Goal: Information Seeking & Learning: Learn about a topic

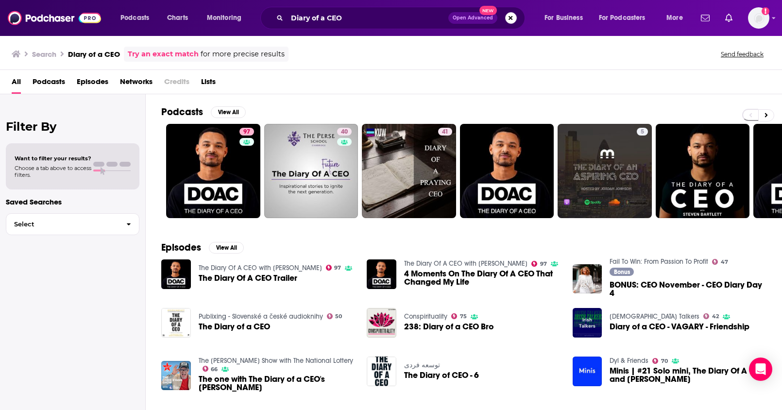
click at [510, 18] on button "Search podcasts, credits, & more..." at bounding box center [511, 18] width 12 height 12
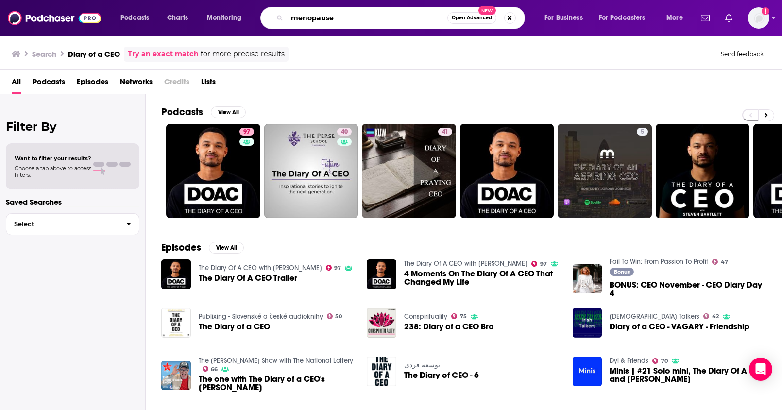
type input "menopause"
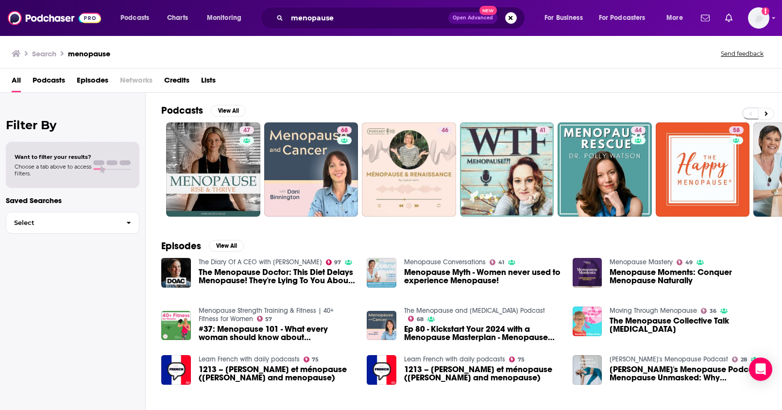
click at [48, 81] on span "Podcasts" at bounding box center [49, 82] width 33 height 20
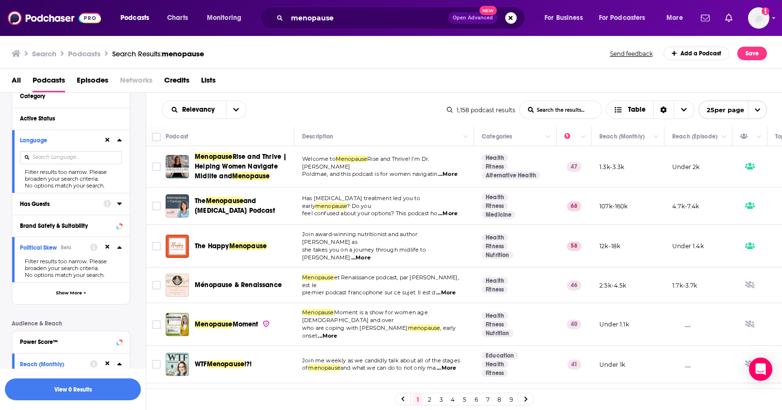
scroll to position [95, 0]
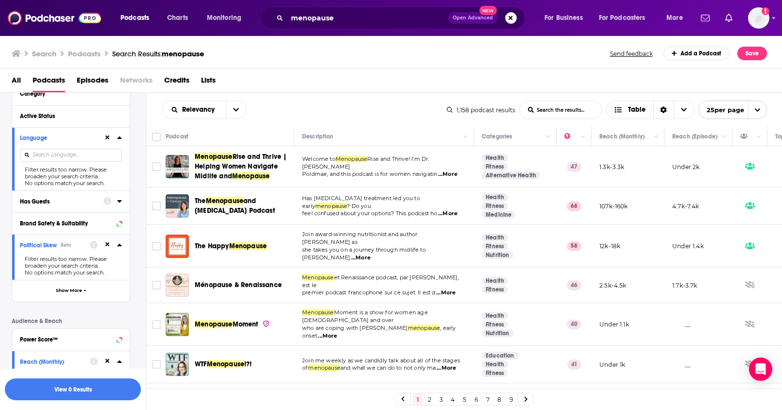
click at [121, 245] on icon at bounding box center [119, 245] width 5 height 8
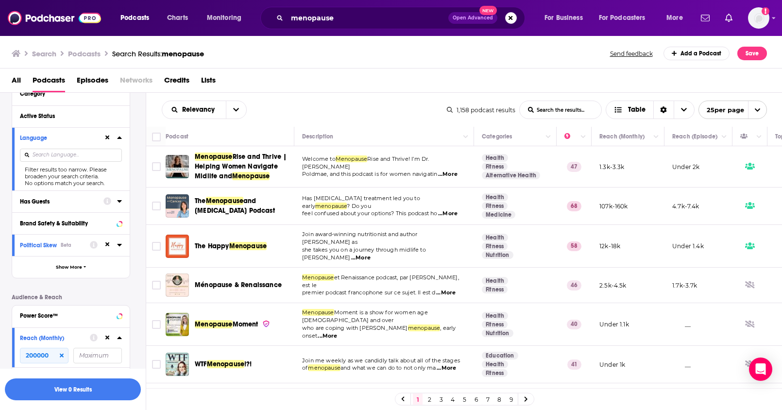
click at [121, 245] on icon at bounding box center [119, 245] width 5 height 8
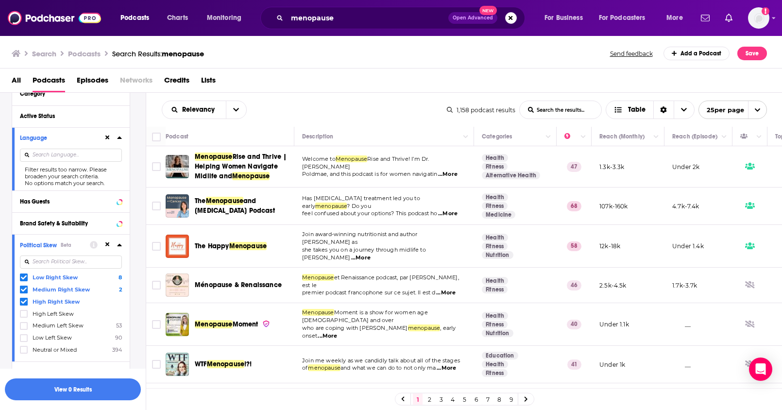
click at [24, 276] on icon at bounding box center [24, 278] width 6 height 4
click at [23, 286] on span at bounding box center [24, 290] width 8 height 8
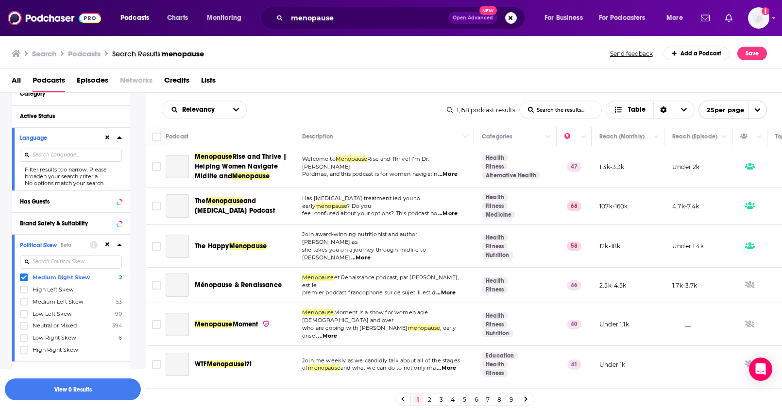
click at [24, 277] on icon at bounding box center [24, 278] width 6 height 4
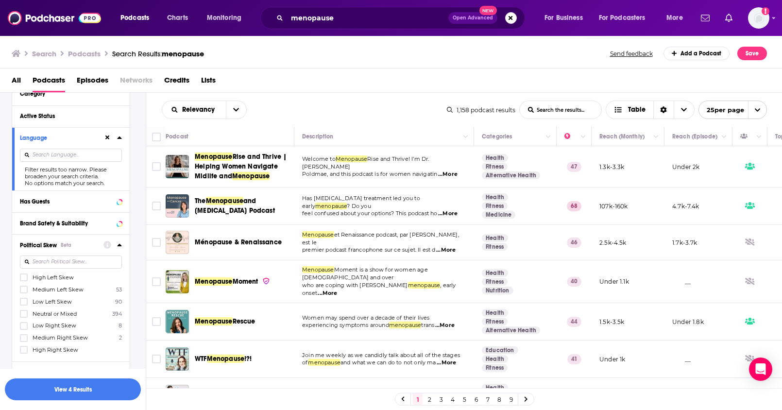
click at [119, 245] on icon at bounding box center [119, 244] width 4 height 2
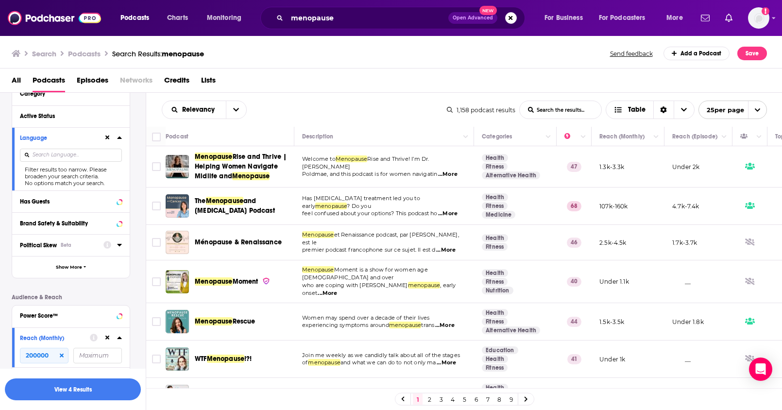
click at [119, 245] on icon at bounding box center [119, 245] width 4 height 2
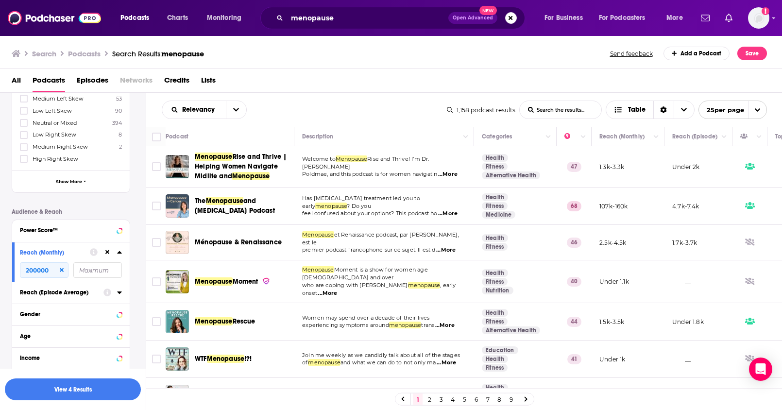
scroll to position [114, 0]
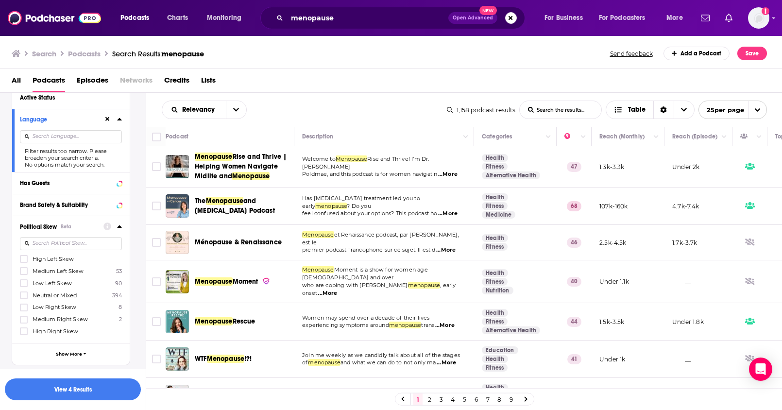
click at [121, 227] on icon at bounding box center [119, 226] width 4 height 2
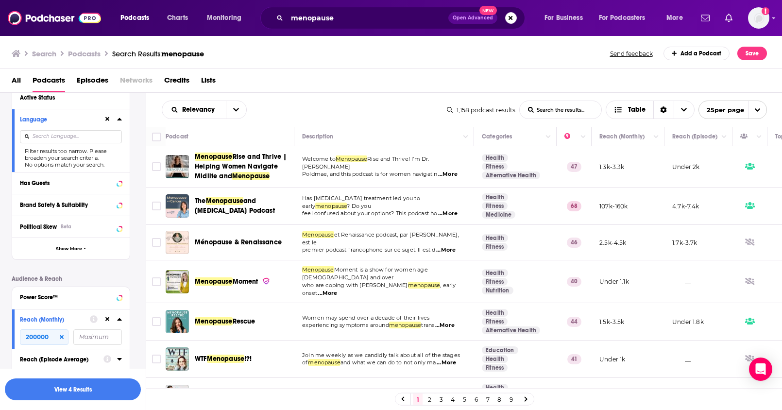
click at [120, 119] on icon at bounding box center [119, 119] width 4 height 2
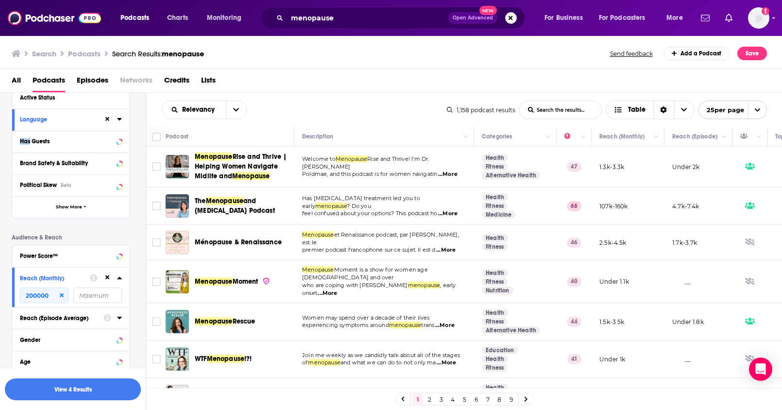
click at [120, 119] on icon at bounding box center [119, 119] width 4 height 2
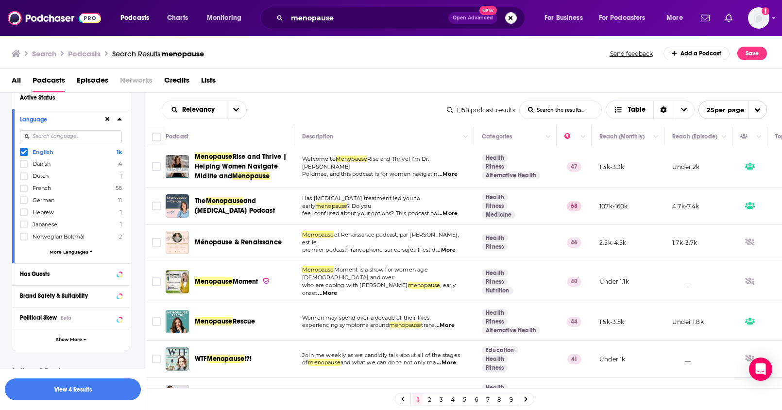
click at [120, 122] on icon at bounding box center [119, 119] width 5 height 8
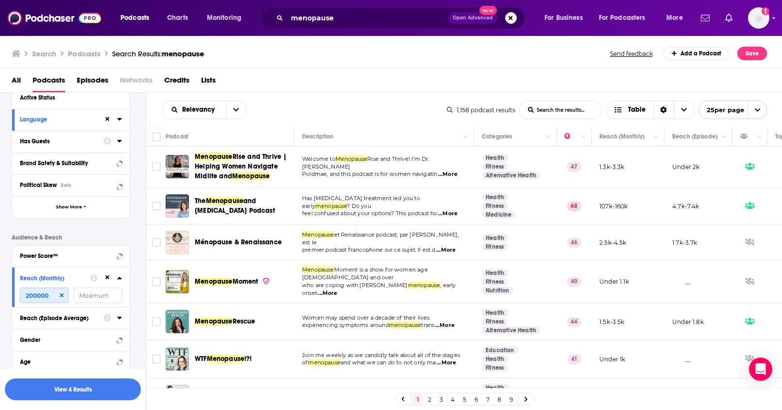
click at [43, 294] on input "200000" at bounding box center [44, 296] width 49 height 16
drag, startPoint x: 51, startPoint y: 295, endPoint x: -1, endPoint y: 296, distance: 51.5
click at [0, 296] on html "Podcasts Charts Monitoring menopause Open Advanced New For Business For Podcast…" at bounding box center [391, 205] width 782 height 410
click at [92, 390] on button "View 213 Results" at bounding box center [73, 390] width 136 height 22
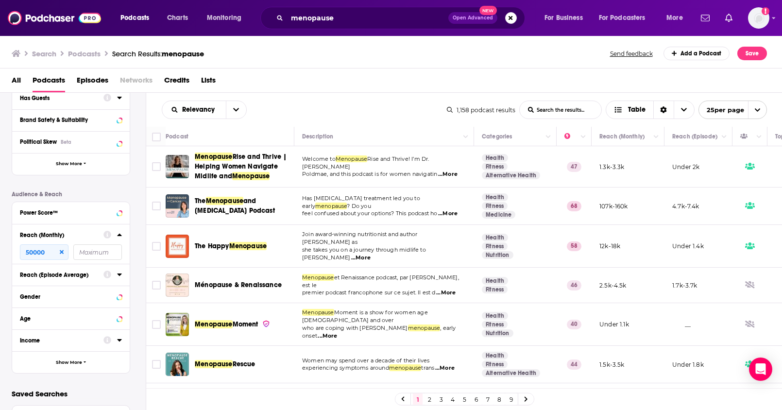
scroll to position [196, 0]
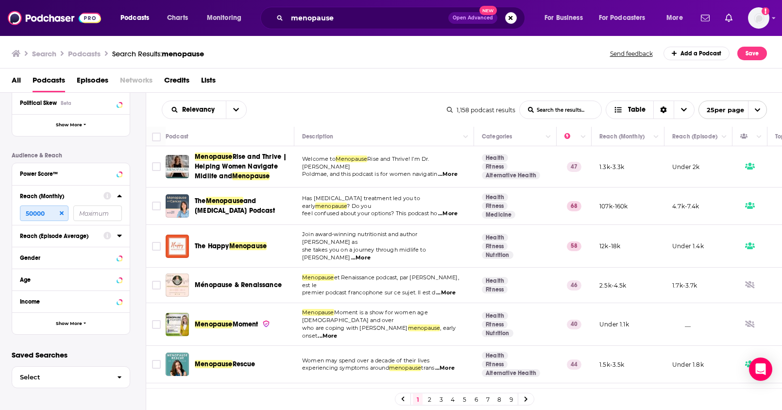
click at [49, 210] on input "50000" at bounding box center [44, 214] width 49 height 16
type input "5"
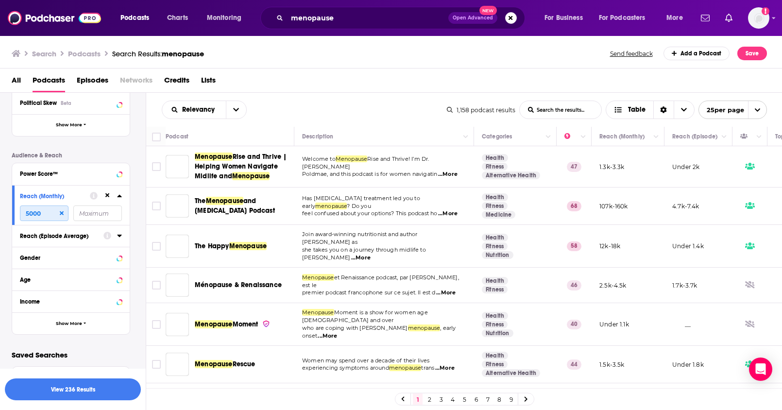
type input "50000"
click at [37, 214] on input "50000" at bounding box center [44, 214] width 49 height 16
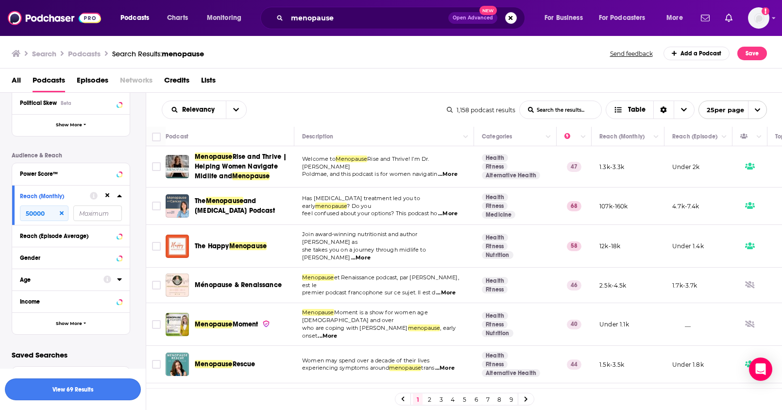
click at [85, 383] on button "View 69 Results" at bounding box center [73, 390] width 136 height 22
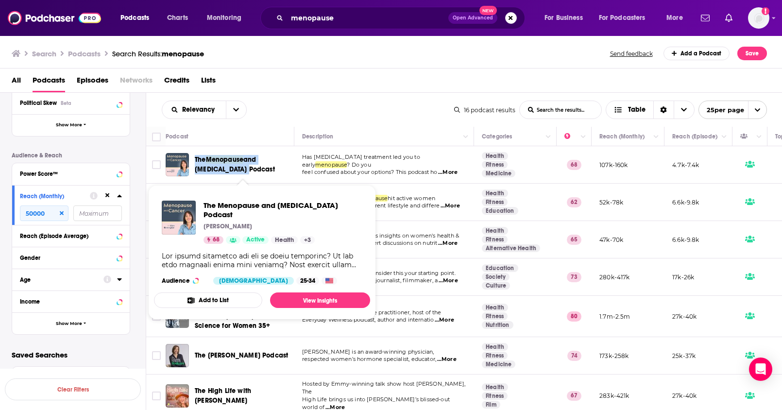
drag, startPoint x: 193, startPoint y: 157, endPoint x: 231, endPoint y: 171, distance: 40.7
click at [231, 171] on div "The Menopause and Cancer Podcast" at bounding box center [231, 164] width 130 height 23
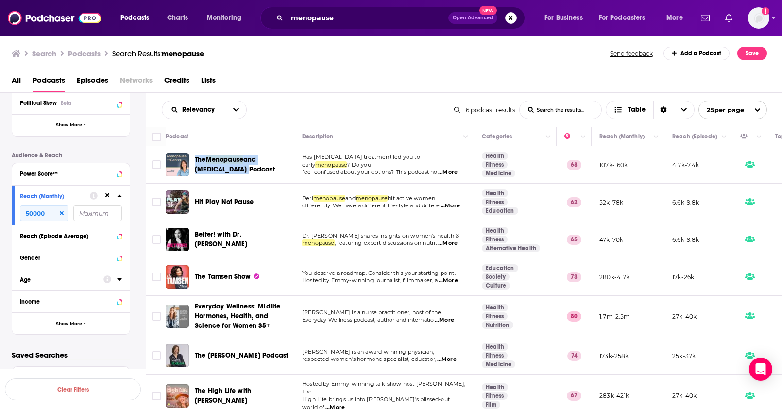
copy span "The Menopause and Cancer Podcast"
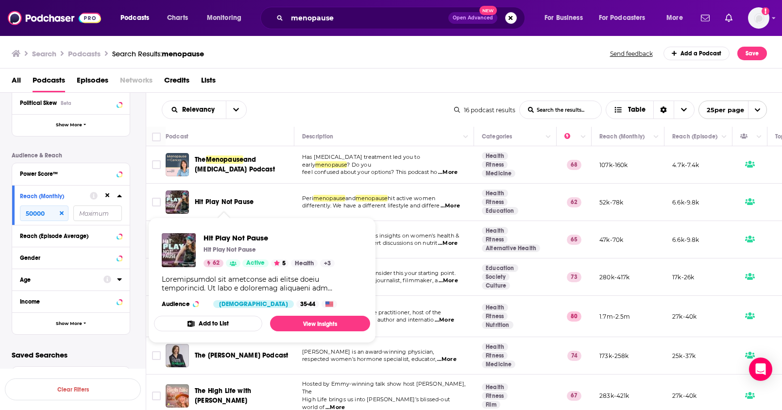
click at [137, 212] on div "Podcast Details Category Active Status Language Has Guests Brand Safety & Suita…" at bounding box center [79, 152] width 134 height 363
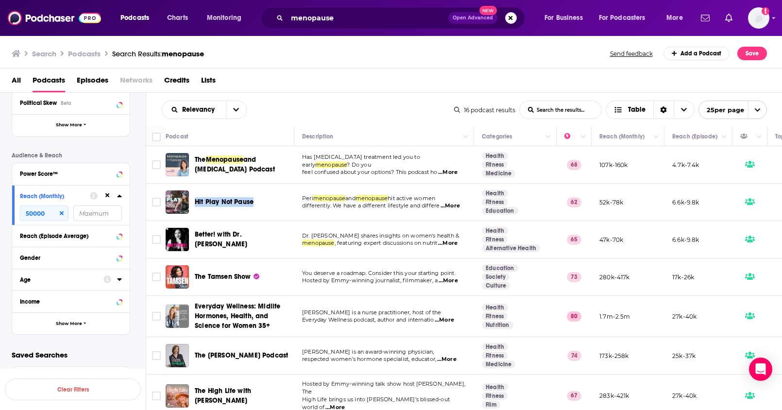
drag, startPoint x: 196, startPoint y: 197, endPoint x: 258, endPoint y: 202, distance: 61.4
click at [258, 202] on div "Hit Play Not Pause" at bounding box center [245, 201] width 101 height 23
copy span "Hit Play Not Pause"
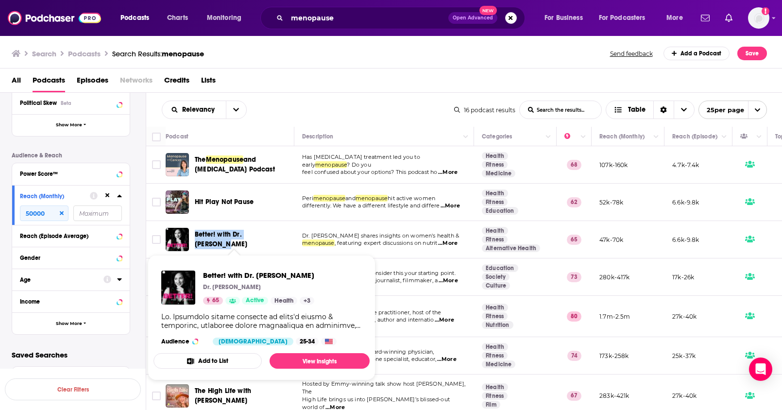
drag, startPoint x: 283, startPoint y: 239, endPoint x: 195, endPoint y: 241, distance: 88.5
click at [195, 241] on div "Better! with Dr. Stephanie" at bounding box center [245, 239] width 101 height 19
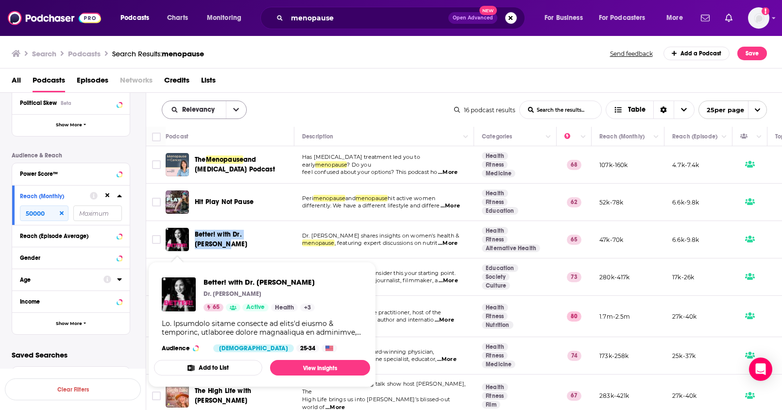
copy span "Better! with Dr. Stephanie"
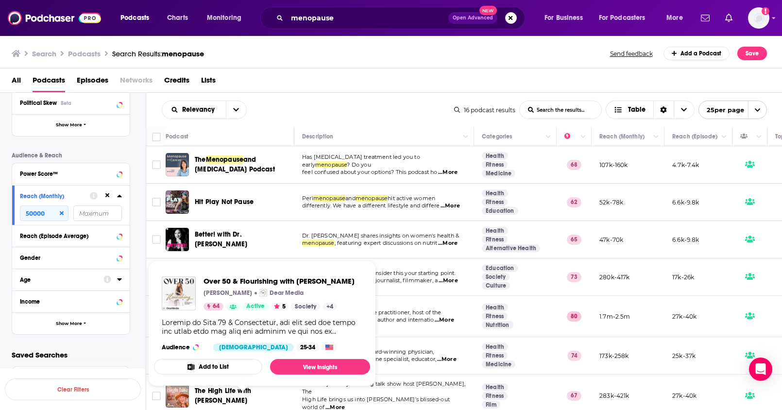
click at [145, 249] on div "Podcast Details Category Active Status Language Has Guests Brand Safety & Suita…" at bounding box center [79, 152] width 134 height 363
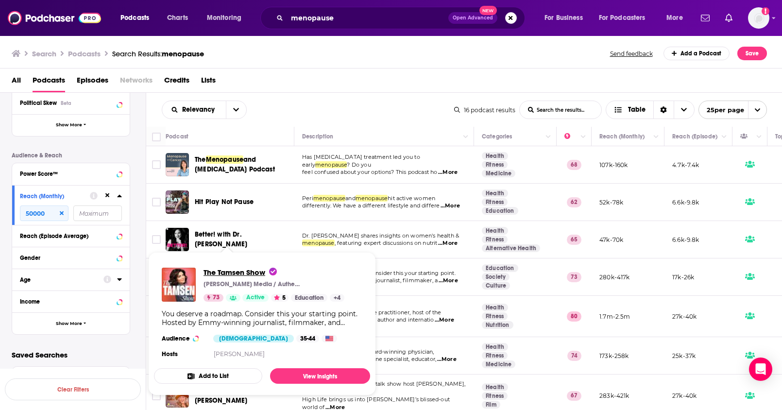
drag, startPoint x: 203, startPoint y: 272, endPoint x: 259, endPoint y: 273, distance: 56.4
click at [259, 273] on span "The Tamsen Show" at bounding box center [240, 272] width 73 height 9
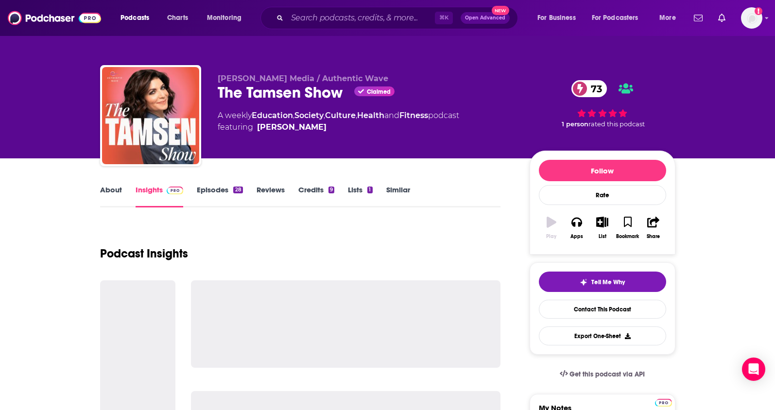
drag, startPoint x: 259, startPoint y: 273, endPoint x: 268, endPoint y: 264, distance: 12.0
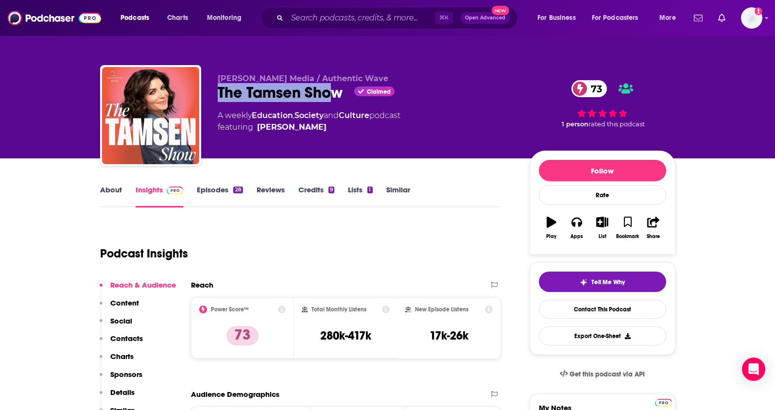
drag, startPoint x: 331, startPoint y: 92, endPoint x: 347, endPoint y: 94, distance: 16.6
click at [337, 92] on div "The Tamsen Show Claimed 73" at bounding box center [366, 92] width 296 height 19
drag, startPoint x: 223, startPoint y: 98, endPoint x: 214, endPoint y: 99, distance: 8.3
click at [214, 99] on div "Tamsen Fadal Media / Authentic Wave The Tamsen Show Claimed 73 A weekly Educati…" at bounding box center [387, 117] width 575 height 105
copy div "The Tamsen Show"
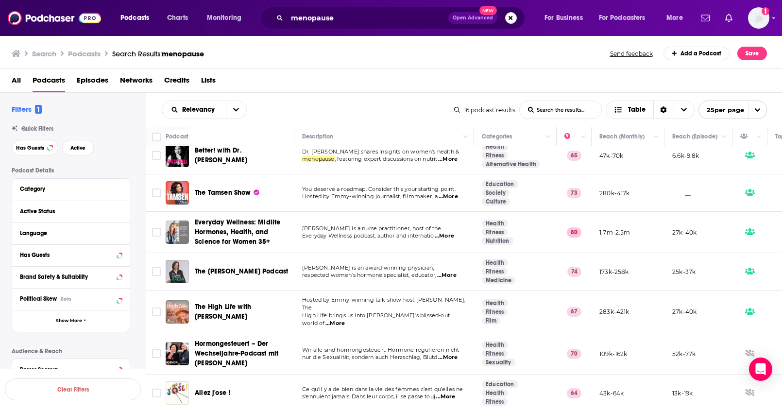
scroll to position [96, 0]
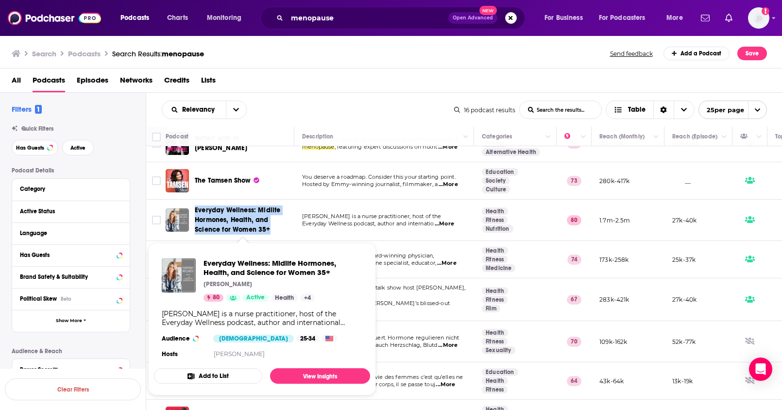
drag, startPoint x: 193, startPoint y: 207, endPoint x: 269, endPoint y: 229, distance: 78.3
click at [269, 229] on div "Everyday Wellness: Midlife Hormones, Health, and Science for Women 35+" at bounding box center [231, 220] width 130 height 29
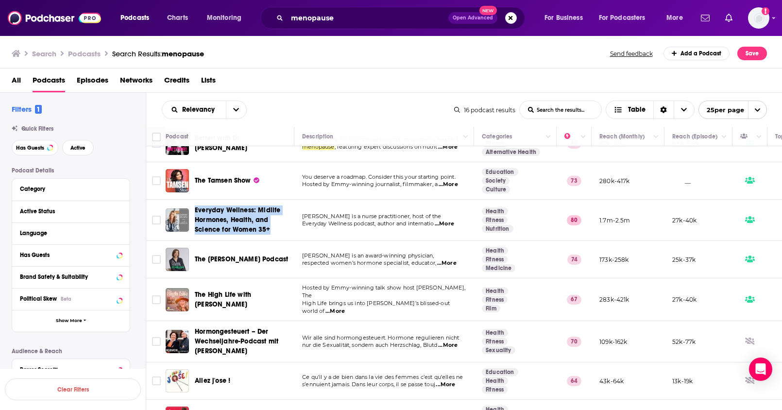
copy span "Everyday Wellness: Midlife Hormones, Health, and Science for Women 35+"
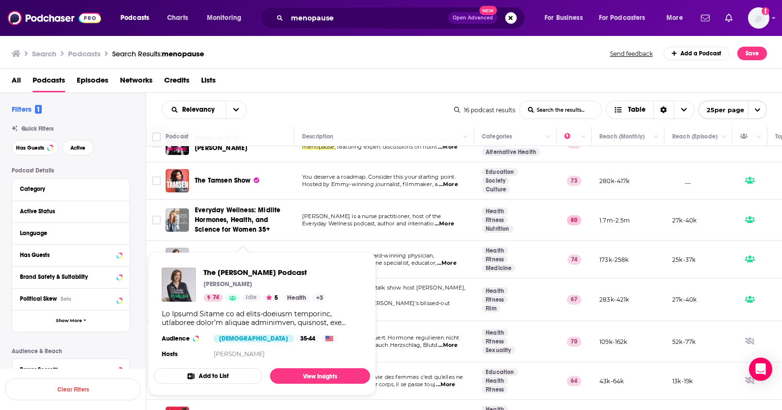
drag, startPoint x: 199, startPoint y: 267, endPoint x: 315, endPoint y: 273, distance: 115.8
click at [315, 273] on div "The Dr Louise Newson Podcast Dr Louise Newson 74 Idle 5 Health + 3 Audience Fem…" at bounding box center [262, 314] width 216 height 108
click at [133, 248] on div "Podcast Details Category Active Status Language Has Guests Brand Safety & Suita…" at bounding box center [79, 348] width 134 height 363
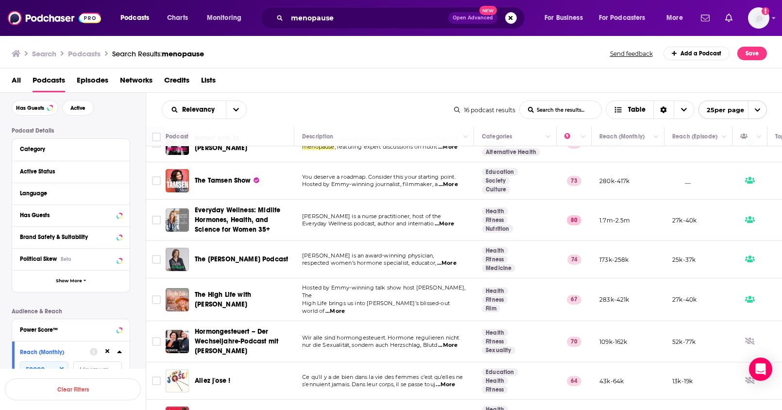
scroll to position [41, 0]
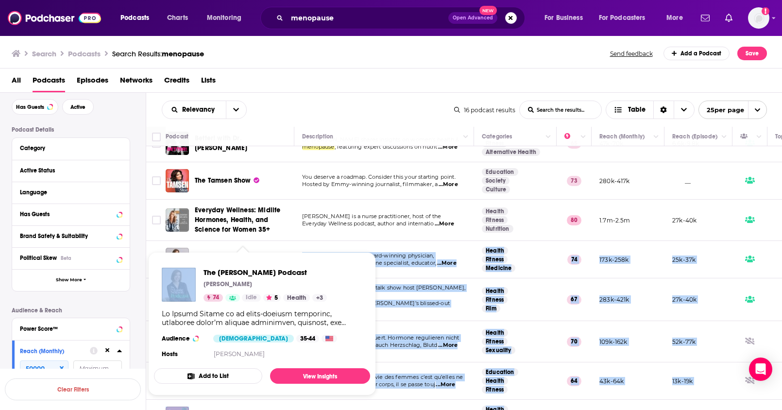
drag, startPoint x: 197, startPoint y: 249, endPoint x: 224, endPoint y: 253, distance: 28.0
click at [224, 253] on div "Podcasts Charts Monitoring menopause Open Advanced New For Business For Podcast…" at bounding box center [391, 205] width 782 height 410
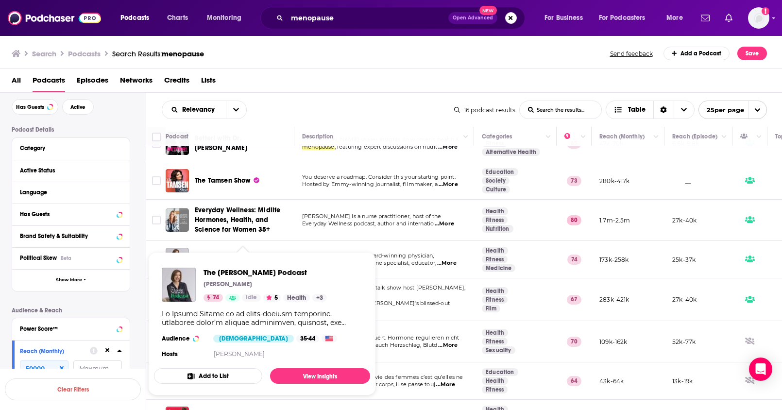
click at [142, 253] on div "Podcast Details Category Active Status Language Has Guests Brand Safety & Suita…" at bounding box center [79, 307] width 134 height 363
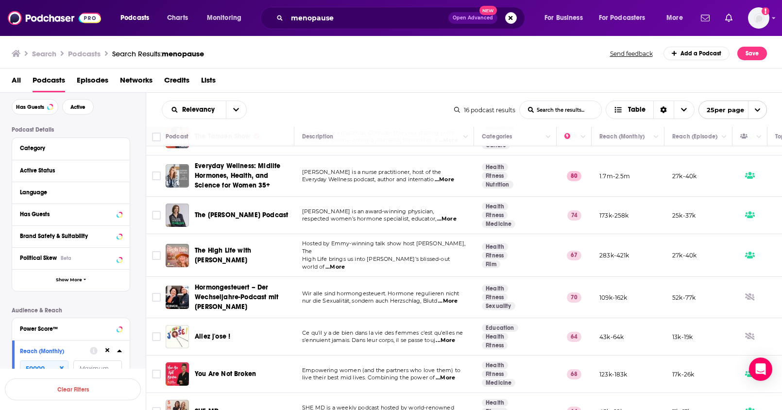
scroll to position [147, 0]
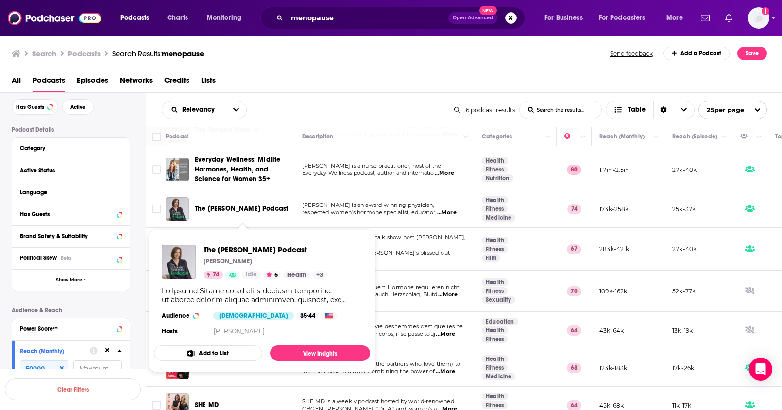
drag, startPoint x: 196, startPoint y: 198, endPoint x: 228, endPoint y: 211, distance: 35.3
click at [228, 211] on div "The [PERSON_NAME] Podcast" at bounding box center [245, 208] width 101 height 23
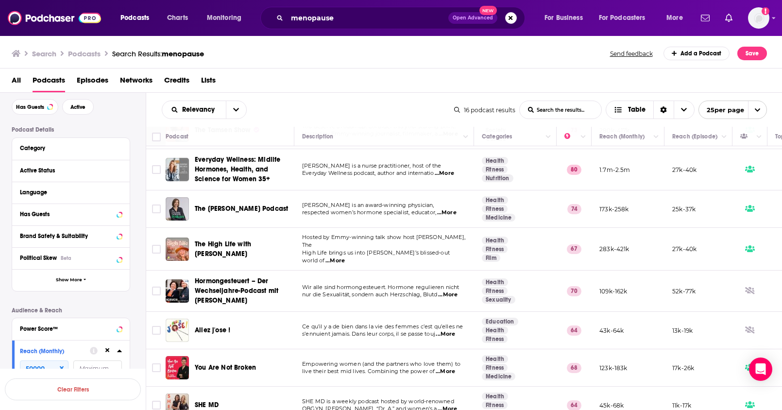
copy span "The [PERSON_NAME] Podcast"
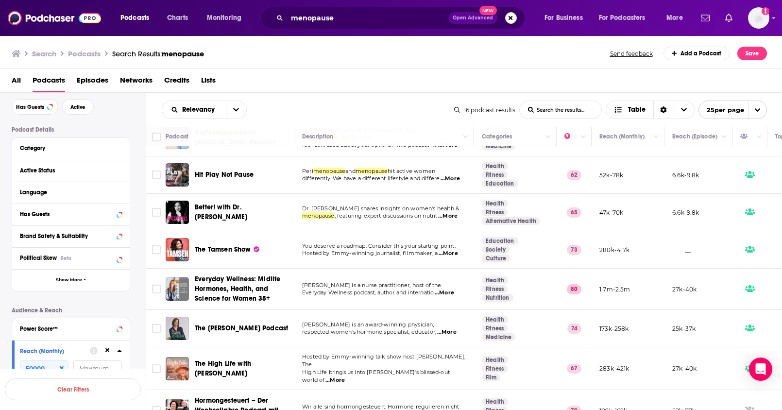
scroll to position [16, 0]
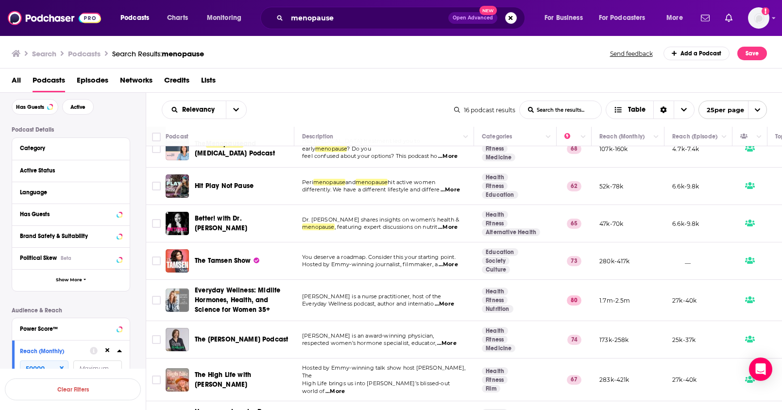
click at [141, 293] on div "Podcast Details Category Active Status Language Has Guests Brand Safety & Suita…" at bounding box center [79, 307] width 134 height 363
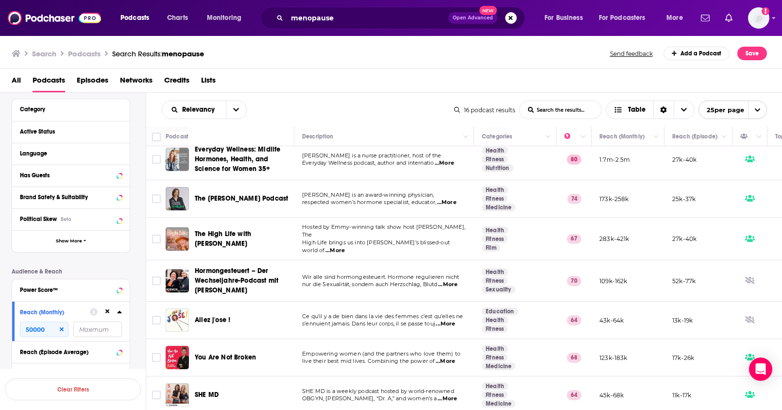
scroll to position [195, 0]
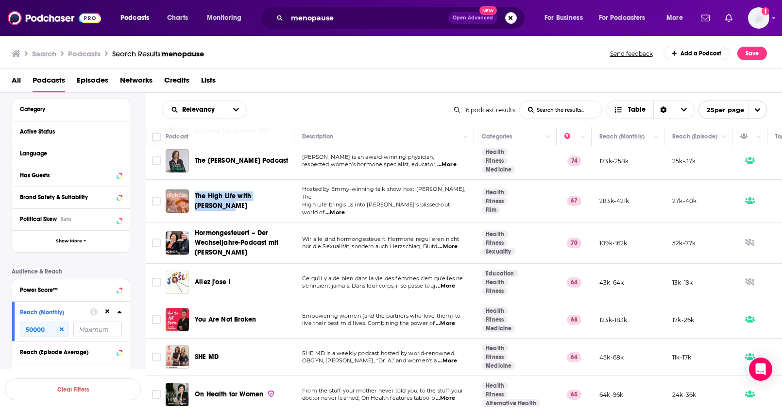
drag, startPoint x: 192, startPoint y: 197, endPoint x: 283, endPoint y: 204, distance: 91.1
click at [283, 204] on div "The High Life with Ricki Lake" at bounding box center [231, 201] width 130 height 23
copy span "The High Life with Ricki Lake"
click at [129, 263] on div "Podcast Details Category Active Status Language Has Guests Brand Safety & Suita…" at bounding box center [79, 268] width 134 height 363
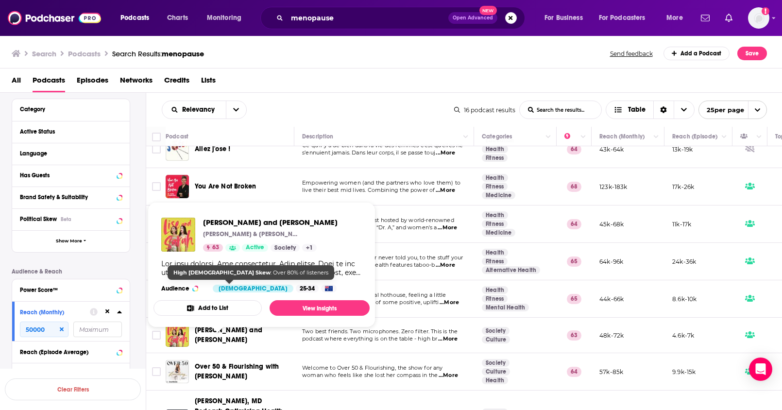
scroll to position [315, 0]
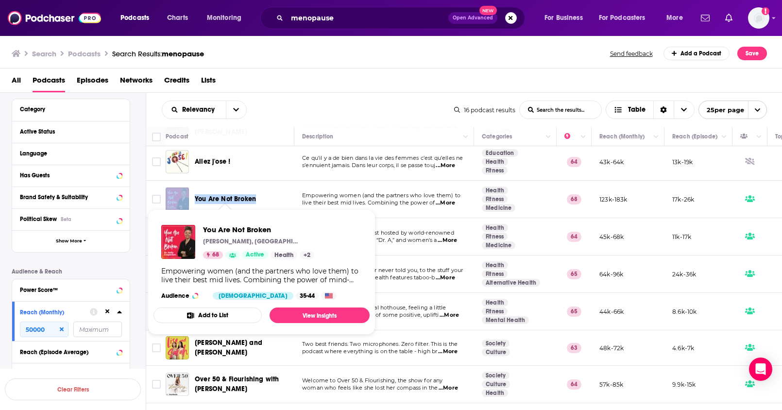
drag, startPoint x: 190, startPoint y: 186, endPoint x: 256, endPoint y: 198, distance: 66.6
click at [256, 198] on div "You Are Not Broken" at bounding box center [231, 199] width 130 height 23
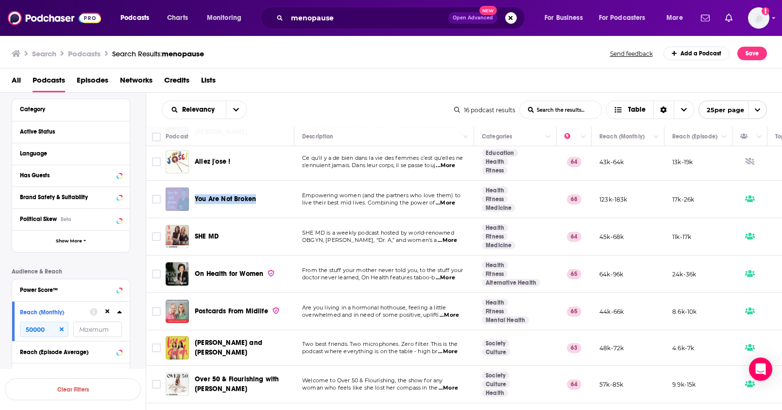
copy div "You Are Not Broken"
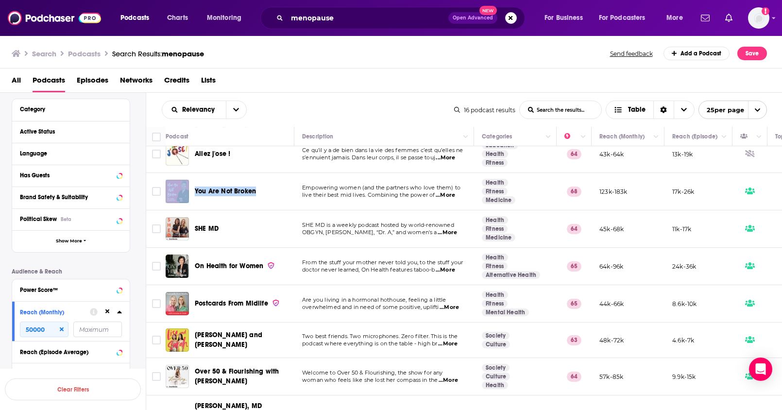
scroll to position [371, 0]
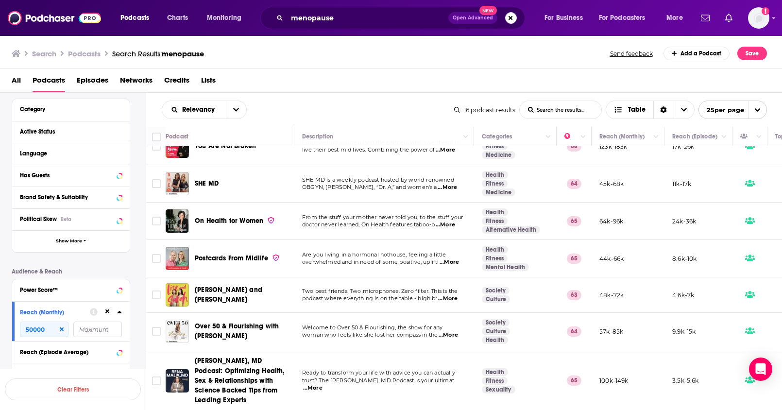
click at [134, 211] on div "Podcast Details Category Active Status Language Has Guests Brand Safety & Suita…" at bounding box center [79, 268] width 134 height 363
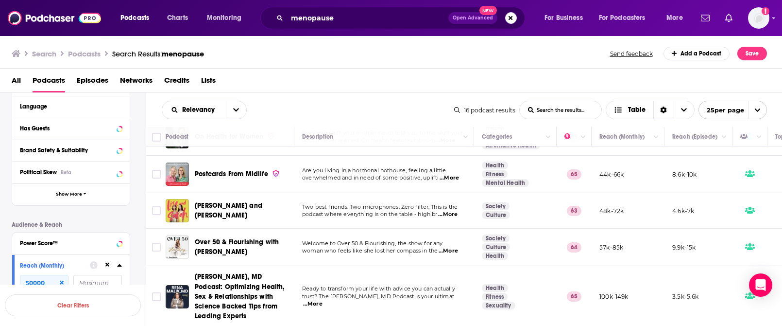
scroll to position [455, 0]
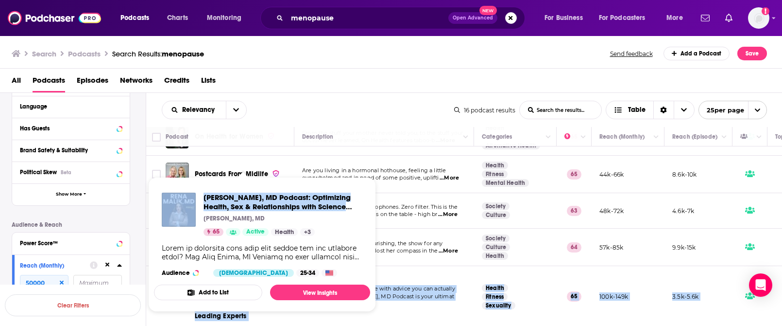
drag, startPoint x: 194, startPoint y: 267, endPoint x: 332, endPoint y: 207, distance: 150.6
click at [339, 207] on div "Podcasts Charts Monitoring menopause Open Advanced New For Business For Podcast…" at bounding box center [391, 163] width 782 height 326
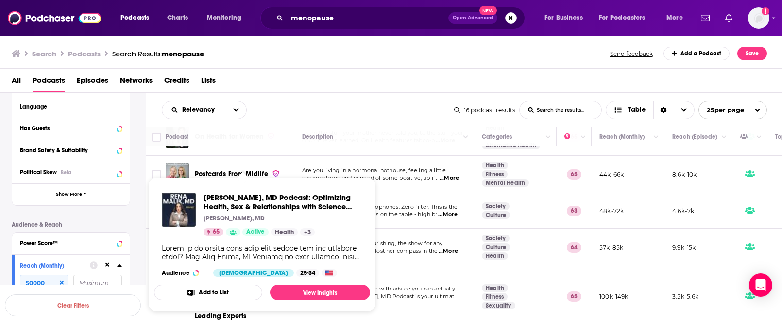
click at [134, 216] on div "Podcast Details Category Active Status Language Has Guests Brand Safety & Suita…" at bounding box center [79, 221] width 134 height 363
click at [118, 224] on p "Audience & Reach" at bounding box center [71, 224] width 119 height 7
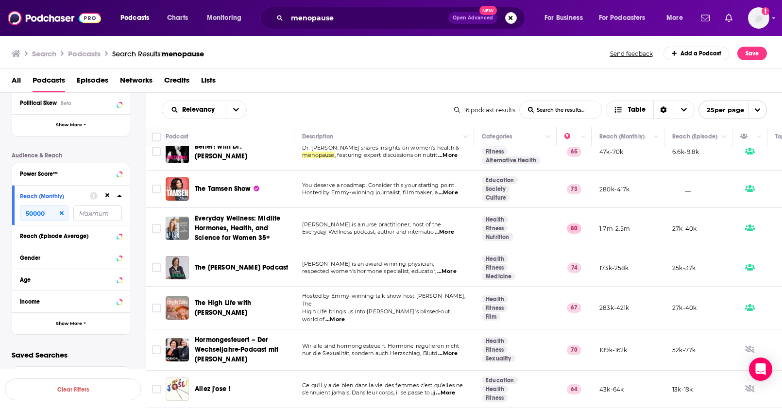
scroll to position [0, 0]
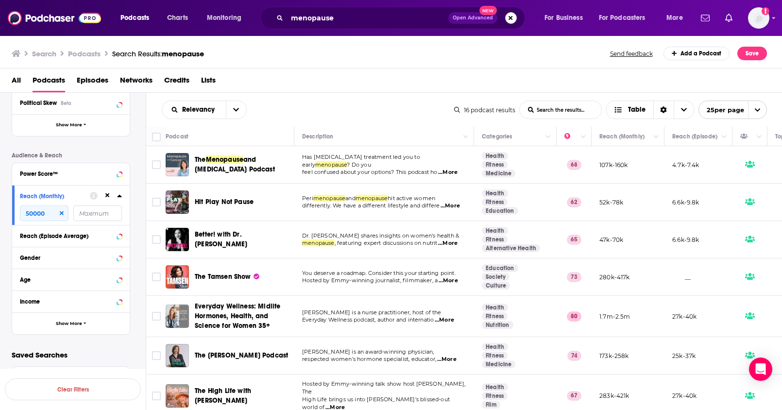
click at [511, 18] on button "Search podcasts, credits, & more..." at bounding box center [511, 18] width 12 height 12
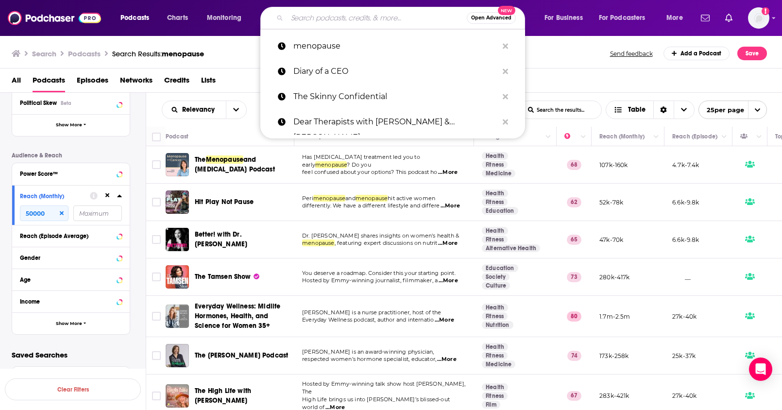
click at [381, 18] on input "Search podcasts, credits, & more..." at bounding box center [377, 18] width 180 height 16
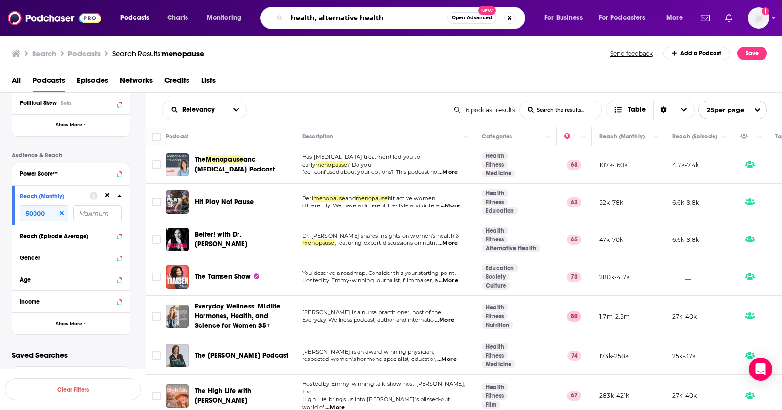
type input "health, alternative health"
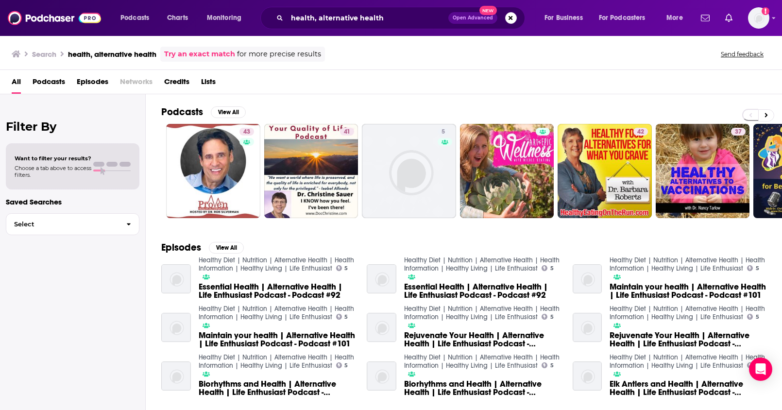
click at [48, 82] on span "Podcasts" at bounding box center [49, 84] width 33 height 20
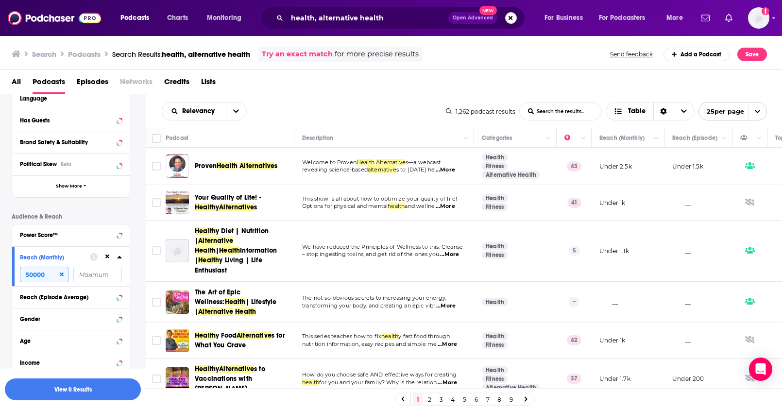
scroll to position [182, 0]
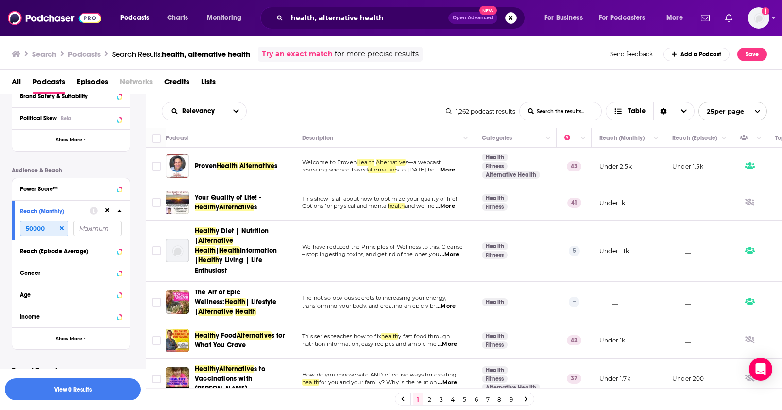
click at [47, 233] on input "50000" at bounding box center [44, 229] width 49 height 16
type input "50000"
click at [107, 388] on button "View 29 Results" at bounding box center [73, 390] width 136 height 22
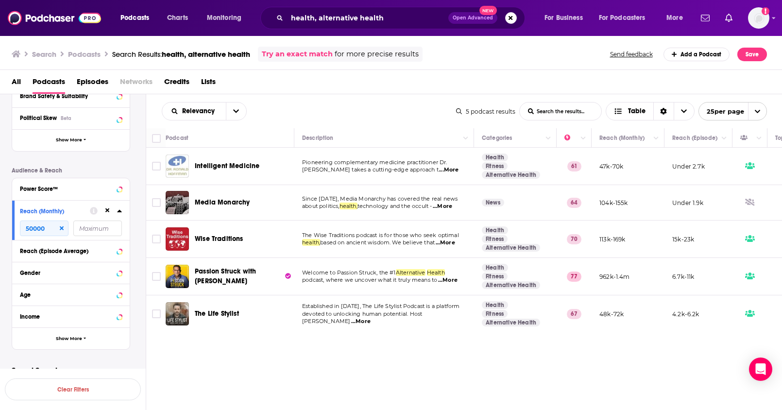
click at [336, 356] on div "Relevancy List Search Input Search the results... Table 5 podcast results List …" at bounding box center [464, 282] width 637 height 376
click at [415, 360] on div "Relevancy List Search Input Search the results... Table 5 podcast results List …" at bounding box center [464, 282] width 637 height 376
click at [512, 20] on button "Search podcasts, credits, & more..." at bounding box center [511, 18] width 12 height 12
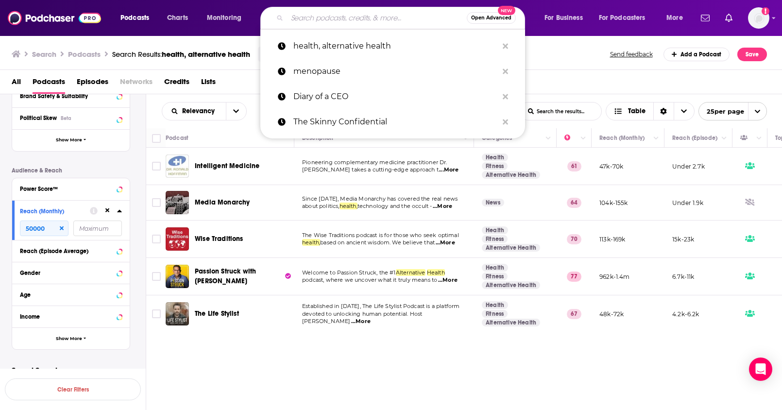
paste input "The [PERSON_NAME] Podcast"
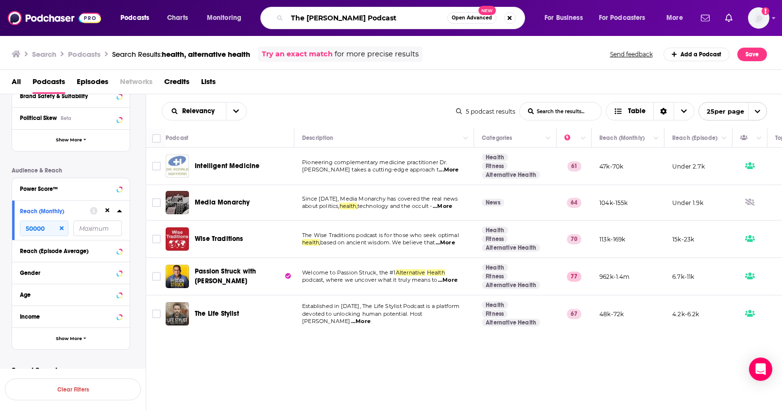
type input "The [PERSON_NAME] Podcast"
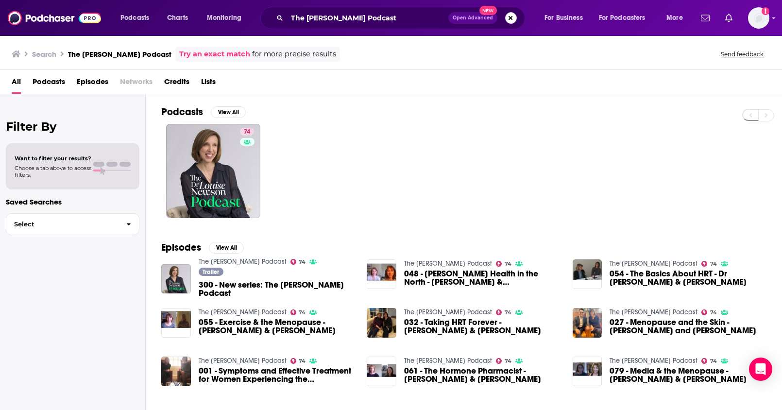
click at [506, 19] on button "Search podcasts, credits, & more..." at bounding box center [511, 18] width 12 height 12
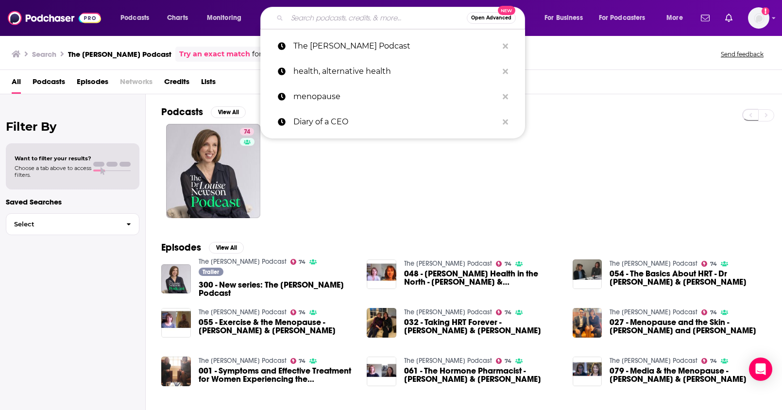
paste input "The High Life with Ricki Lake"
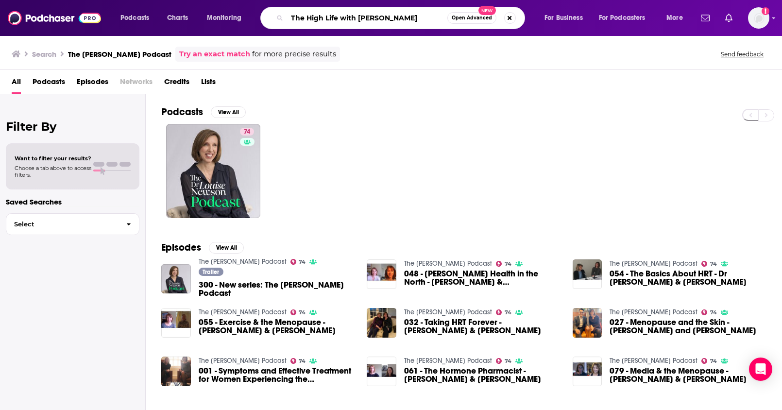
type input "The High Life with Ricki Lake"
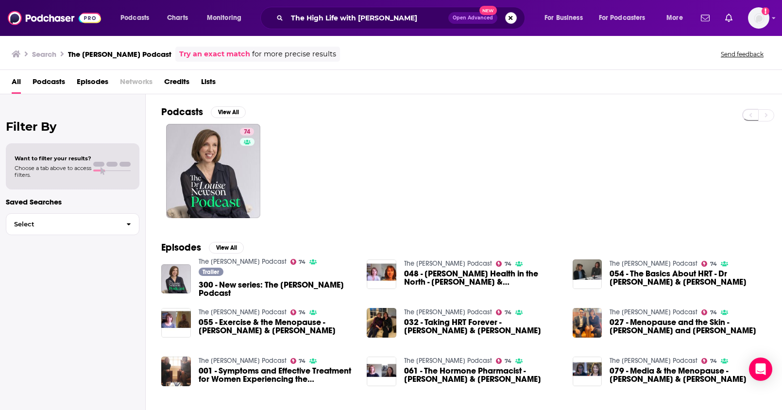
click at [509, 17] on button "Search podcasts, credits, & more..." at bounding box center [511, 18] width 12 height 12
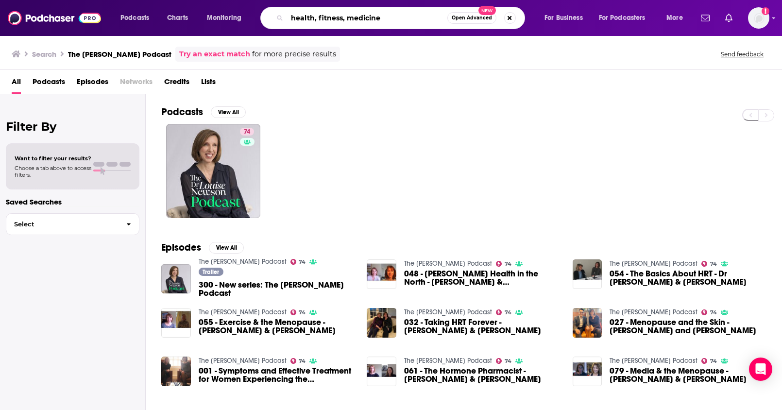
type input "health, fitness, medicine"
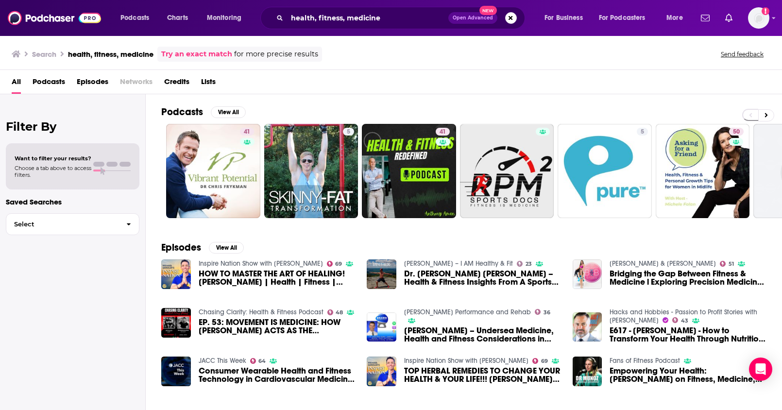
click at [35, 83] on span "Podcasts" at bounding box center [49, 84] width 33 height 20
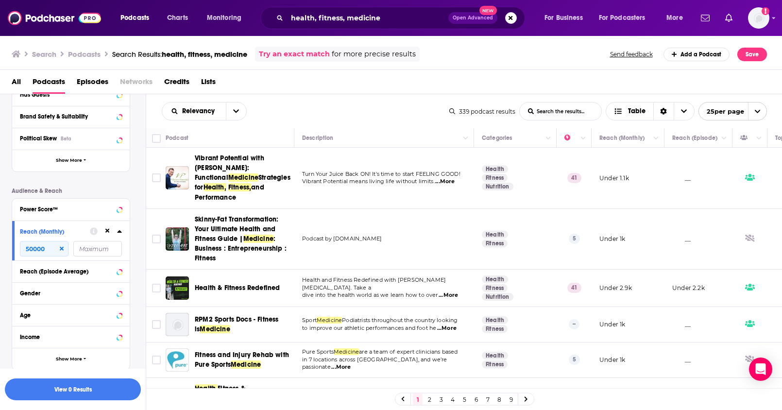
scroll to position [167, 0]
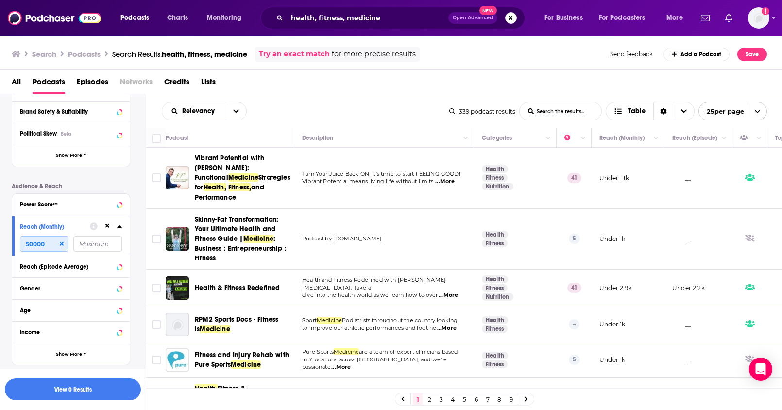
click at [50, 242] on input "50000" at bounding box center [44, 244] width 49 height 16
type input "50000"
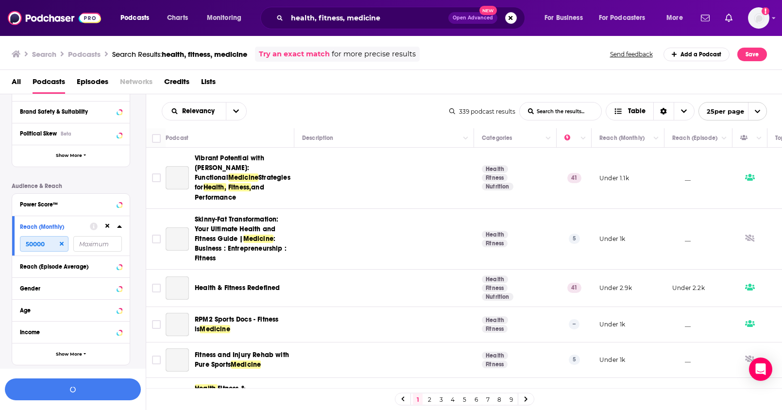
click at [42, 245] on input "50000" at bounding box center [44, 244] width 49 height 16
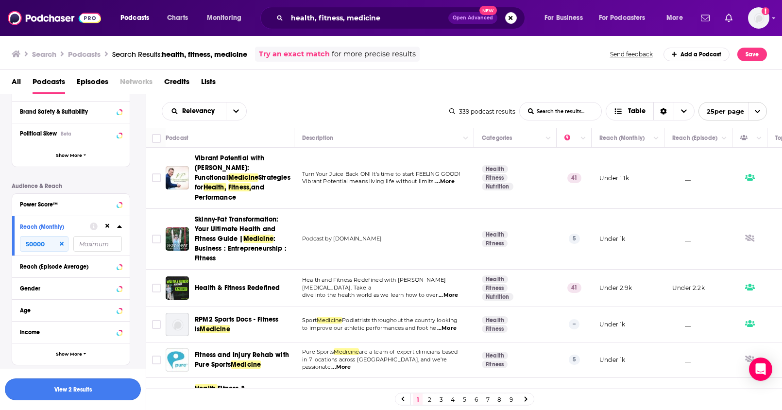
click at [77, 387] on button "View 2 Results" at bounding box center [73, 390] width 136 height 22
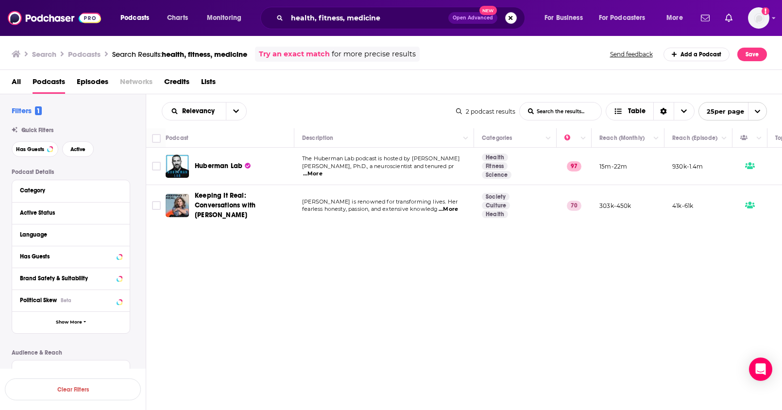
click at [511, 22] on button "Search podcasts, credits, & more..." at bounding box center [511, 18] width 12 height 12
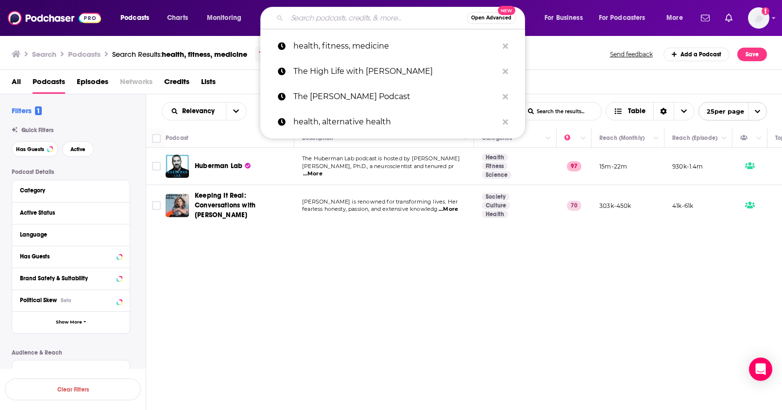
paste input "On Health for Women"
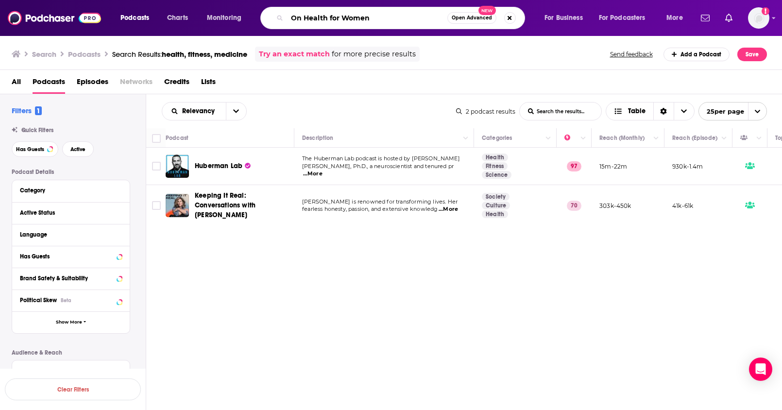
type input "On Health for Women"
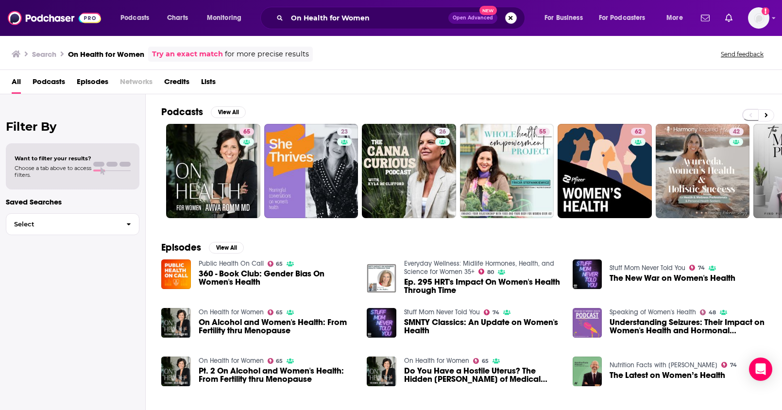
click at [513, 21] on button "Search podcasts, credits, & more..." at bounding box center [511, 18] width 12 height 12
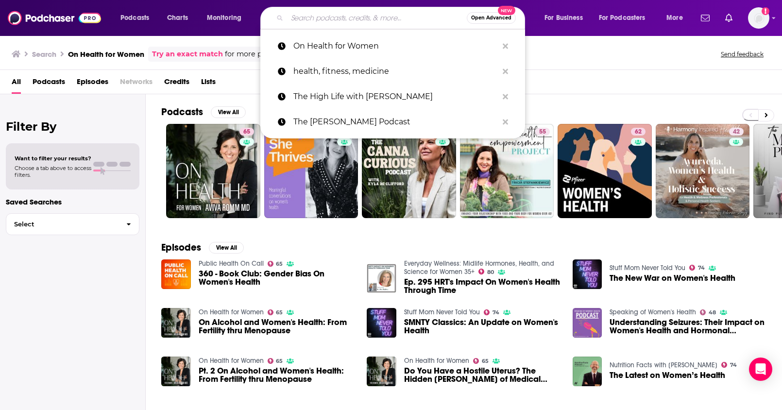
paste input "Lise and Sarah"
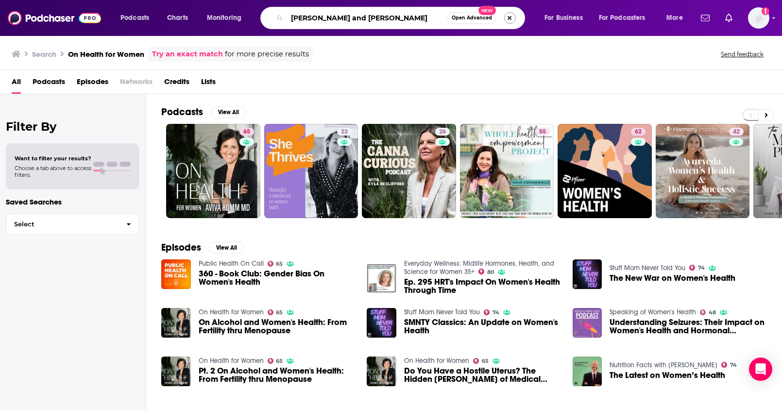
type input "Lise and Sarah"
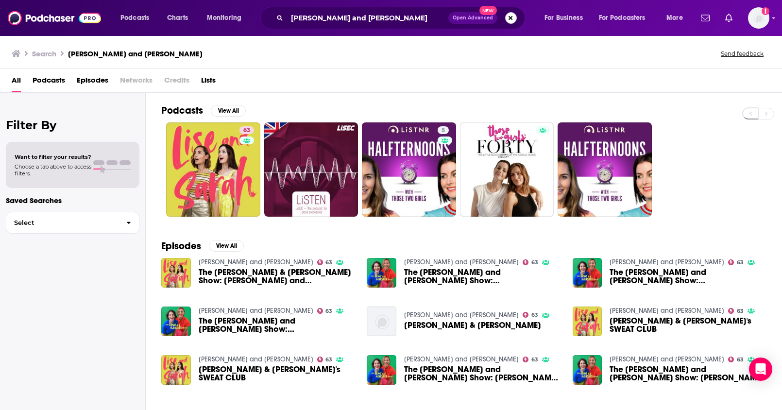
click at [505, 17] on button "Search podcasts, credits, & more..." at bounding box center [511, 18] width 12 height 12
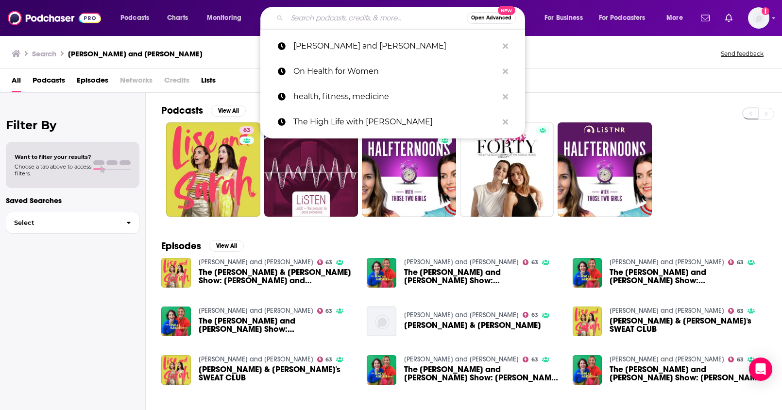
type input "v"
paste input "Rena Malik, MD Podcast: Optimizing Health, Sex & Relationships with Science Bac…"
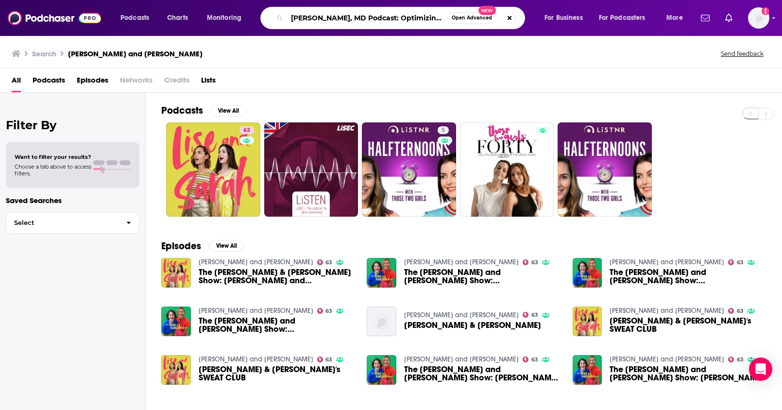
scroll to position [0, 249]
type input "Rena Malik, MD Podcast: Optimizing Health, Sex & Relationships with Science Bac…"
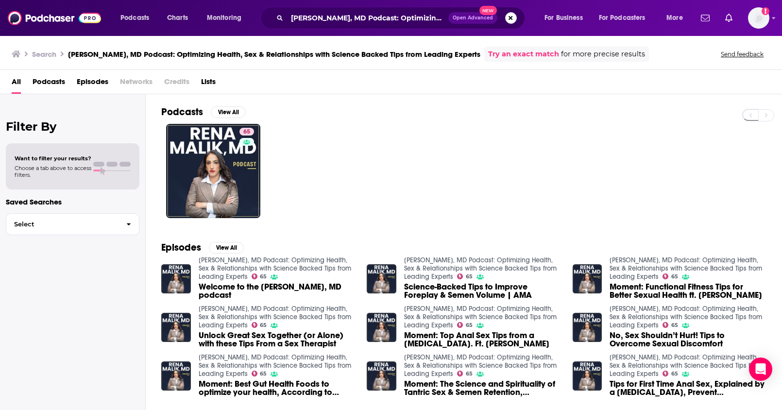
click at [509, 21] on button "Search podcasts, credits, & more..." at bounding box center [511, 18] width 12 height 12
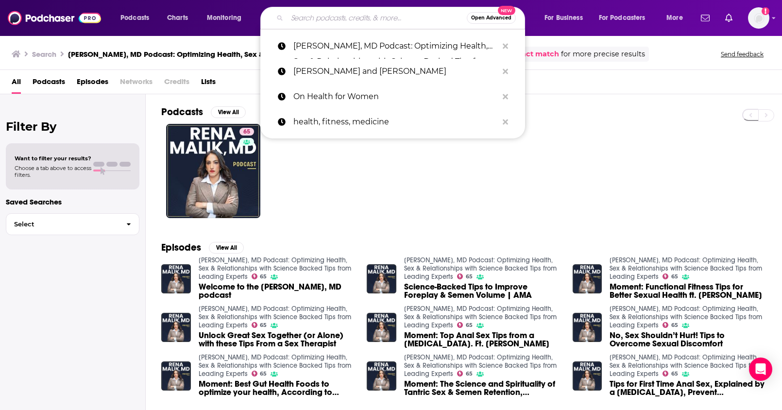
paste input "Intelligent Medicine"
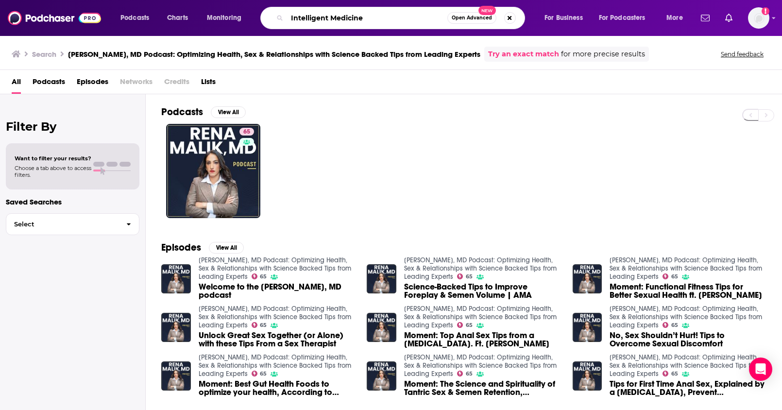
type input "Intelligent Medicine"
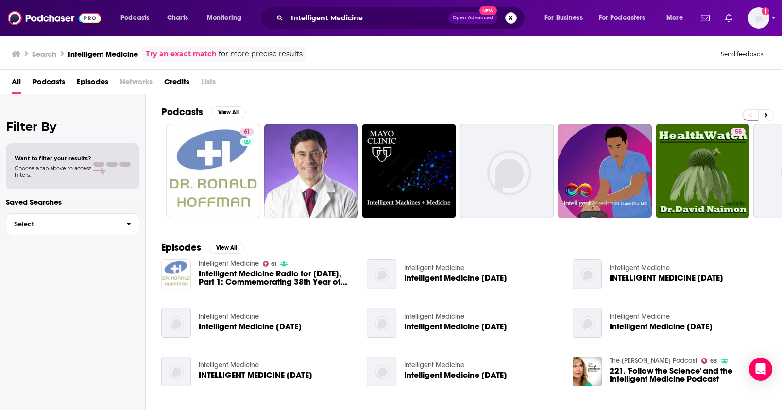
click at [510, 20] on button "Search podcasts, credits, & more..." at bounding box center [511, 18] width 12 height 12
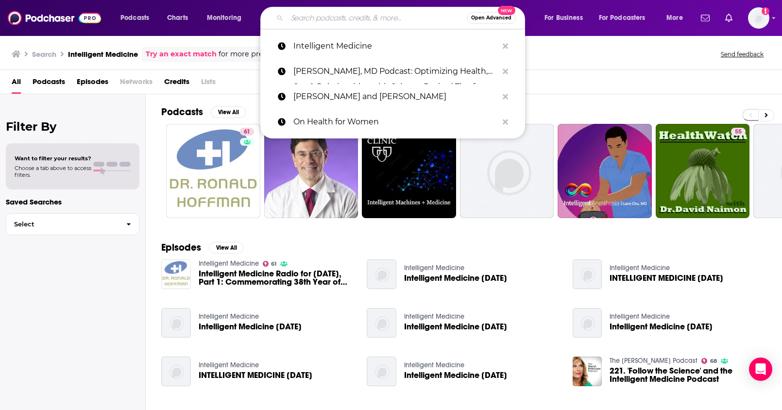
paste input "On Health for Women"
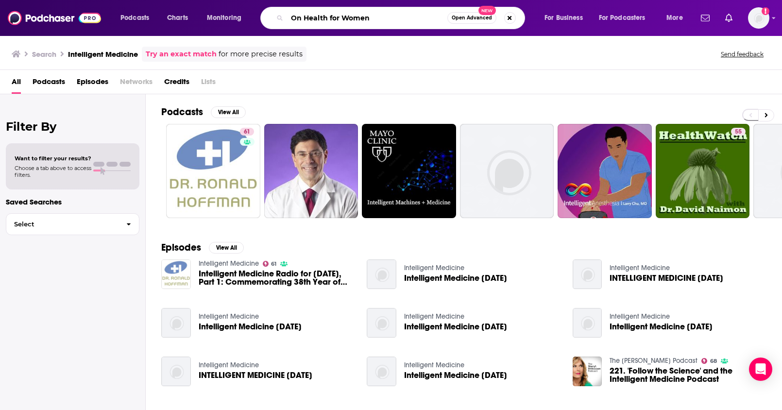
type input "On Health for Women"
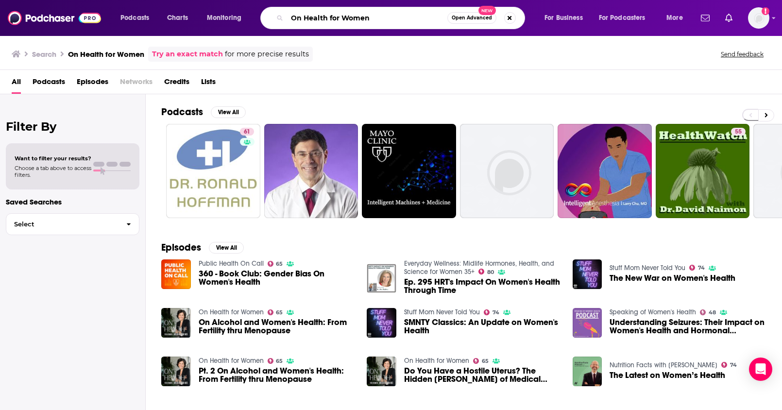
click at [382, 20] on input "On Health for Women" at bounding box center [367, 18] width 160 height 16
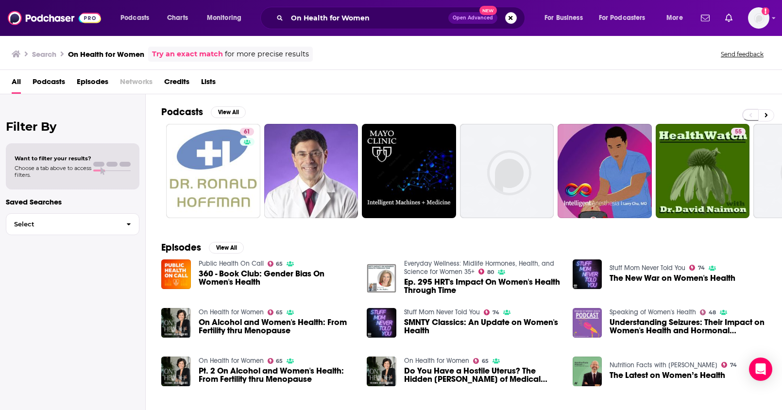
click at [38, 76] on span "Podcasts" at bounding box center [49, 84] width 33 height 20
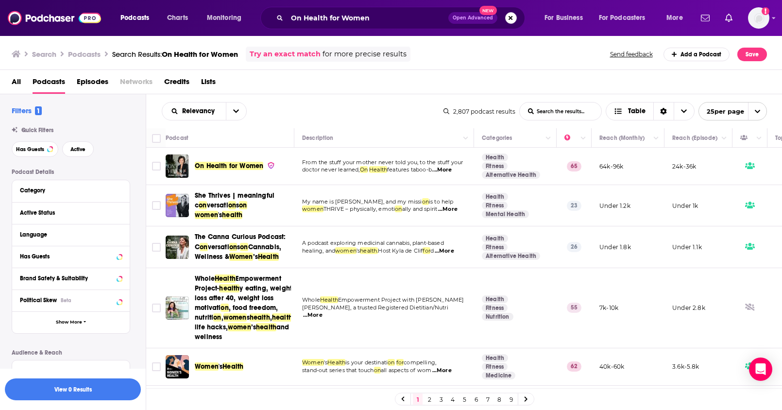
click at [514, 19] on button "Search podcasts, credits, & more..." at bounding box center [511, 18] width 12 height 12
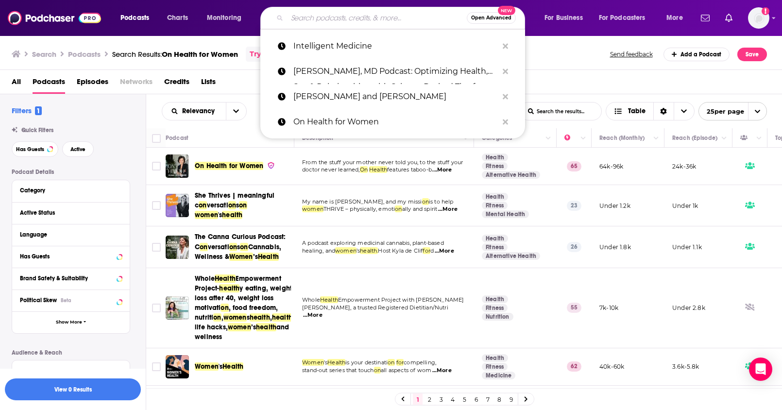
paste input "Working Hard with [PERSON_NAME]"
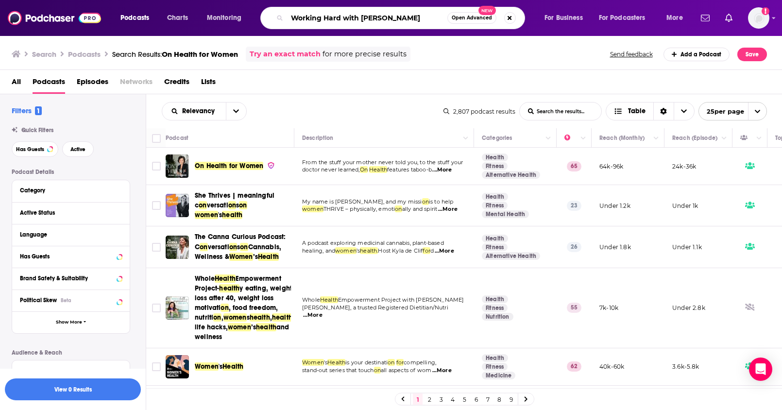
type input "Working Hard with [PERSON_NAME]"
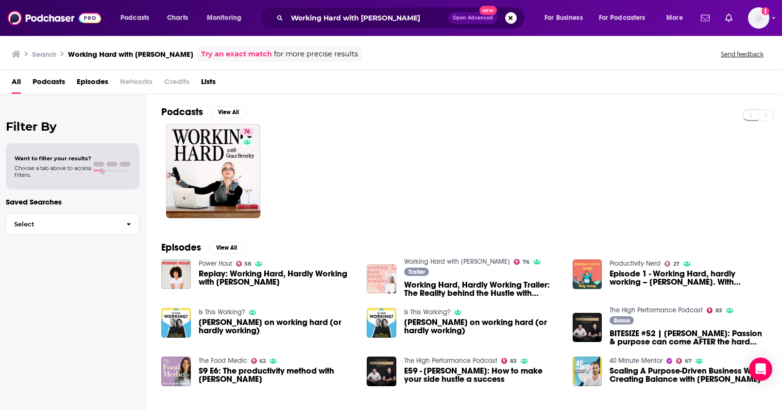
click at [57, 83] on span "Podcasts" at bounding box center [49, 84] width 33 height 20
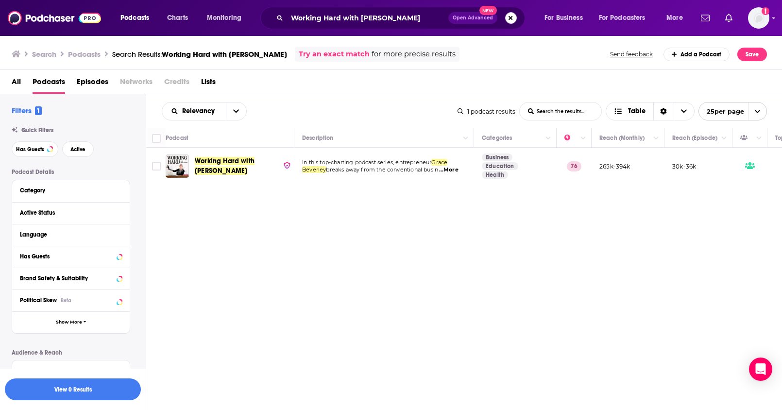
click at [514, 17] on button "Search podcasts, credits, & more..." at bounding box center [511, 18] width 12 height 12
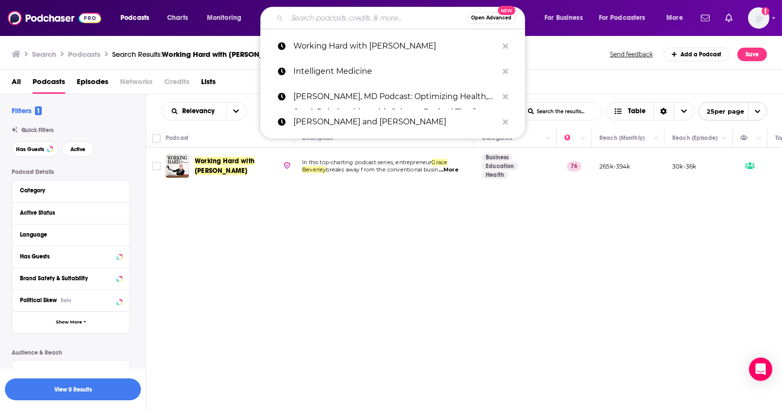
paste input "How To Be 60 with [PERSON_NAME]"
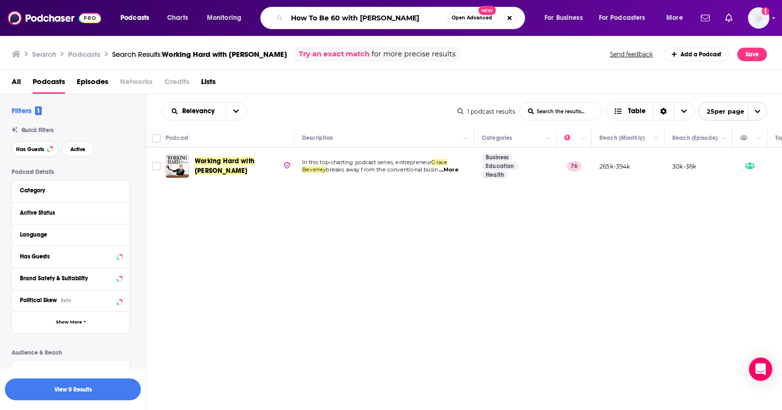
type input "How To Be 60 with [PERSON_NAME]"
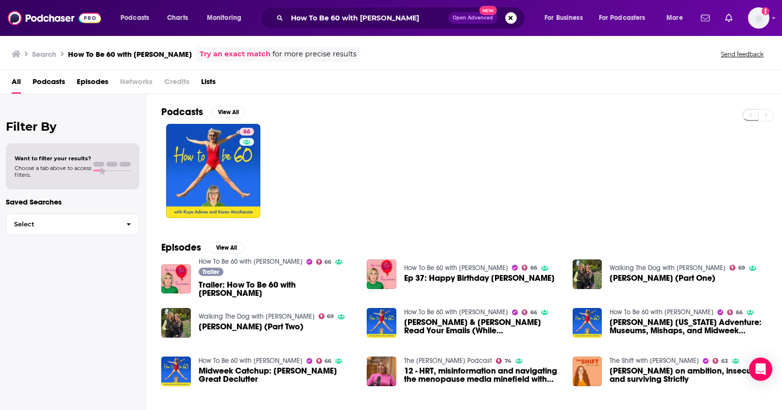
click at [38, 85] on span "Podcasts" at bounding box center [49, 84] width 33 height 20
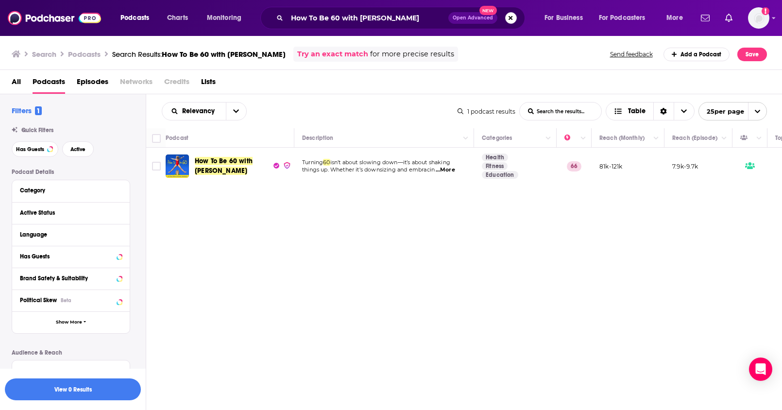
click at [508, 20] on button "Search podcasts, credits, & more..." at bounding box center [511, 18] width 12 height 12
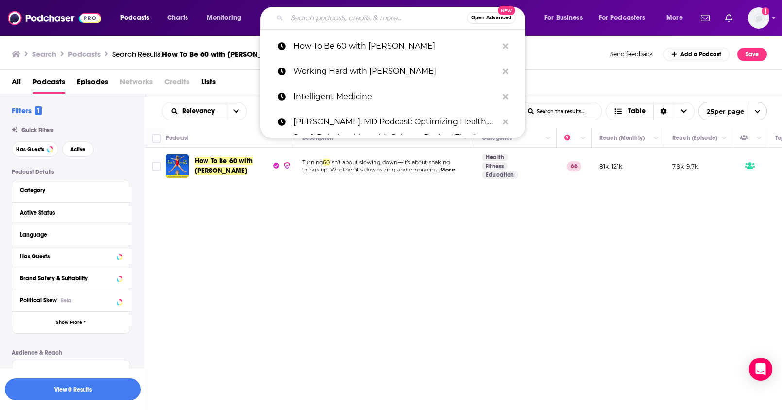
paste input "Woman's Hour"
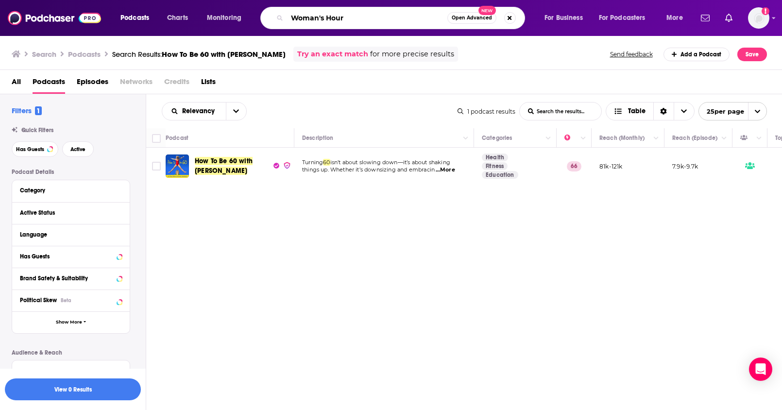
type input "Woman's Hour"
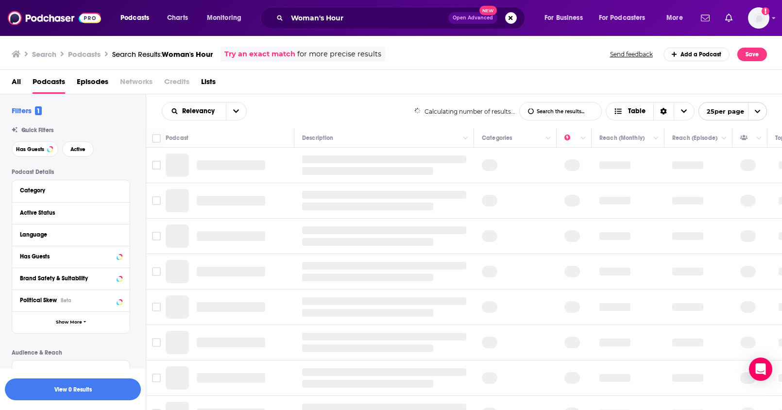
click at [44, 83] on span "Podcasts" at bounding box center [49, 84] width 33 height 20
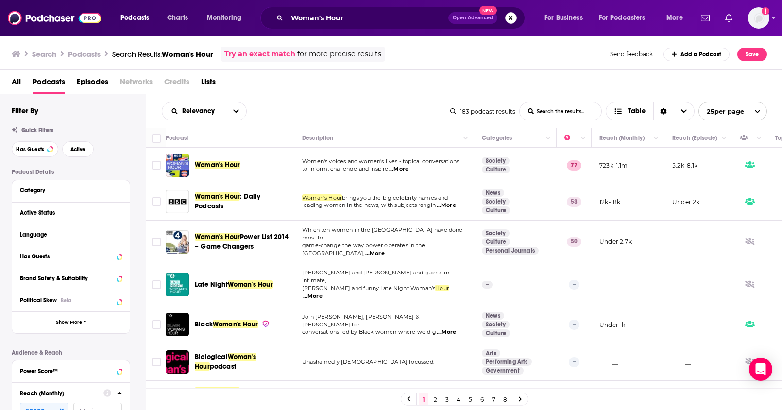
click at [514, 21] on button "Search podcasts, credits, & more..." at bounding box center [511, 18] width 12 height 12
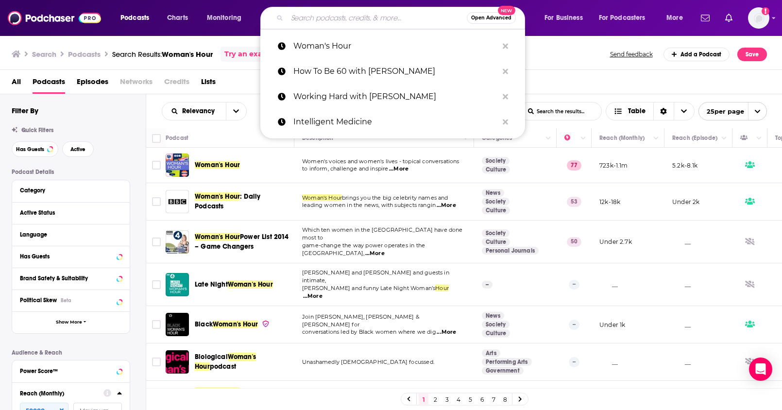
paste input "ZOE Science & Nutrition"
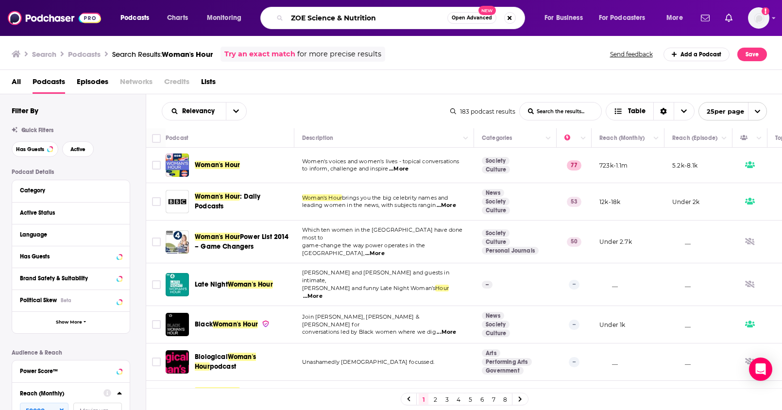
type input "ZOE Science & Nutrition"
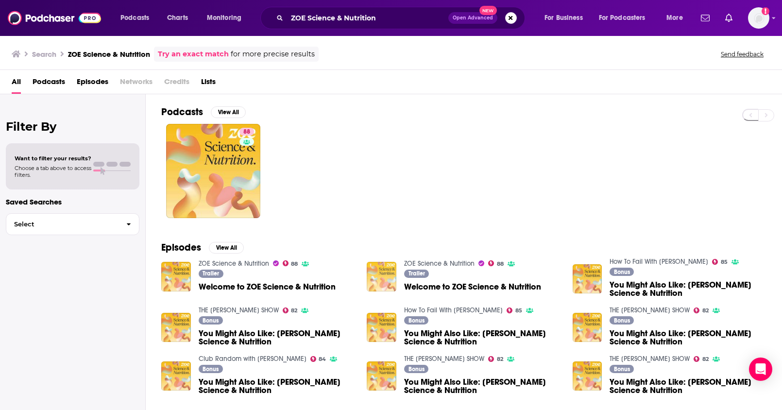
click at [41, 82] on span "Podcasts" at bounding box center [49, 84] width 33 height 20
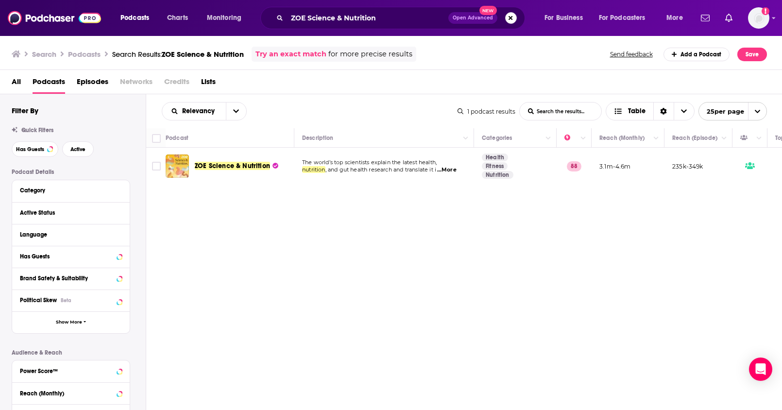
click at [514, 19] on button "Search podcasts, credits, & more..." at bounding box center [511, 18] width 12 height 12
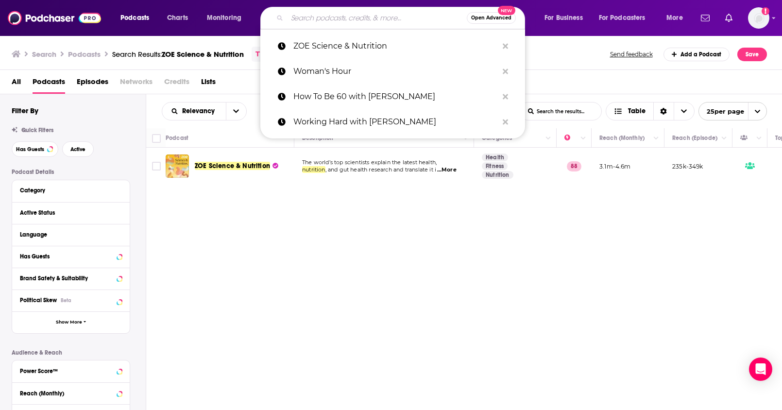
paste input "Passion Struck with John R. Mile"
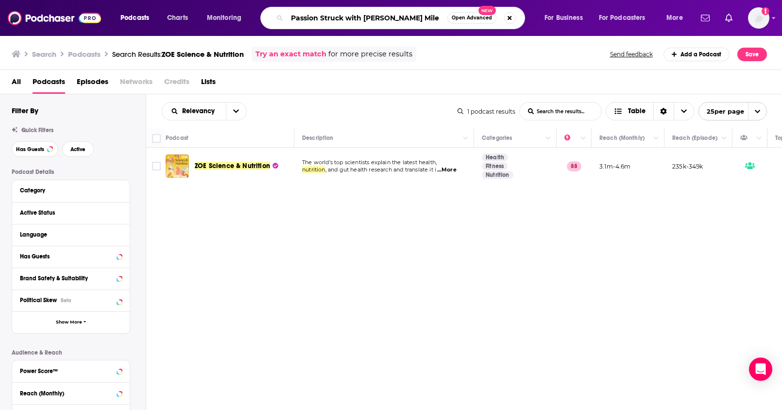
type input "Passion Struck with John R. Mile"
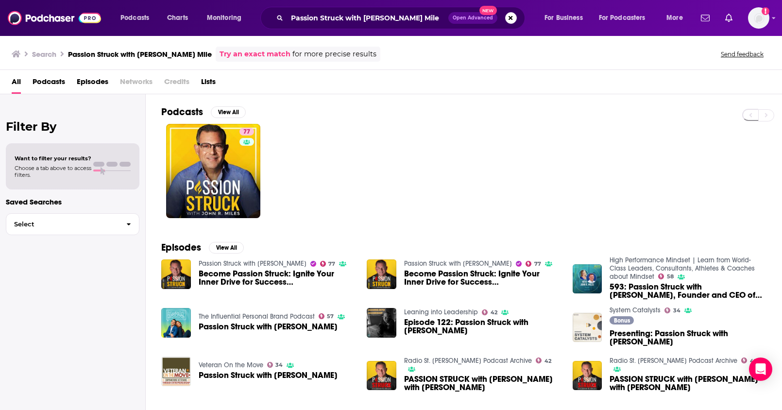
click at [52, 85] on span "Podcasts" at bounding box center [49, 84] width 33 height 20
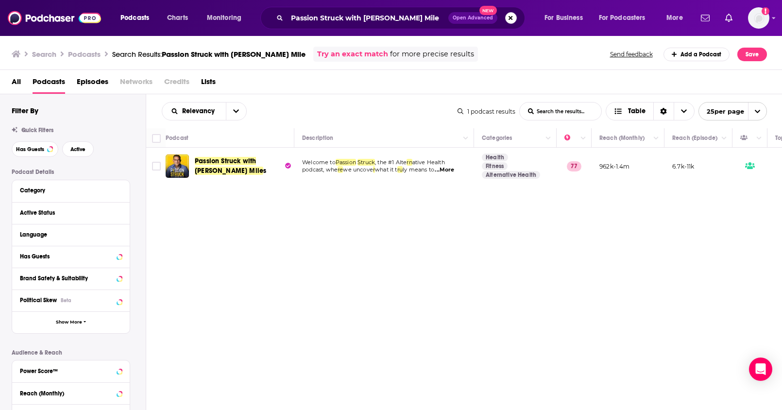
click at [509, 21] on button "Search podcasts, credits, & more..." at bounding box center [511, 18] width 12 height 12
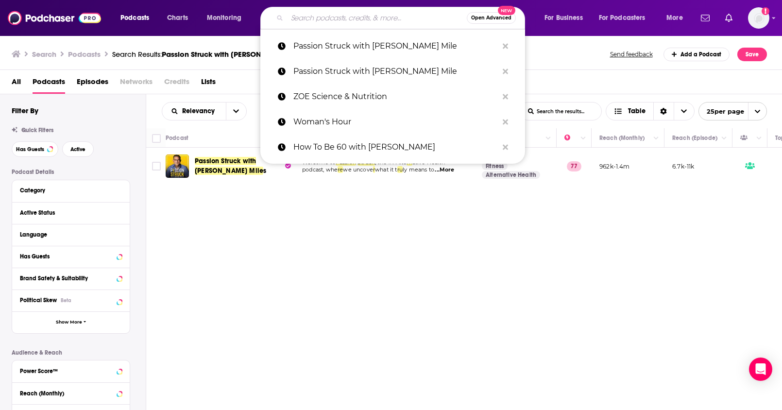
paste input "The High Life with Ricki Lake"
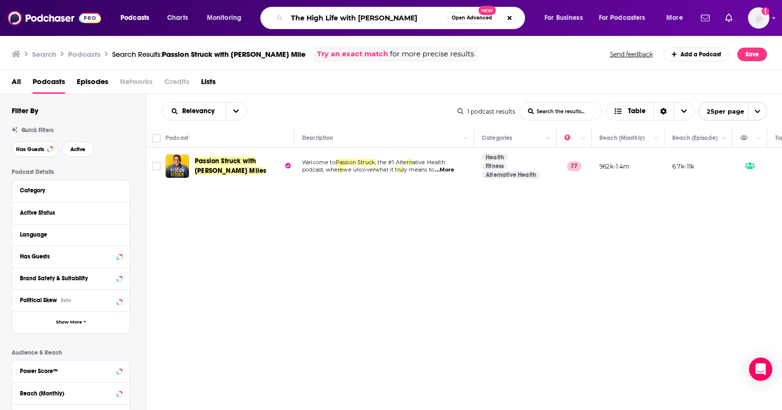
type input "The High Life with Ricki Lake"
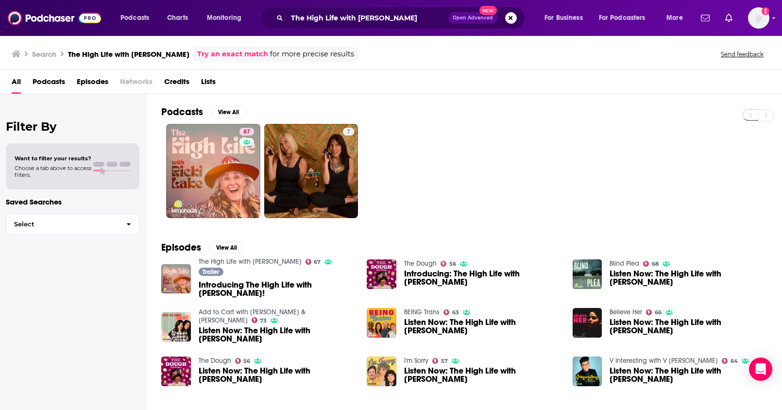
click at [45, 83] on span "Podcasts" at bounding box center [49, 84] width 33 height 20
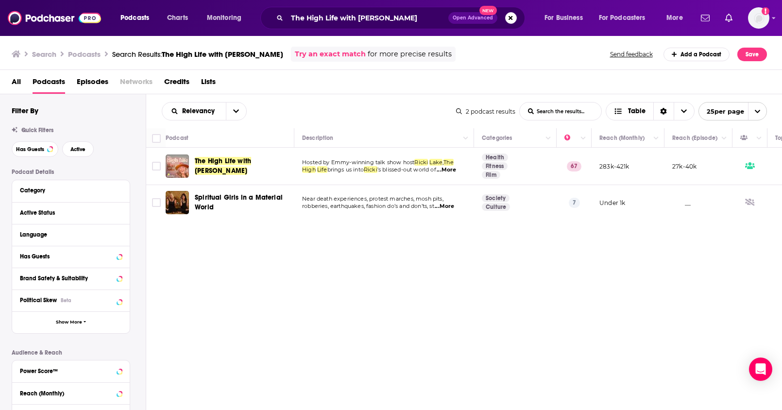
click at [507, 23] on span "Open Advanced New" at bounding box center [482, 18] width 69 height 12
click at [508, 21] on button "Search podcasts, credits, & more..." at bounding box center [511, 18] width 12 height 12
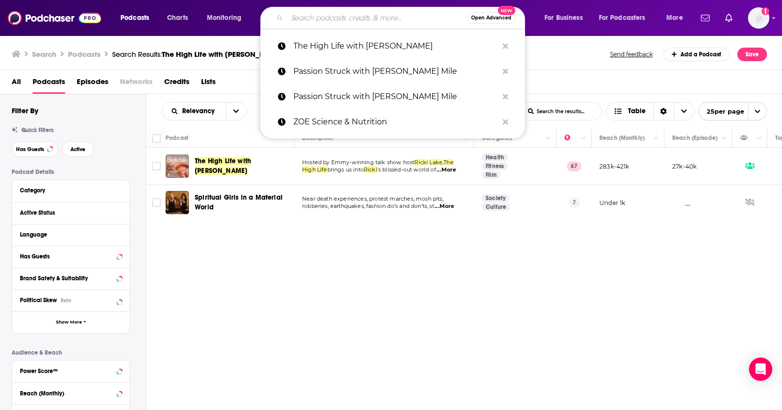
paste input "The [PERSON_NAME] Podcast"
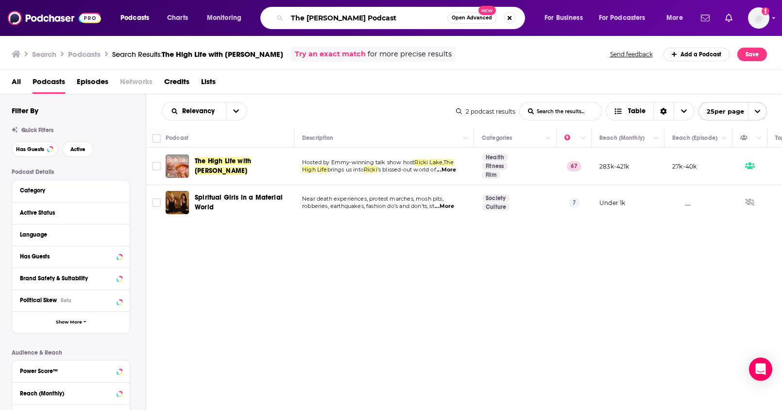
type input "The [PERSON_NAME] Podcast"
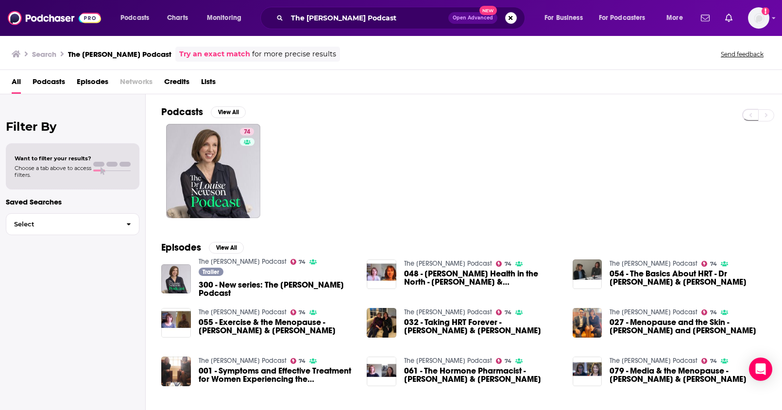
click at [54, 80] on span "Podcasts" at bounding box center [49, 84] width 33 height 20
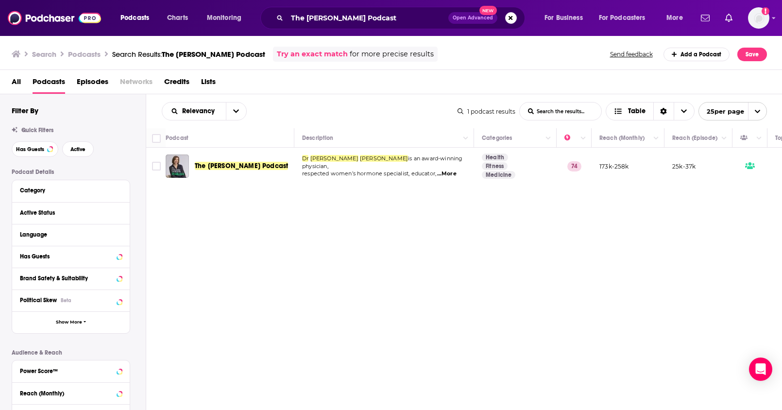
click at [507, 24] on div "The Dr Louise Newson Podcast Open Advanced New" at bounding box center [392, 18] width 265 height 22
click at [510, 22] on button "Search podcasts, credits, & more..." at bounding box center [511, 18] width 12 height 12
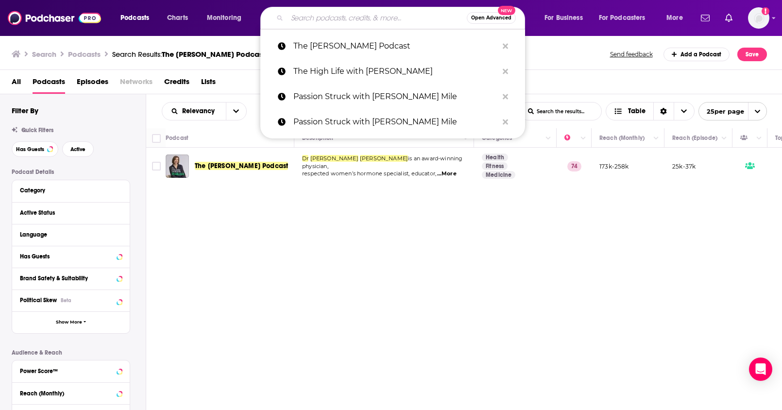
paste input "Happy Place"
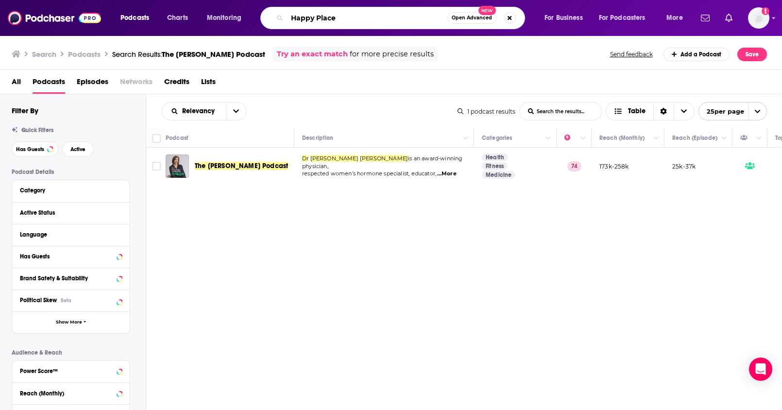
type input "Happy Place"
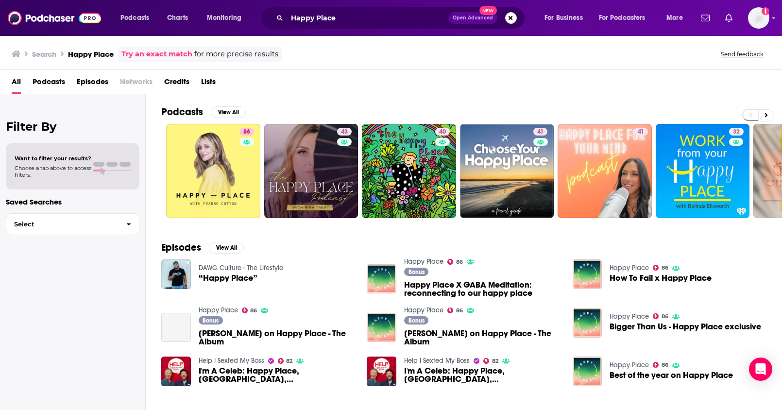
click at [53, 84] on span "Podcasts" at bounding box center [49, 84] width 33 height 20
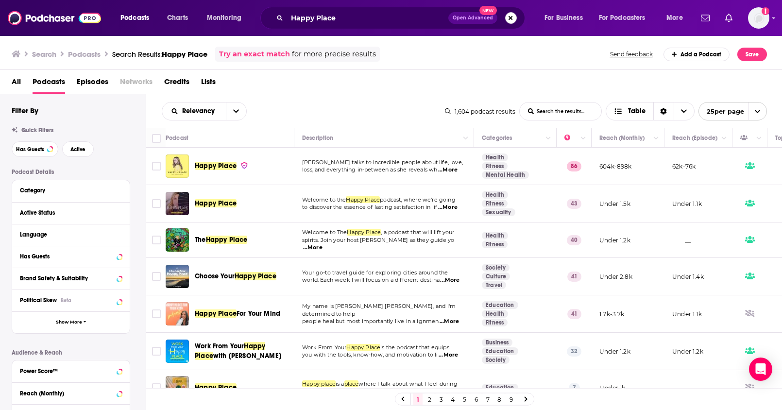
click at [509, 21] on button "Search podcasts, credits, & more..." at bounding box center [511, 18] width 12 height 12
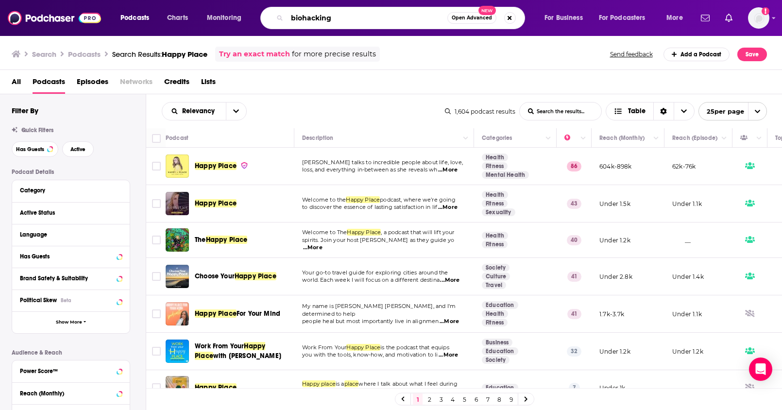
type input "biohacking"
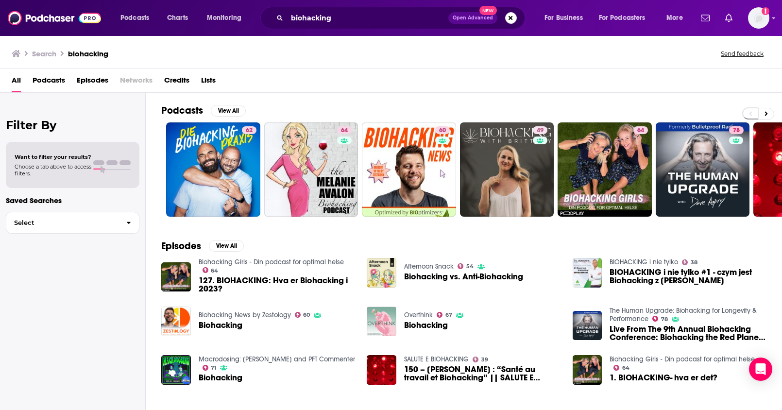
click at [52, 79] on span "Podcasts" at bounding box center [49, 82] width 33 height 20
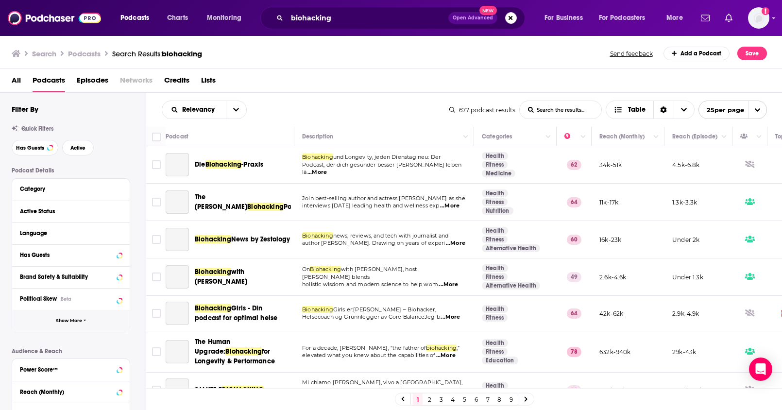
scroll to position [170, 0]
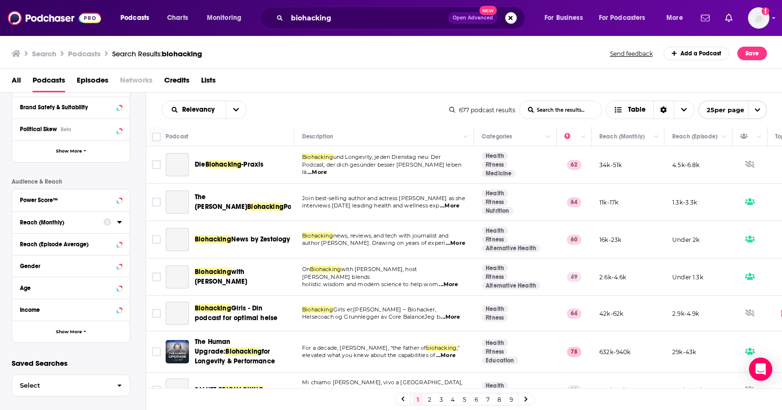
click at [43, 223] on div "Reach (Monthly)" at bounding box center [58, 222] width 77 height 7
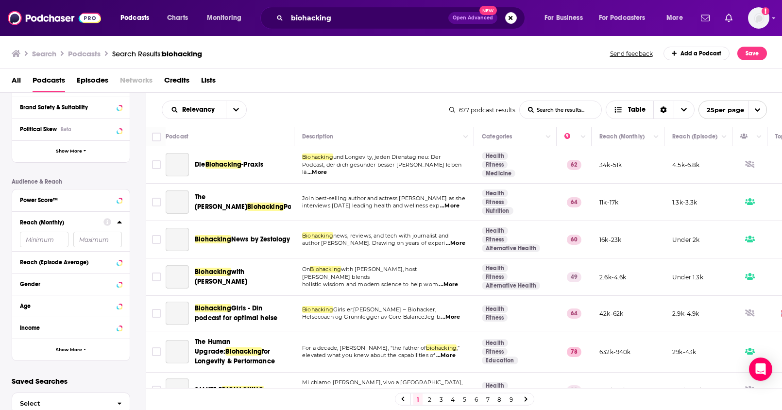
click at [42, 242] on input "number" at bounding box center [44, 240] width 49 height 16
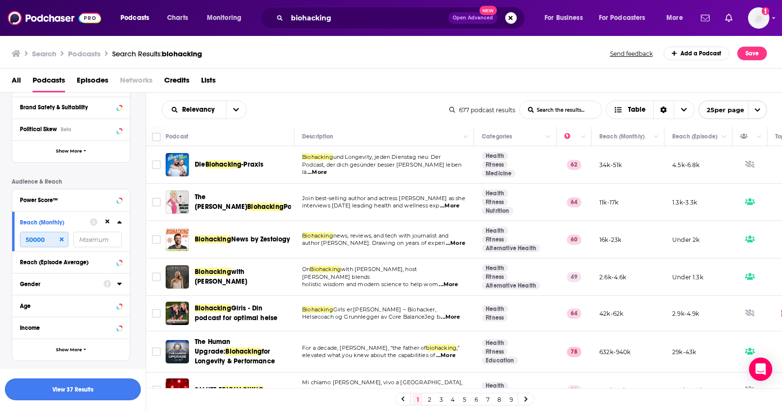
type input "50000"
click at [103, 385] on button "View 37 Results" at bounding box center [73, 390] width 136 height 22
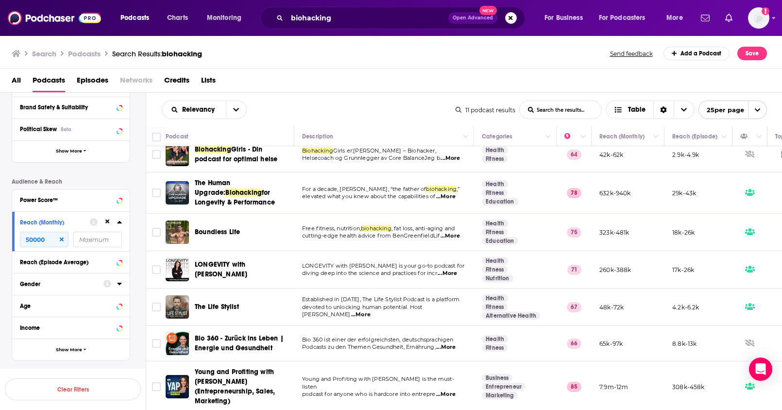
scroll to position [10, 0]
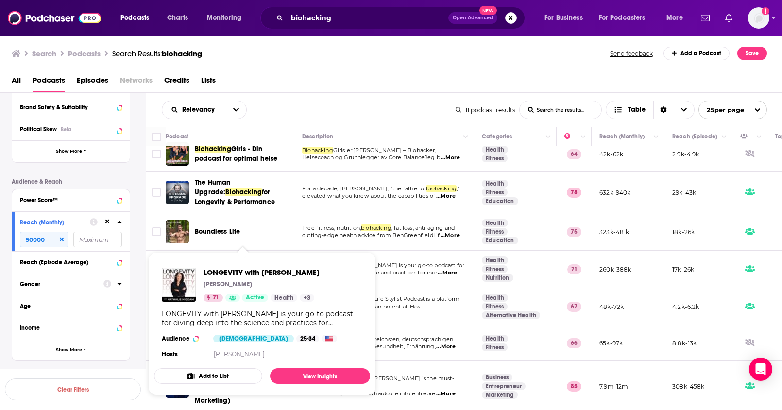
drag, startPoint x: 203, startPoint y: 273, endPoint x: 321, endPoint y: 276, distance: 117.6
click at [320, 276] on div "LONGEVITY with Nathalie Niddam Nathalie Niddam 71 Active Health + 3" at bounding box center [241, 285] width 158 height 34
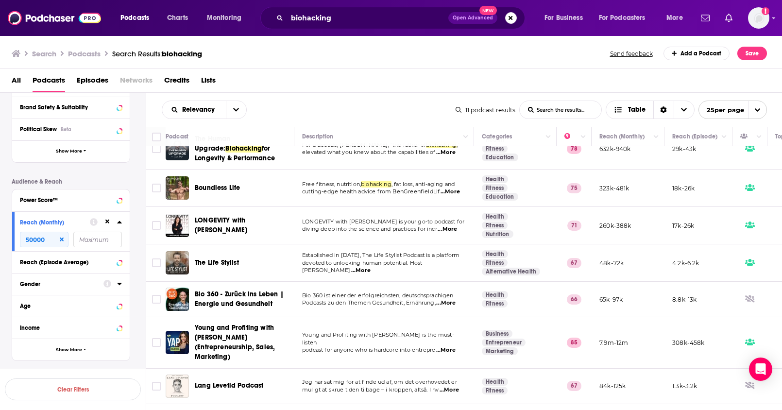
scroll to position [0, 0]
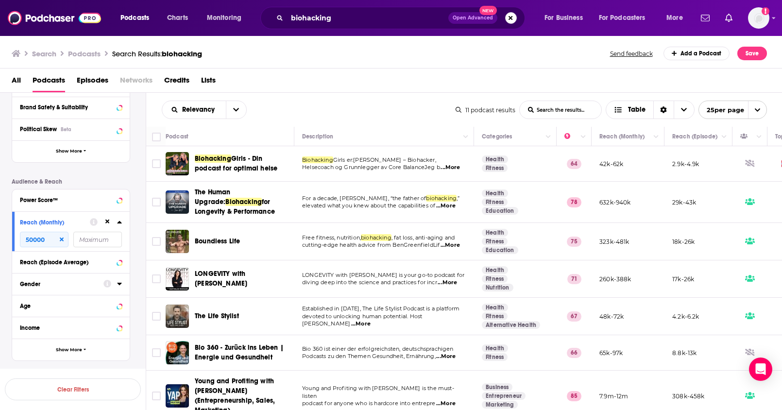
click at [509, 21] on button "Search podcasts, credits, & more..." at bounding box center [511, 18] width 12 height 12
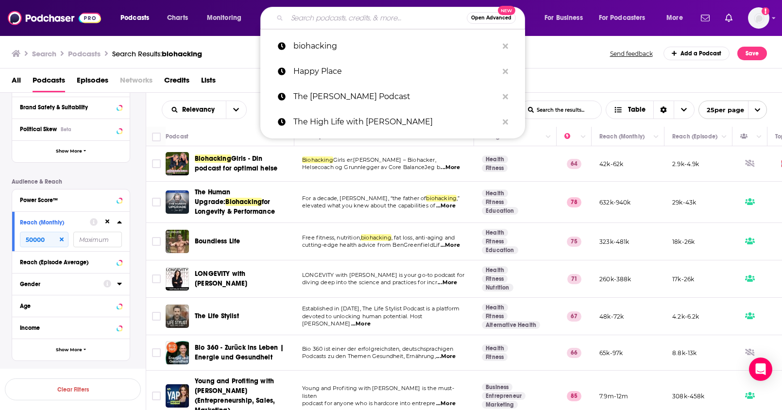
click at [381, 24] on input "Search podcasts, credits, & more..." at bounding box center [377, 18] width 180 height 16
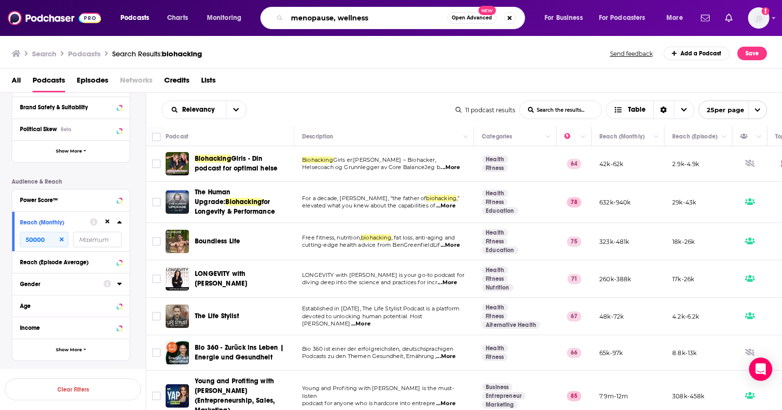
type input "menopause, wellness"
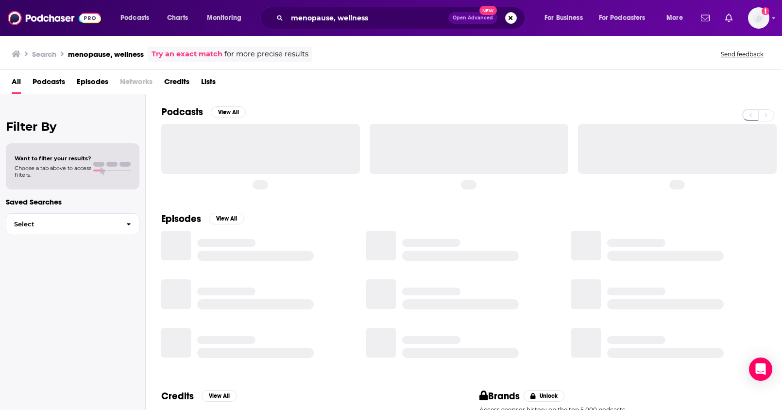
click at [42, 86] on span "Podcasts" at bounding box center [49, 84] width 33 height 20
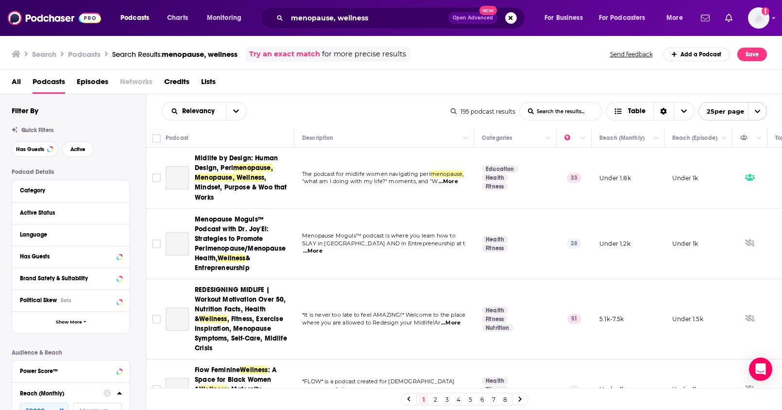
scroll to position [80, 0]
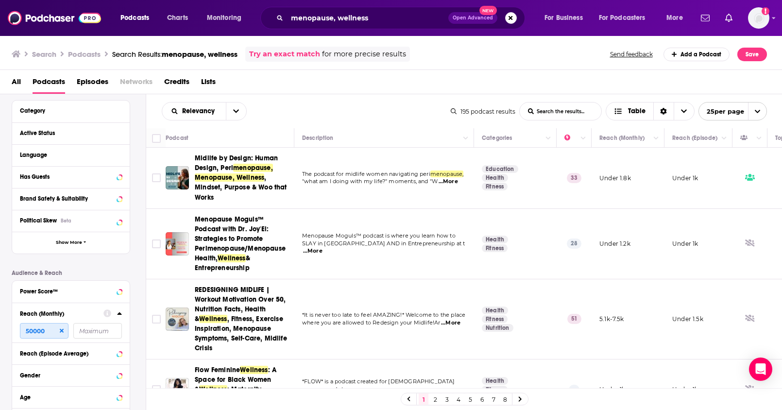
click at [51, 327] on input "50000" at bounding box center [44, 331] width 49 height 16
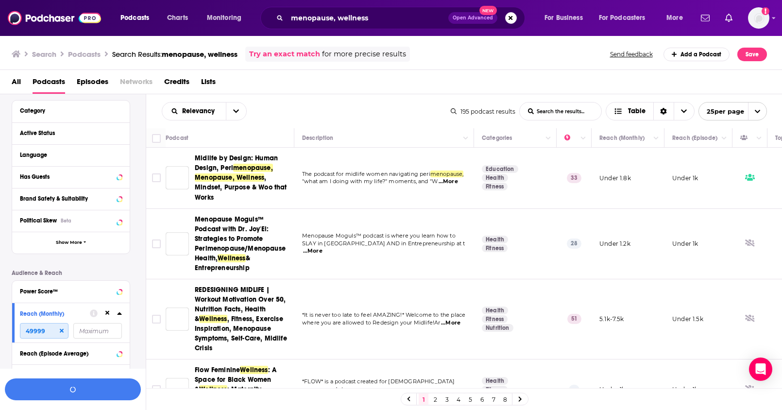
click at [51, 323] on input "49999" at bounding box center [44, 331] width 49 height 16
click at [45, 323] on input "49999" at bounding box center [44, 331] width 49 height 16
type input "49999"
click at [61, 329] on icon at bounding box center [62, 331] width 4 height 4
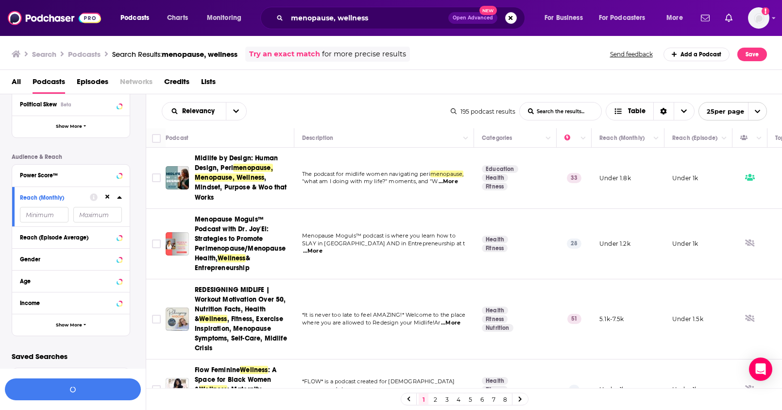
click at [47, 215] on input "number" at bounding box center [44, 215] width 49 height 16
type input "50000"
click at [80, 391] on button "View 59 Results" at bounding box center [73, 390] width 136 height 22
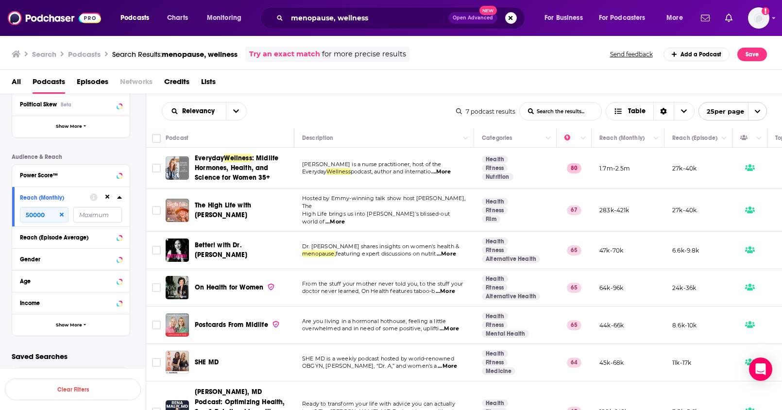
scroll to position [196, 0]
click at [509, 21] on button "Search podcasts, credits, & more..." at bounding box center [511, 18] width 12 height 12
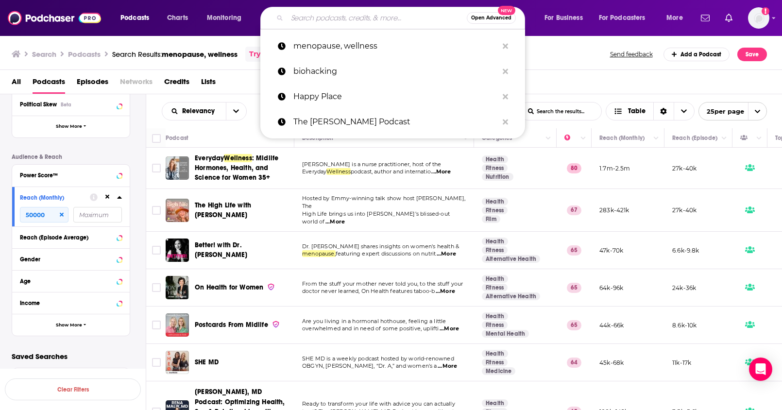
paste input "The Recharge Biomedical Podcast"
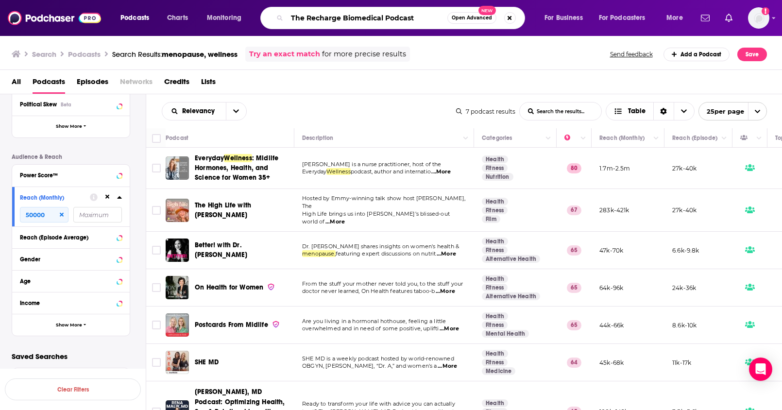
type input "The Recharge Biomedical Podcast"
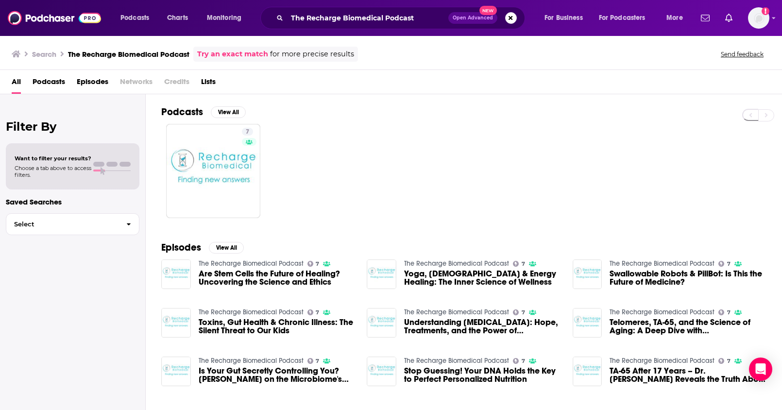
click at [516, 21] on span "Open Advanced New" at bounding box center [482, 18] width 69 height 12
click at [513, 21] on button "Search podcasts, credits, & more..." at bounding box center [511, 18] width 12 height 12
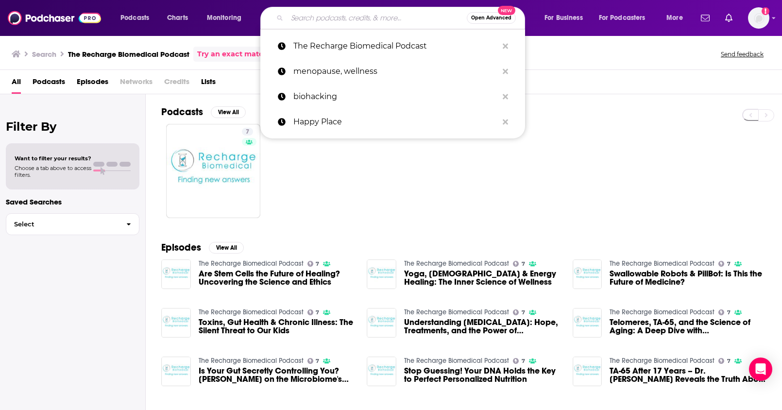
paste input "The Ultimate Health"
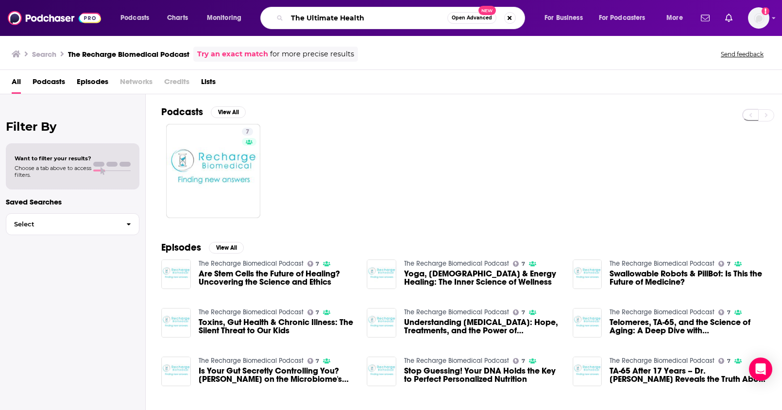
type input "The Ultimate Health"
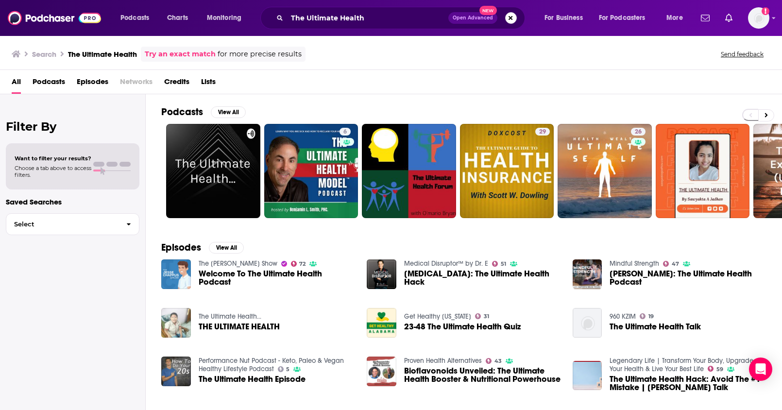
click at [513, 14] on button "Search podcasts, credits, & more..." at bounding box center [511, 18] width 12 height 12
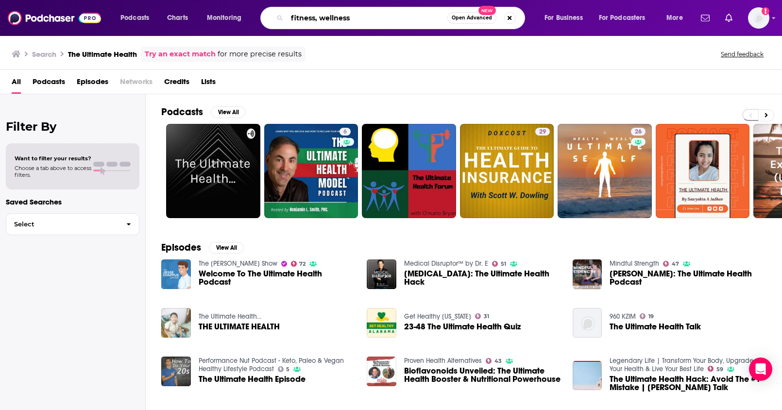
type input "fitness, wellness"
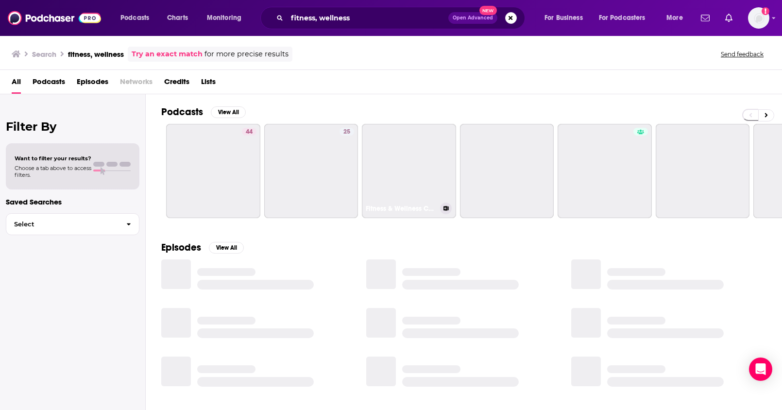
click at [48, 82] on span "Podcasts" at bounding box center [49, 84] width 33 height 20
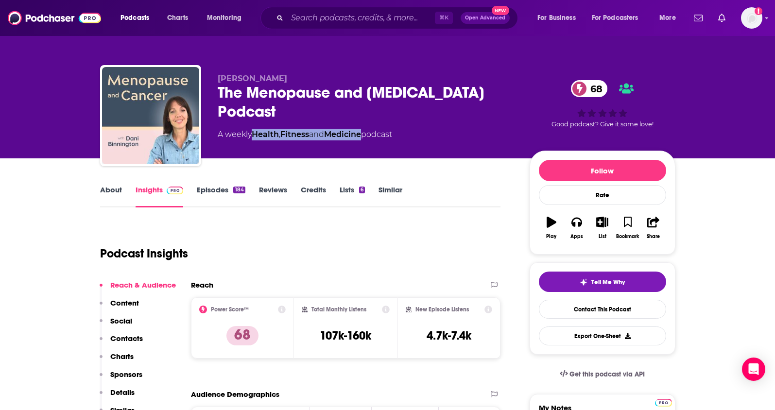
drag, startPoint x: 341, startPoint y: 115, endPoint x: 256, endPoint y: 117, distance: 84.6
click at [256, 129] on div "A weekly Health , Fitness and Medicine podcast" at bounding box center [305, 135] width 174 height 12
copy div "Health , Fitness and Medicine"
drag, startPoint x: 277, startPoint y: 77, endPoint x: 211, endPoint y: 75, distance: 66.1
click at [211, 75] on div "Dani Binnington The Menopause and Cancer Podcast 68 A weekly Health , Fitness a…" at bounding box center [387, 117] width 575 height 105
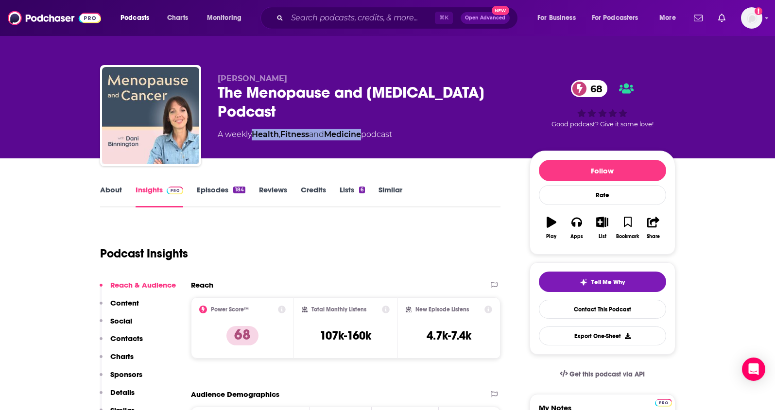
copy span "[PERSON_NAME]"
click at [132, 335] on p "Contacts" at bounding box center [126, 338] width 33 height 9
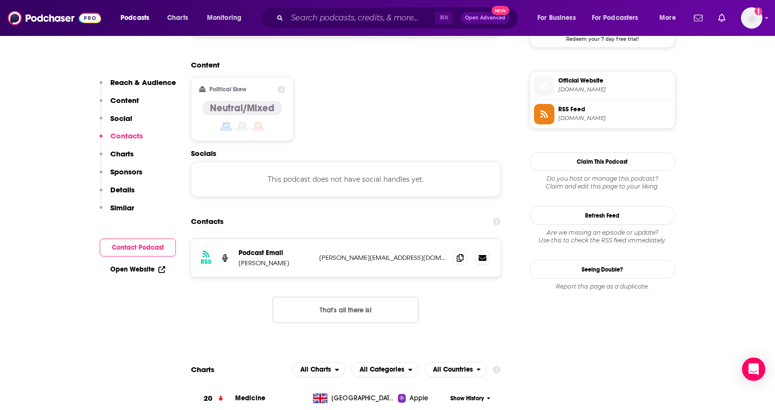
scroll to position [793, 0]
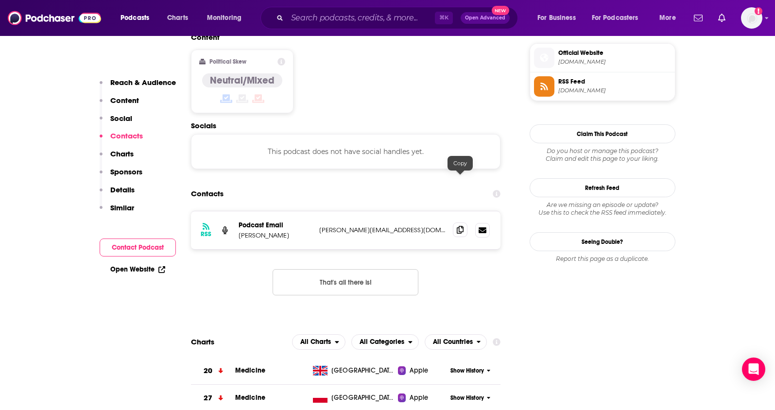
click at [456, 223] on span at bounding box center [460, 230] width 15 height 15
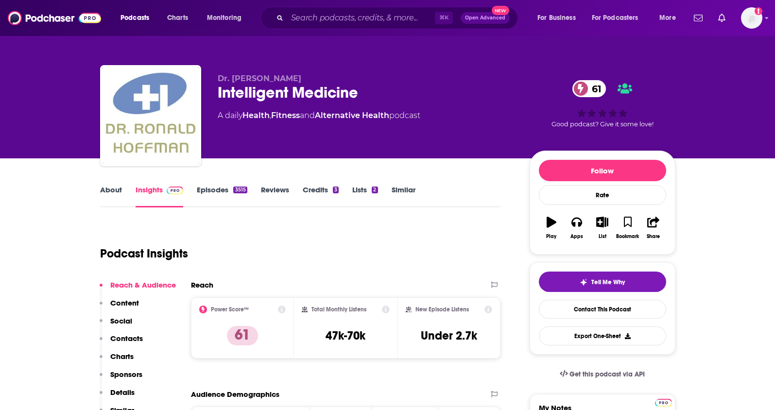
click at [118, 191] on link "About" at bounding box center [111, 196] width 22 height 22
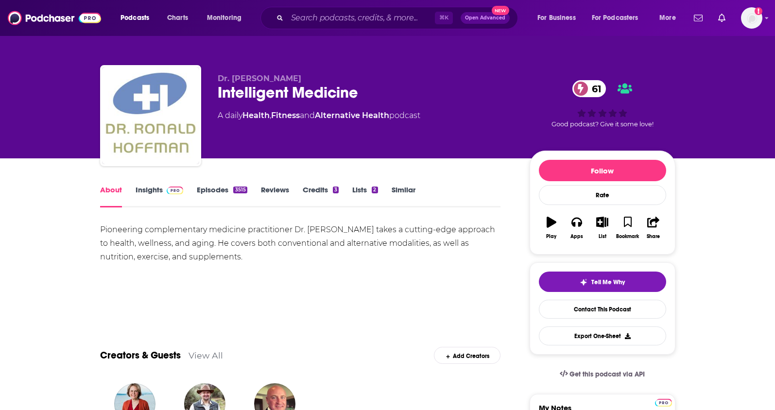
click at [144, 186] on link "Insights" at bounding box center [160, 196] width 48 height 22
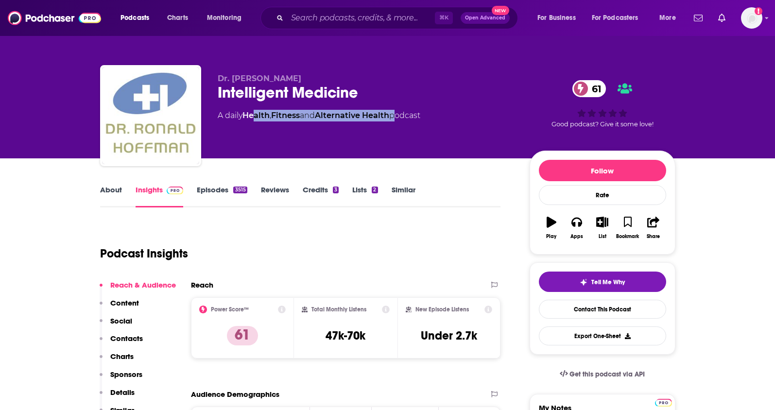
drag, startPoint x: 398, startPoint y: 117, endPoint x: 254, endPoint y: 114, distance: 143.9
click at [254, 114] on div "A daily Health , Fitness and Alternative Health podcast" at bounding box center [319, 116] width 203 height 12
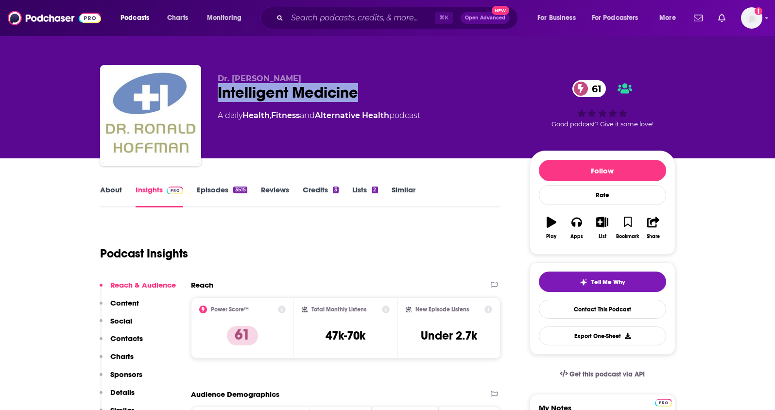
drag, startPoint x: 371, startPoint y: 91, endPoint x: 208, endPoint y: 86, distance: 163.4
click at [208, 86] on div "Dr. Ronald Hoffman Intelligent Medicine 61 A daily Health , Fitness and Alterna…" at bounding box center [387, 117] width 575 height 105
copy h2 "Intelligent Medicine"
drag, startPoint x: 315, startPoint y: 76, endPoint x: 233, endPoint y: 81, distance: 81.8
click at [233, 81] on p "Dr. Ronald Hoffman" at bounding box center [366, 78] width 296 height 9
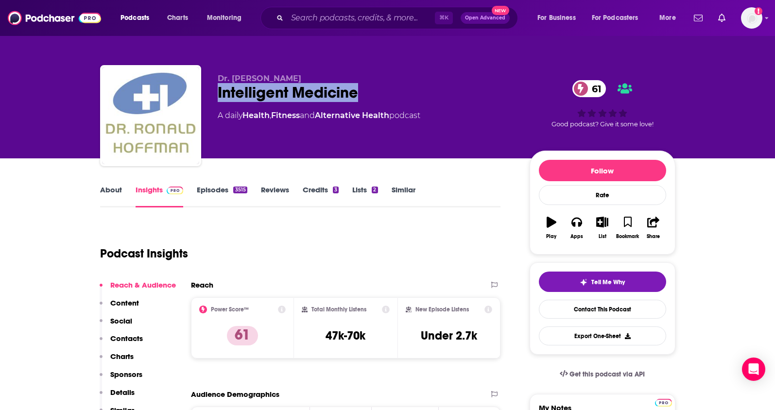
copy span "Ronald Hoffman"
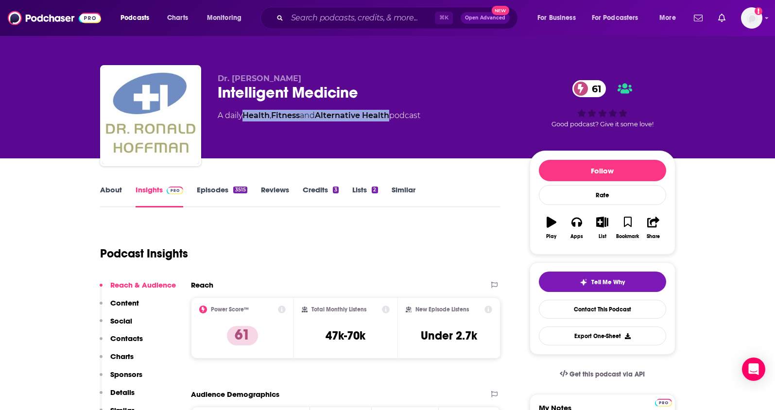
drag, startPoint x: 396, startPoint y: 116, endPoint x: 246, endPoint y: 120, distance: 150.2
click at [246, 120] on div "A daily Health , Fitness and Alternative Health podcast" at bounding box center [319, 116] width 203 height 12
copy div "Health , Fitness and Alternative Health"
click at [127, 339] on p "Contacts" at bounding box center [126, 338] width 33 height 9
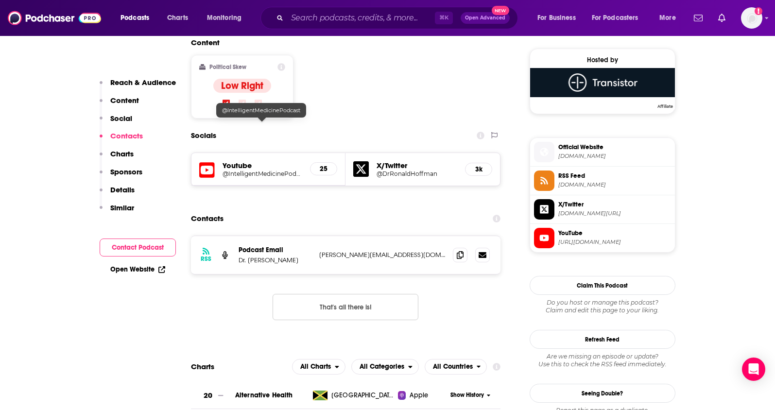
scroll to position [801, 0]
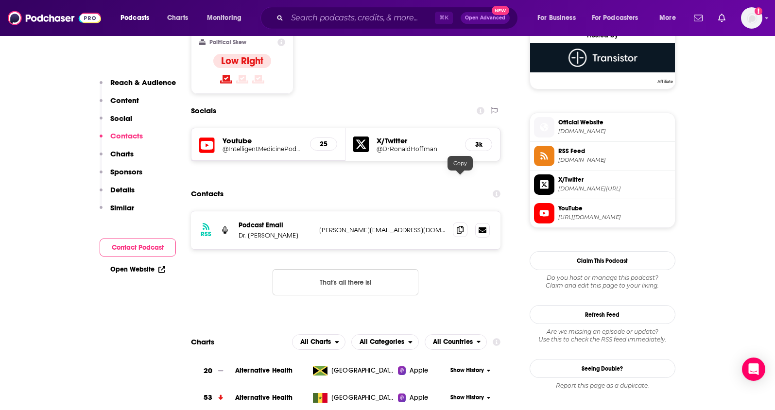
click at [465, 223] on span at bounding box center [460, 230] width 15 height 15
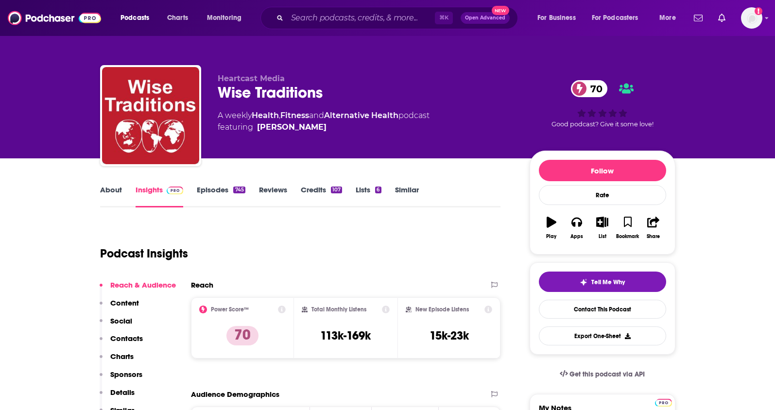
click at [113, 190] on link "About" at bounding box center [111, 196] width 22 height 22
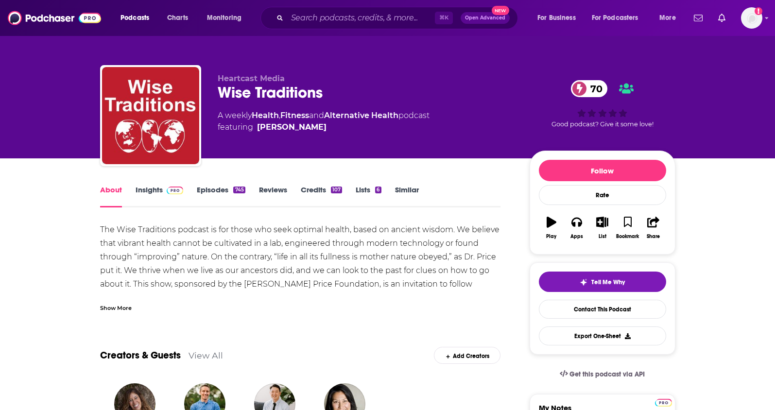
click at [136, 189] on link "Insights" at bounding box center [160, 196] width 48 height 22
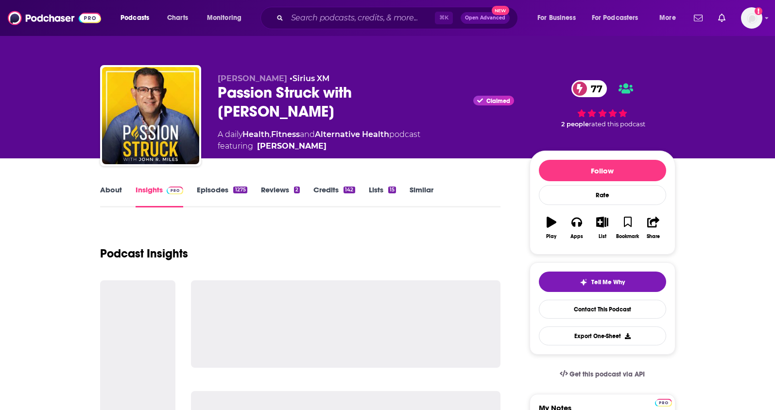
click at [106, 189] on link "About" at bounding box center [111, 196] width 22 height 22
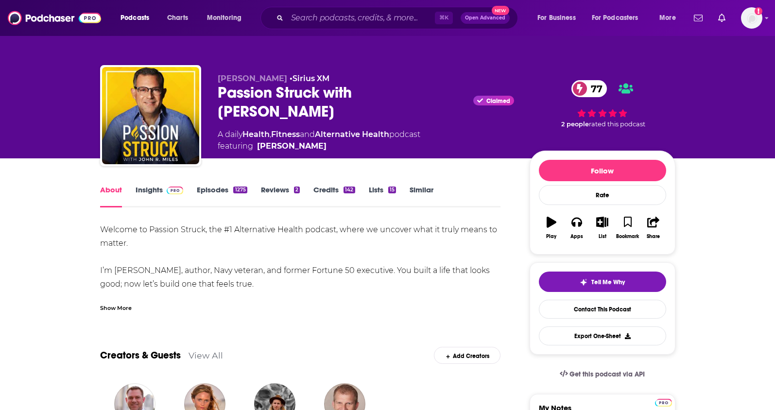
click at [106, 305] on div "Show More" at bounding box center [116, 307] width 32 height 9
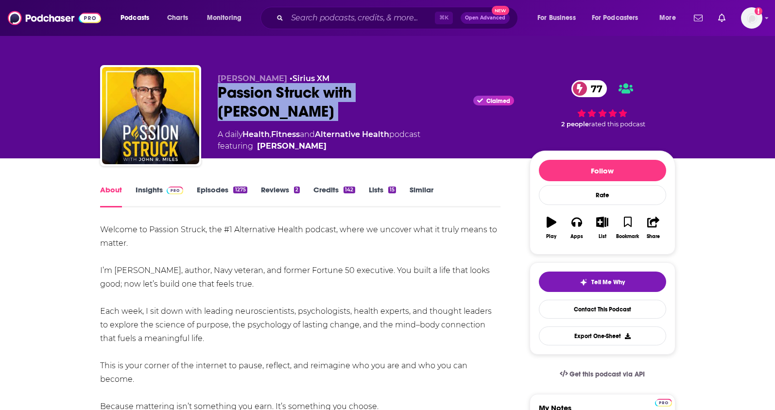
drag, startPoint x: 456, startPoint y: 95, endPoint x: 203, endPoint y: 94, distance: 253.2
click at [203, 94] on div "John R. Miles • Sirius XM Passion Struck with John R. Miles Claimed 77 A daily …" at bounding box center [387, 117] width 575 height 105
copy div "Passion Struck with John R. Miles"
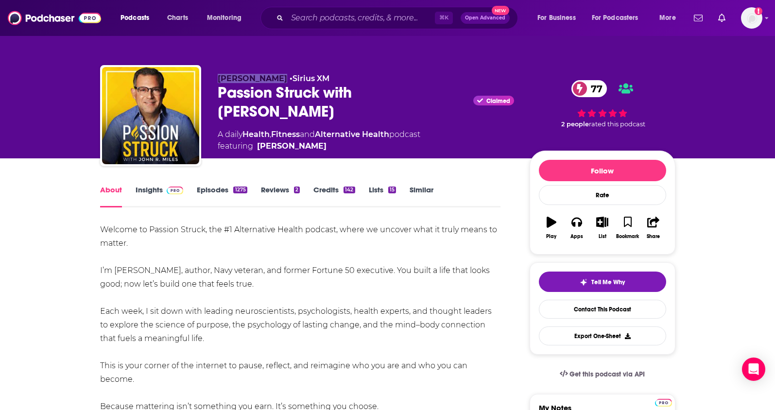
drag, startPoint x: 215, startPoint y: 78, endPoint x: 269, endPoint y: 80, distance: 54.0
click at [269, 80] on div "John R. Miles • Sirius XM Passion Struck with John R. Miles Claimed 77 A daily …" at bounding box center [387, 117] width 575 height 105
copy span "John R. Miles"
drag, startPoint x: 397, startPoint y: 117, endPoint x: 248, endPoint y: 115, distance: 149.7
click at [248, 129] on div "A daily Health , Fitness and Alternative Health podcast featuring John R. Miles" at bounding box center [319, 140] width 203 height 23
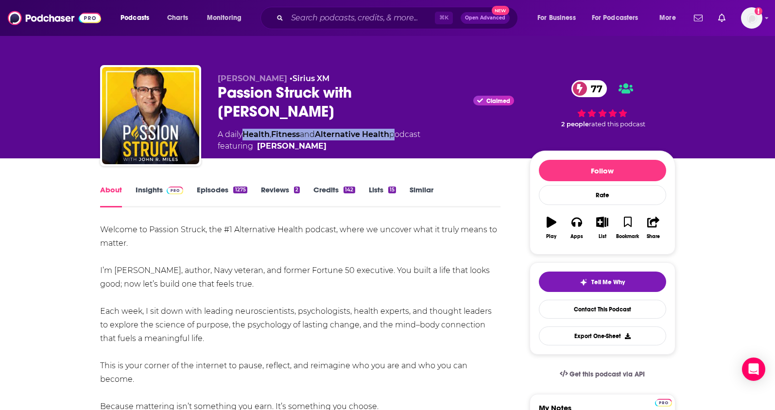
copy div "Health , Fitness and Alternative Health"
click at [136, 193] on link "Insights" at bounding box center [160, 196] width 48 height 22
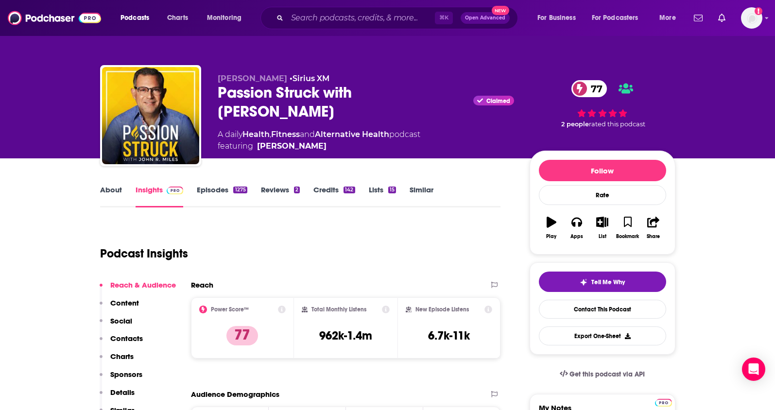
click at [138, 337] on p "Contacts" at bounding box center [126, 338] width 33 height 9
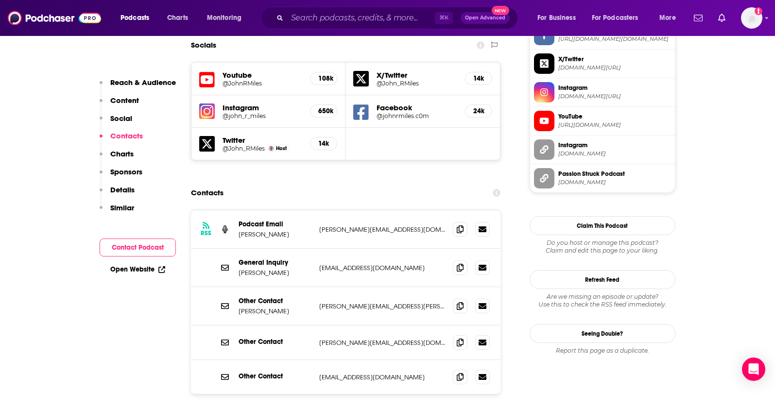
scroll to position [865, 0]
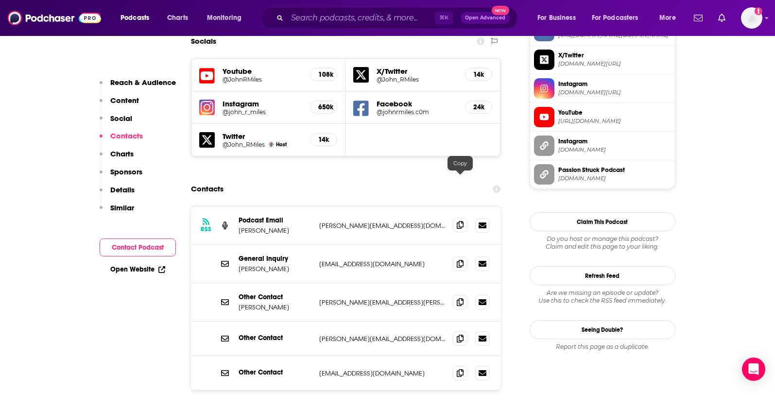
click at [456, 218] on span at bounding box center [460, 225] width 15 height 15
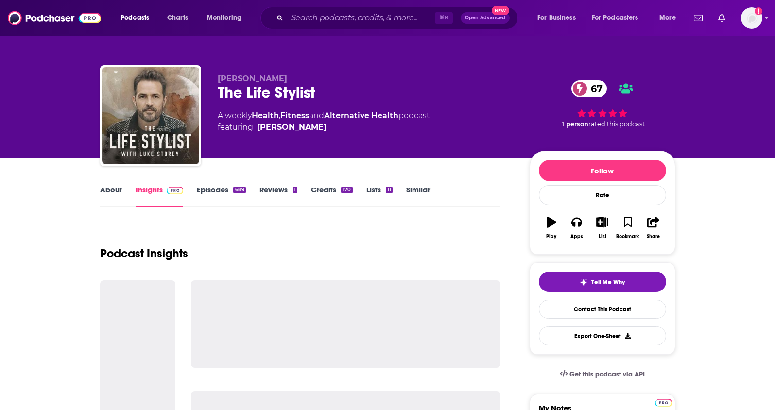
click at [116, 190] on link "About" at bounding box center [111, 196] width 22 height 22
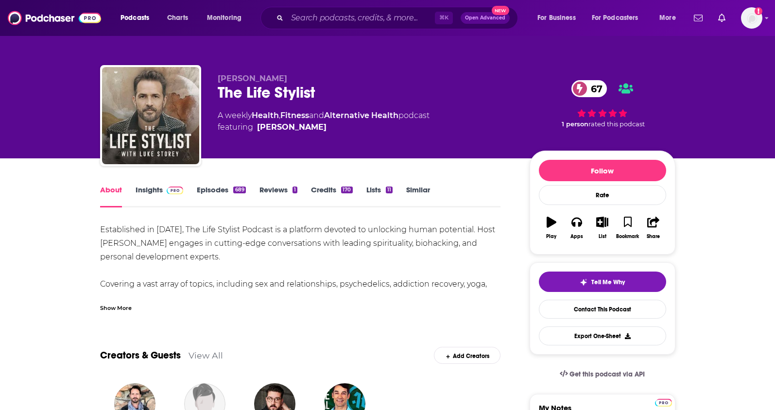
click at [116, 310] on div "Show More" at bounding box center [116, 307] width 32 height 9
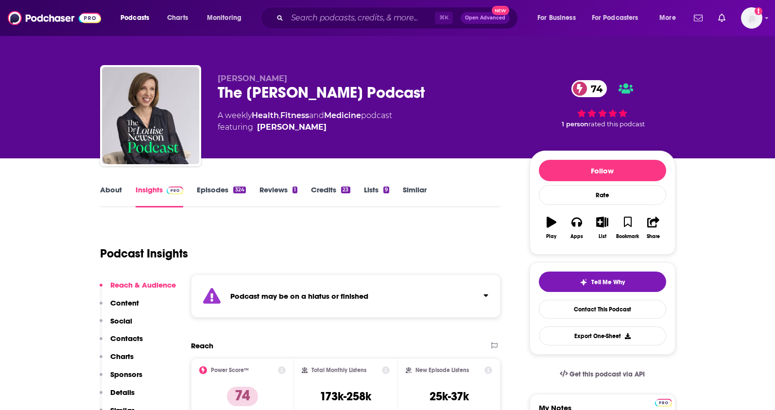
drag, startPoint x: 300, startPoint y: 77, endPoint x: 232, endPoint y: 80, distance: 68.1
click at [232, 80] on p "[PERSON_NAME]" at bounding box center [366, 78] width 296 height 9
click at [272, 79] on span "[PERSON_NAME]" at bounding box center [252, 78] width 69 height 9
drag, startPoint x: 296, startPoint y: 79, endPoint x: 230, endPoint y: 82, distance: 66.1
click at [230, 82] on p "[PERSON_NAME]" at bounding box center [366, 78] width 296 height 9
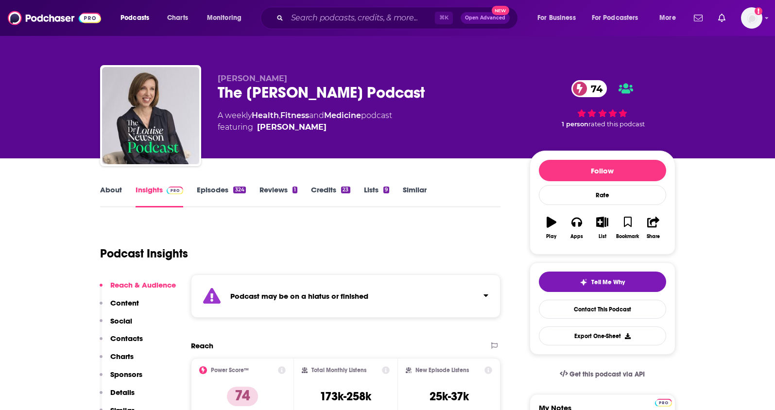
copy span "[PERSON_NAME]"
drag, startPoint x: 362, startPoint y: 116, endPoint x: 256, endPoint y: 118, distance: 105.5
click at [256, 118] on div "A weekly Health , Fitness and Medicine podcast featuring [PERSON_NAME]" at bounding box center [305, 121] width 174 height 23
copy div "Health , Fitness and Medicine"
click at [126, 340] on p "Contacts" at bounding box center [126, 338] width 33 height 9
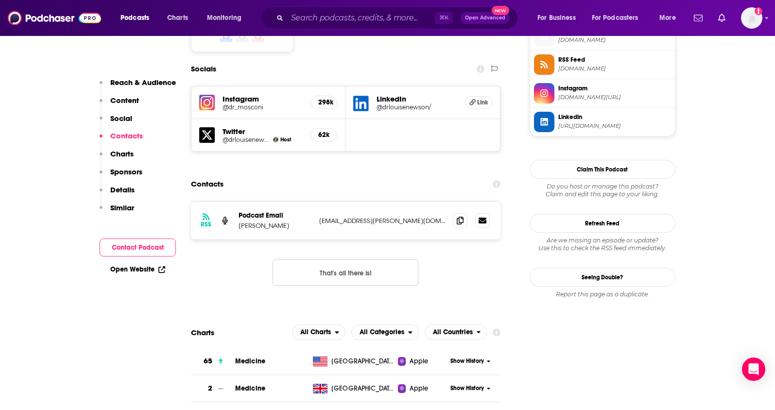
scroll to position [894, 0]
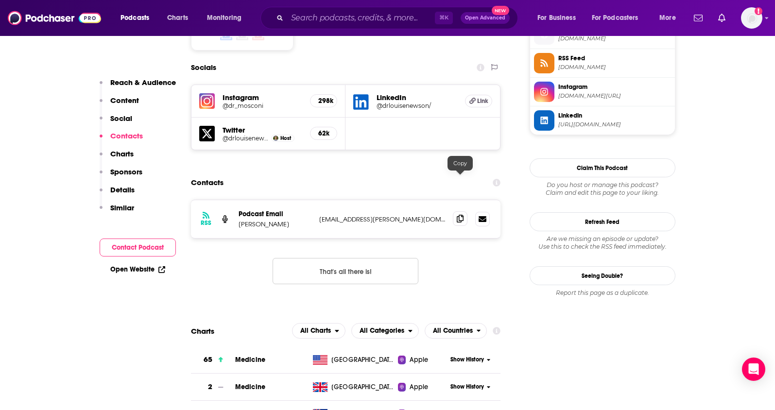
click at [464, 215] on icon at bounding box center [460, 219] width 7 height 8
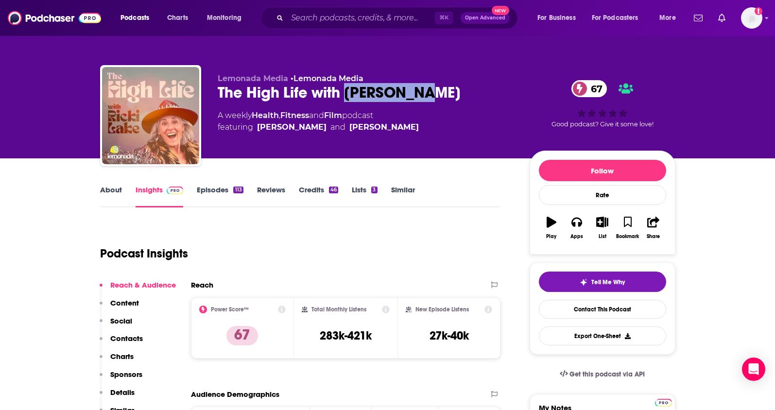
drag, startPoint x: 426, startPoint y: 96, endPoint x: 347, endPoint y: 98, distance: 78.7
click at [347, 98] on div "The High Life with Ricki Lake 67" at bounding box center [366, 92] width 296 height 19
copy h2 "Ricki Lake"
drag, startPoint x: 349, startPoint y: 114, endPoint x: 253, endPoint y: 112, distance: 96.7
click at [253, 112] on div "A weekly Health , Fitness and Film podcast featuring Kalen Allen and Ricki Lake" at bounding box center [318, 121] width 201 height 23
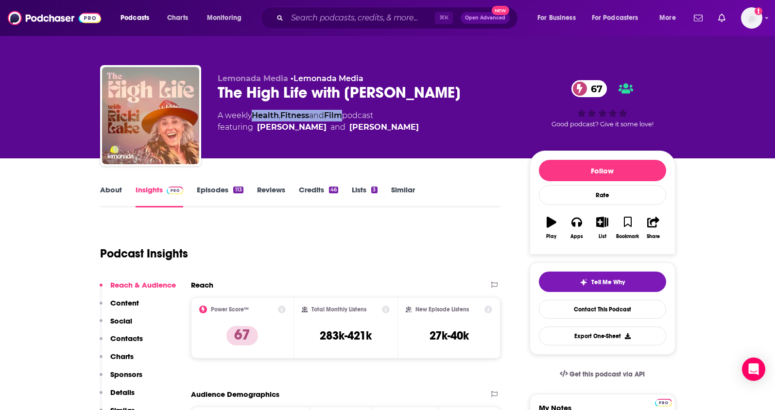
copy div "Health , Fitness and Film"
click at [139, 333] on div "Reach & Audience Content Social Contacts Charts Sponsors Details Similar" at bounding box center [138, 351] width 76 height 143
click at [136, 336] on p "Contacts" at bounding box center [126, 338] width 33 height 9
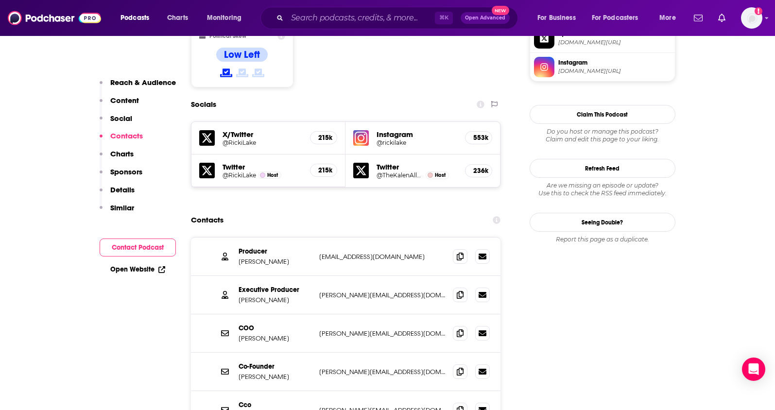
scroll to position [845, 0]
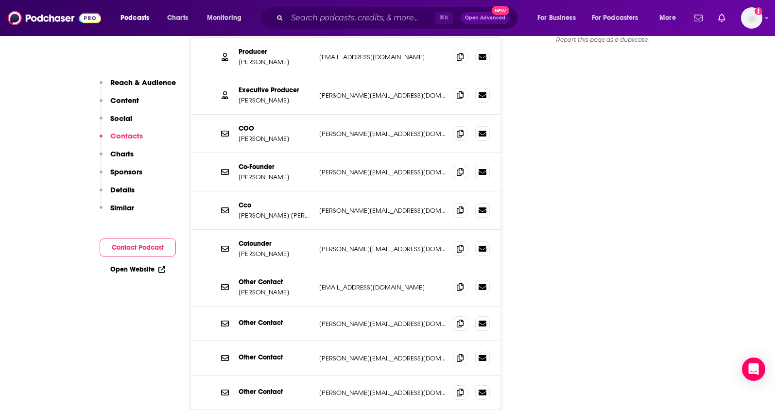
scroll to position [856, 0]
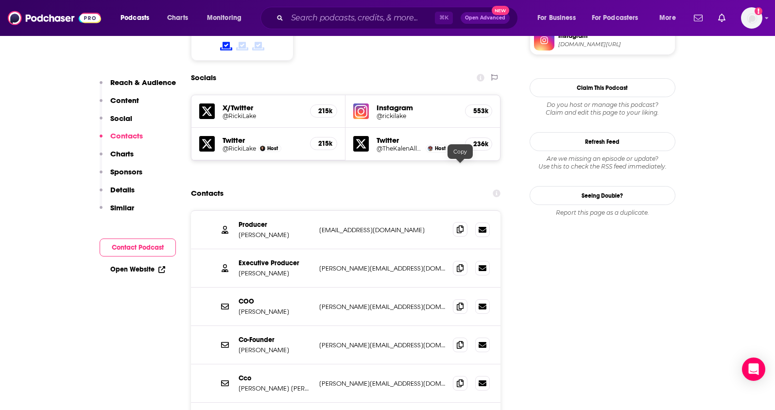
click at [457, 225] on icon at bounding box center [460, 229] width 7 height 8
click at [456, 260] on span at bounding box center [460, 267] width 15 height 15
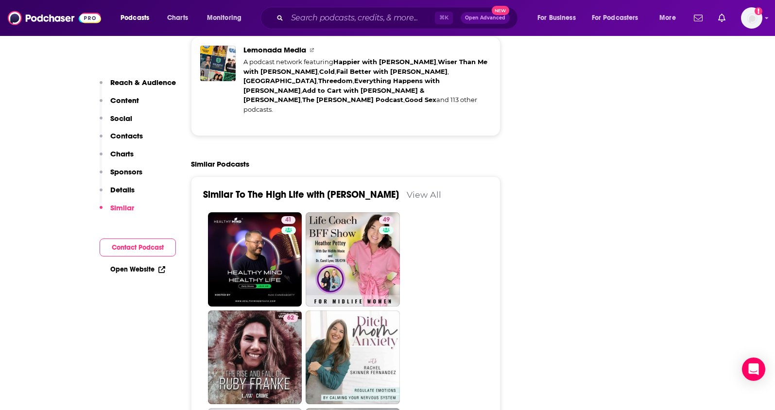
scroll to position [2190, 0]
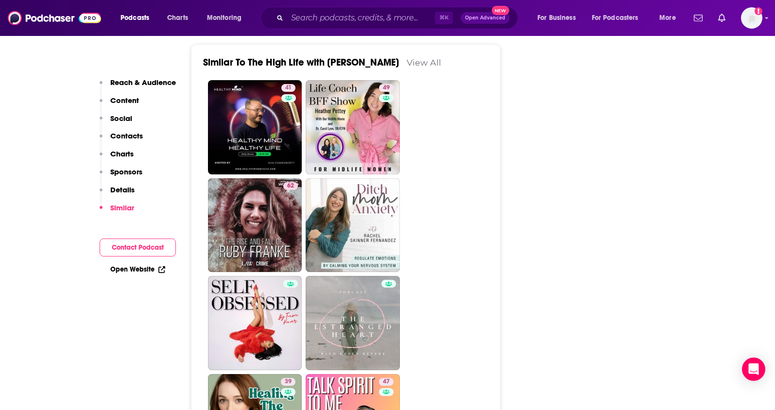
scroll to position [2380, 0]
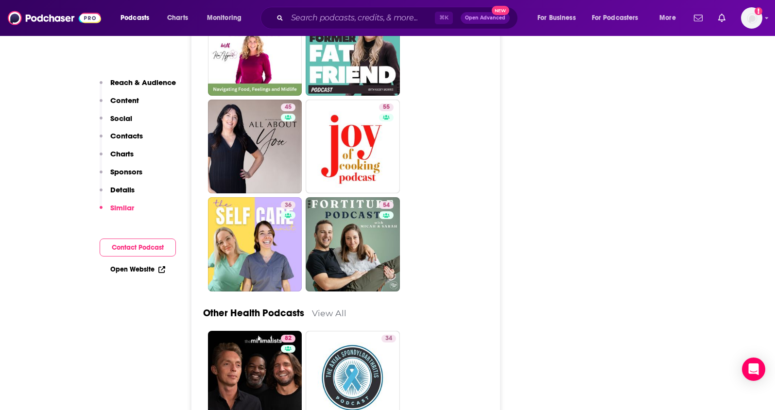
scroll to position [3290, 0]
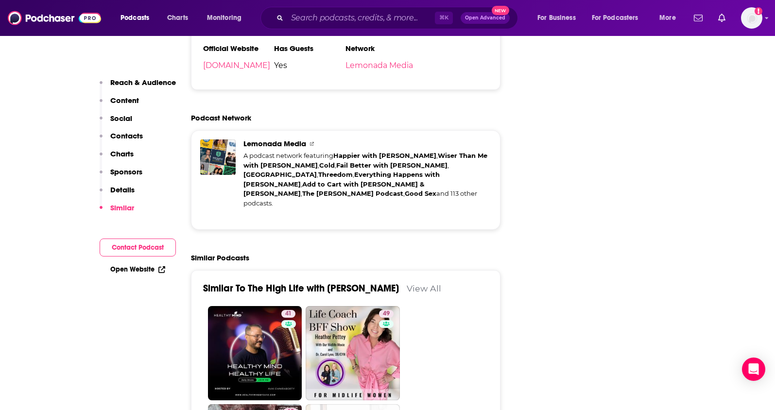
scroll to position [1436, 0]
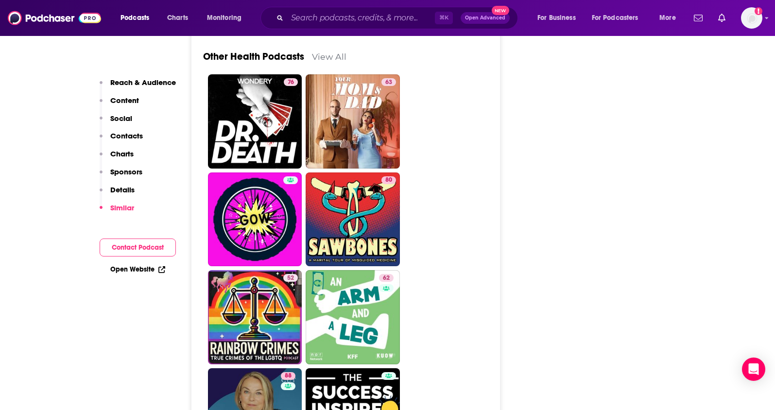
scroll to position [3245, 0]
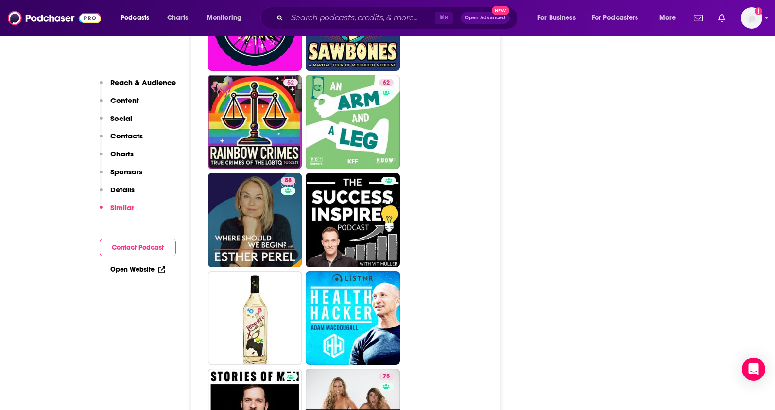
scroll to position [3611, 0]
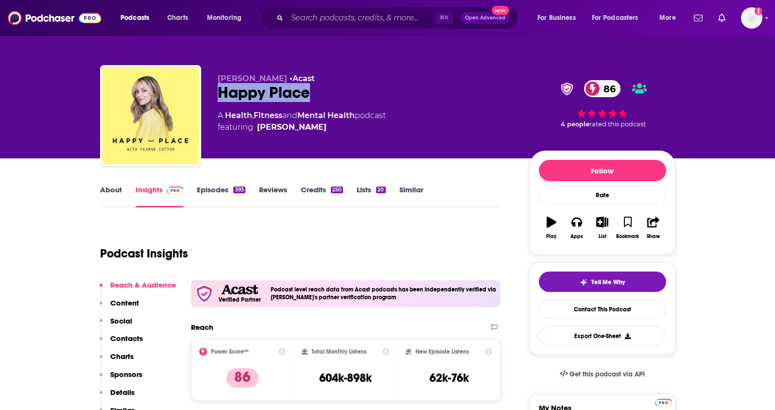
drag, startPoint x: 327, startPoint y: 100, endPoint x: 216, endPoint y: 99, distance: 110.8
click at [216, 99] on div "[PERSON_NAME] • Acast Happy Place 86 A Health , Fitness and Mental Health podca…" at bounding box center [387, 117] width 575 height 105
copy h2 "Happy Place"
drag, startPoint x: 214, startPoint y: 79, endPoint x: 274, endPoint y: 78, distance: 60.3
click at [274, 78] on div "[PERSON_NAME] • Acast Happy Place 86 A Health , Fitness and Mental Health podca…" at bounding box center [387, 117] width 575 height 105
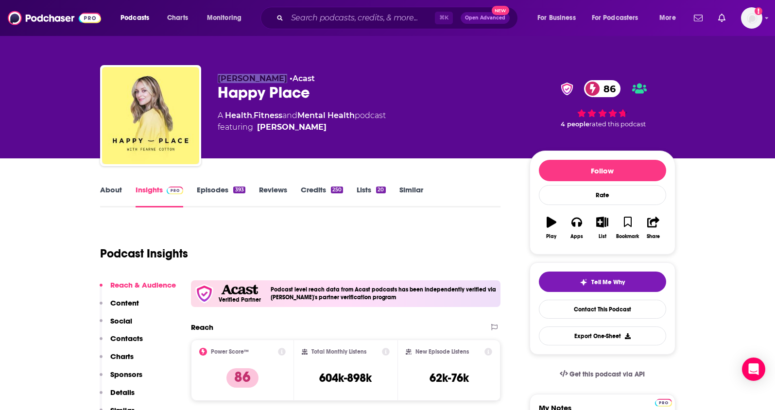
copy span "[PERSON_NAME]"
drag, startPoint x: 361, startPoint y: 117, endPoint x: 226, endPoint y: 119, distance: 134.6
click at [226, 119] on div "A Health , Fitness and Mental Health podcast featuring [PERSON_NAME]" at bounding box center [302, 121] width 168 height 23
copy div "Health , Fitness and Mental Health"
click at [117, 332] on button "Social" at bounding box center [116, 325] width 33 height 18
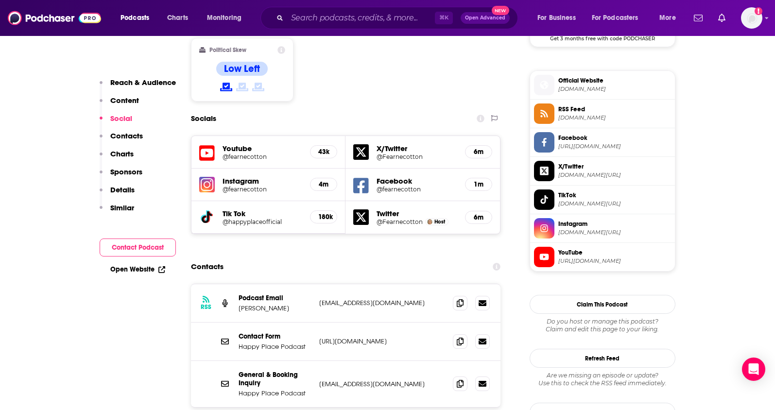
scroll to position [844, 0]
click at [464, 376] on span at bounding box center [460, 383] width 15 height 15
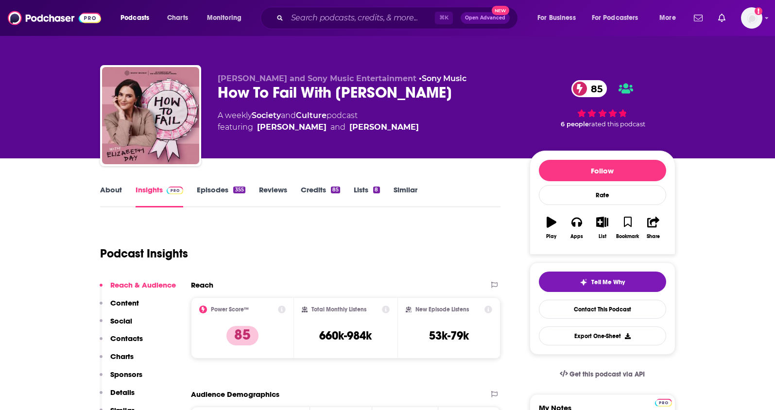
click at [110, 194] on link "About" at bounding box center [111, 196] width 22 height 22
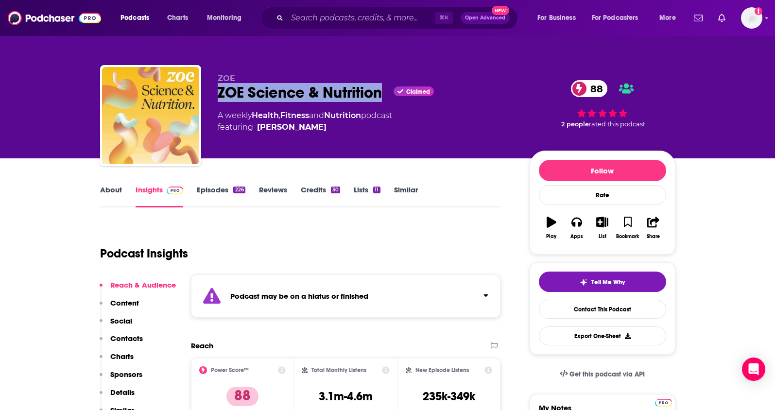
drag, startPoint x: 385, startPoint y: 97, endPoint x: 216, endPoint y: 97, distance: 169.1
click at [216, 97] on div "[PERSON_NAME] Science & Nutrition Claimed 88 A weekly Health , Fitness and Nutr…" at bounding box center [387, 117] width 575 height 105
copy h2 "ZOE Science & Nutrition"
click at [344, 128] on span "featuring [PERSON_NAME]" at bounding box center [305, 127] width 174 height 12
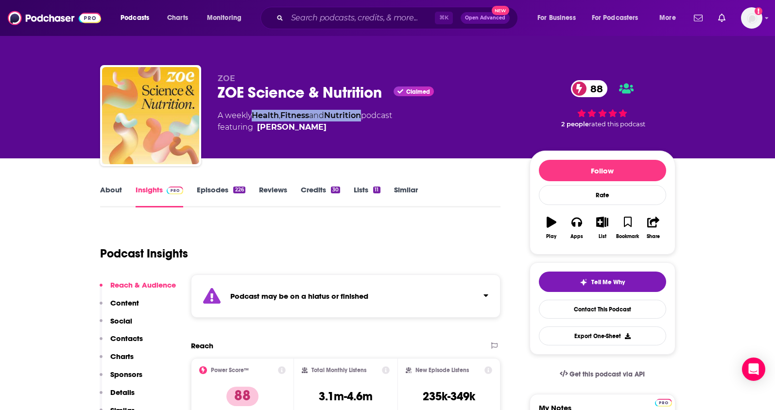
drag, startPoint x: 368, startPoint y: 115, endPoint x: 256, endPoint y: 114, distance: 112.3
click at [256, 114] on div "A weekly Health , Fitness and Nutrition podcast featuring [PERSON_NAME]" at bounding box center [305, 121] width 174 height 23
copy div "Health , Fitness and Nutrition"
drag, startPoint x: 330, startPoint y: 128, endPoint x: 320, endPoint y: 134, distance: 11.8
click at [320, 134] on div "[PERSON_NAME] Science & Nutrition Claimed 88 A weekly Health , Fitness and Nutr…" at bounding box center [366, 113] width 296 height 78
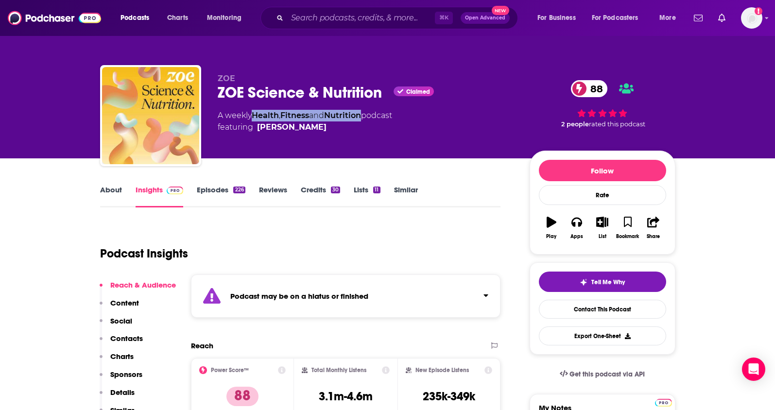
copy span "[PERSON_NAME]"
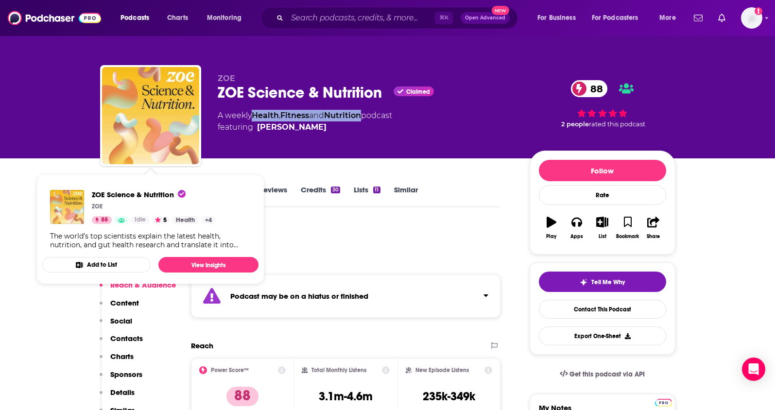
click at [137, 340] on p "Contacts" at bounding box center [126, 338] width 33 height 9
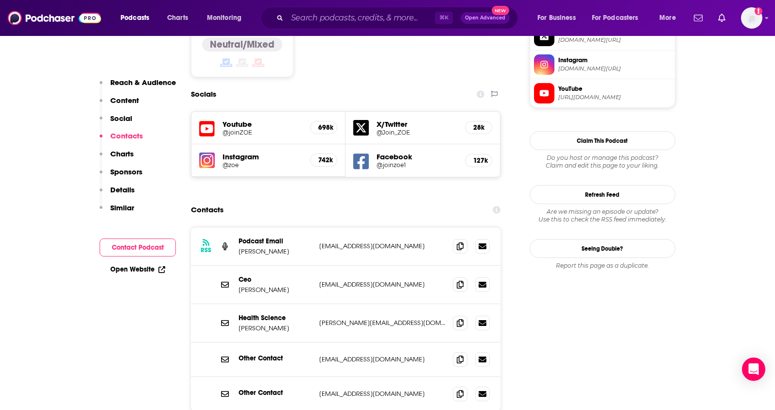
scroll to position [894, 0]
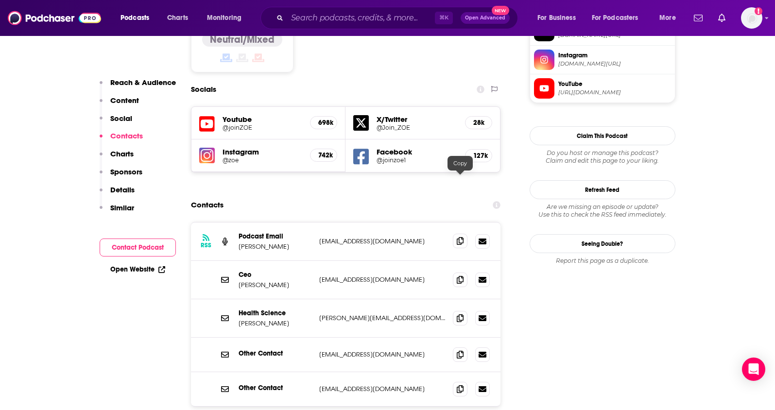
click at [458, 237] on icon at bounding box center [460, 241] width 7 height 8
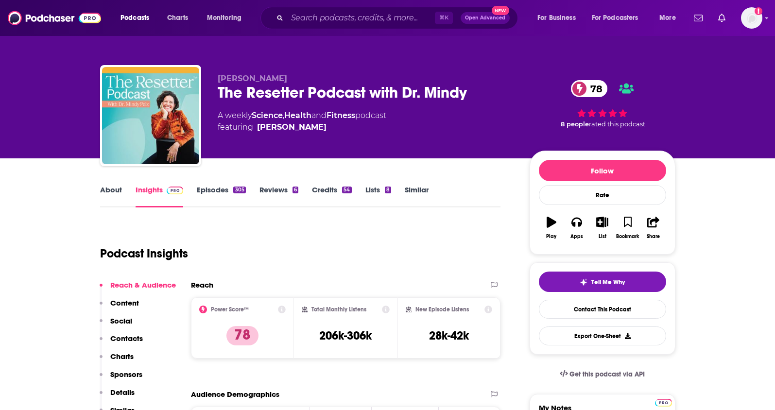
click at [112, 192] on link "About" at bounding box center [111, 196] width 22 height 22
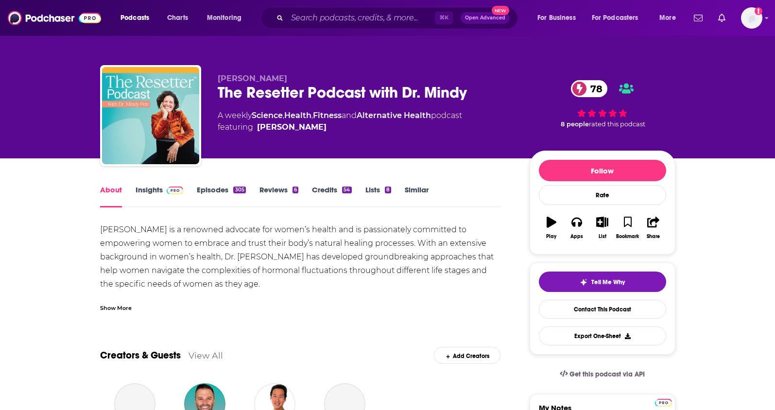
click at [136, 189] on link "Insights" at bounding box center [160, 196] width 48 height 22
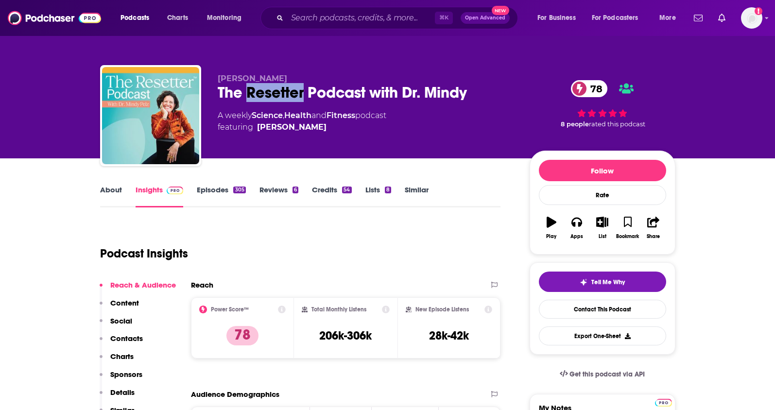
drag, startPoint x: 293, startPoint y: 95, endPoint x: 247, endPoint y: 96, distance: 46.2
click at [247, 96] on div "The Resetter Podcast with Dr. Mindy 78" at bounding box center [366, 92] width 296 height 19
copy h2 "Resetter"
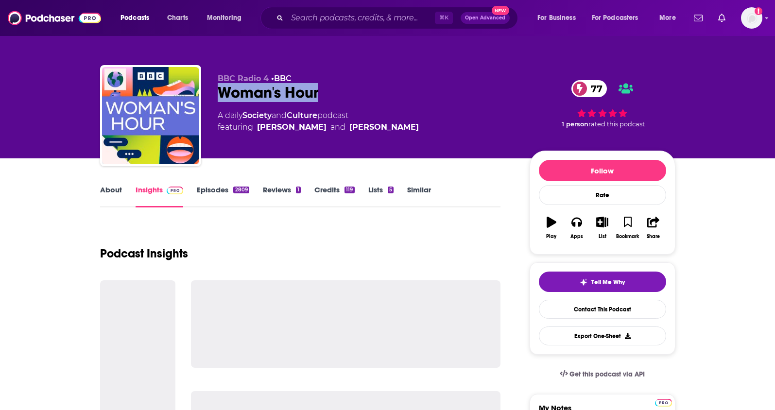
drag, startPoint x: 328, startPoint y: 95, endPoint x: 212, endPoint y: 95, distance: 115.2
click at [212, 95] on div "BBC Radio 4 • BBC Woman's Hour 77 A daily Society and Culture podcast featuring…" at bounding box center [387, 117] width 575 height 105
copy h2 "Woman's Hour"
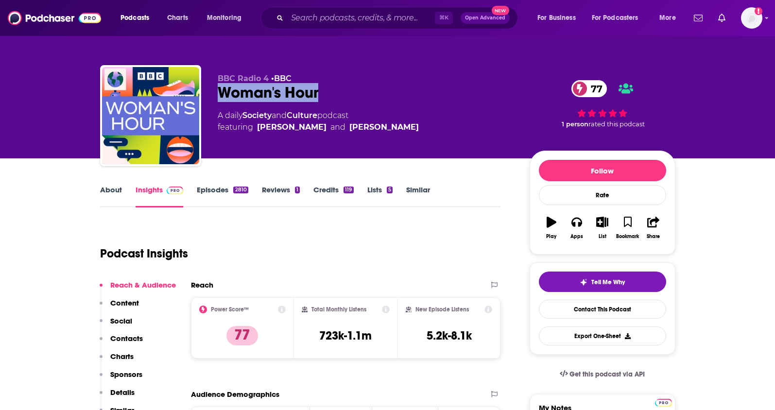
click at [112, 191] on link "About" at bounding box center [111, 196] width 22 height 22
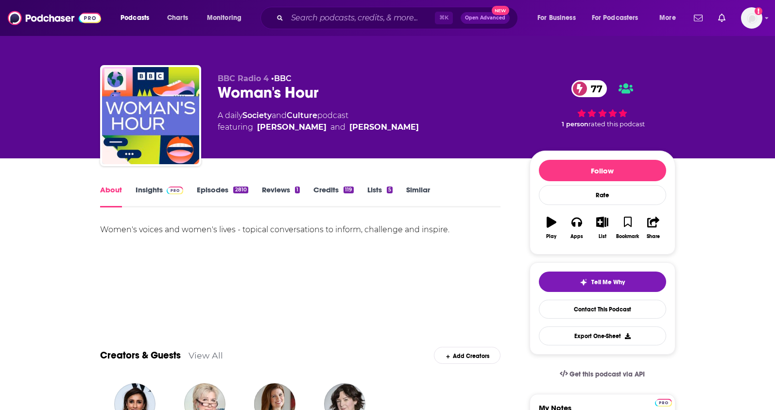
click at [141, 192] on link "Insights" at bounding box center [160, 196] width 48 height 22
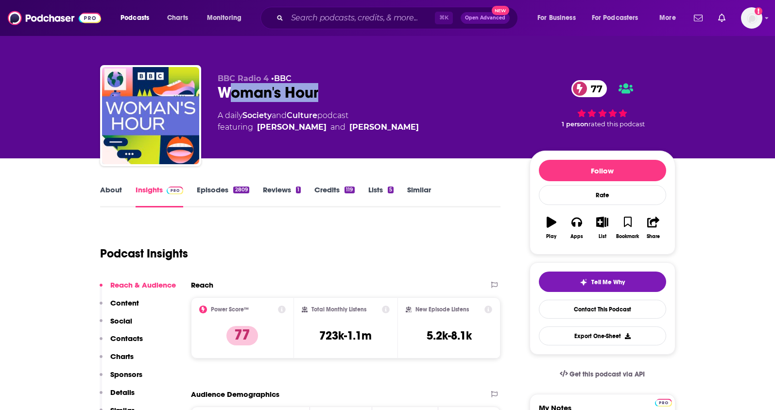
drag, startPoint x: 327, startPoint y: 96, endPoint x: 232, endPoint y: 98, distance: 94.3
click at [232, 98] on div "Woman's Hour 77" at bounding box center [366, 92] width 296 height 19
click at [339, 99] on div "Woman's Hour 77" at bounding box center [366, 92] width 296 height 19
drag, startPoint x: 351, startPoint y: 96, endPoint x: 208, endPoint y: 99, distance: 142.9
click at [208, 99] on div "BBC Radio 4 • BBC Woman's Hour 77 A daily Society and Culture podcast featuring…" at bounding box center [387, 117] width 575 height 105
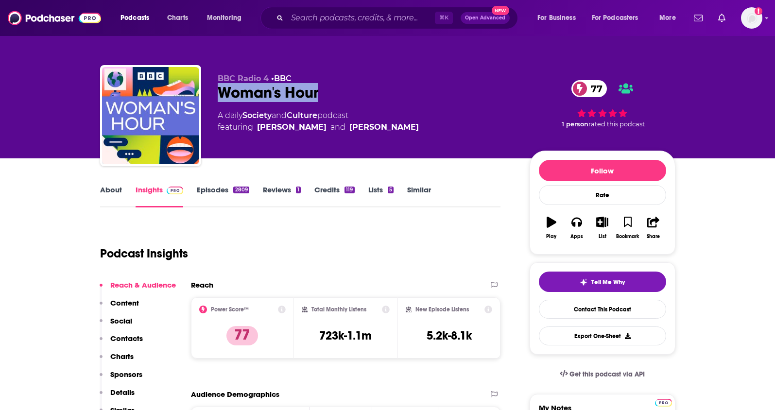
copy h2 "Woman's Hour"
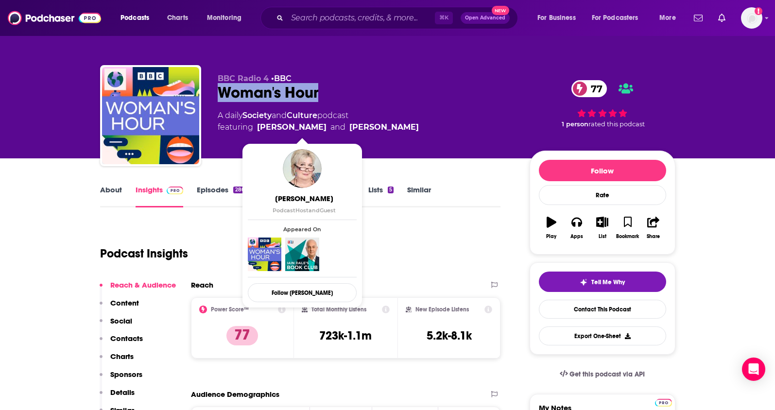
drag, startPoint x: 390, startPoint y: 128, endPoint x: 258, endPoint y: 126, distance: 132.7
click at [258, 126] on div "A daily Society and Culture podcast featuring Jennifer Susan Murray and Jane Su…" at bounding box center [366, 121] width 296 height 23
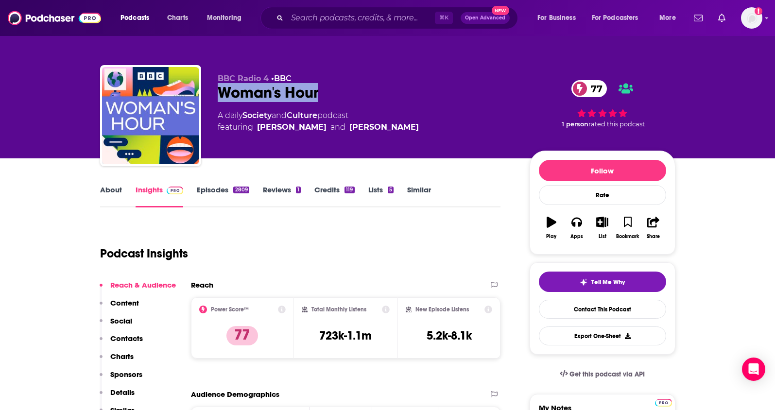
copy span "Jennifer Susan Murray and Jane Susan Garvey"
click at [372, 112] on div "A daily Society and Culture podcast featuring Jennifer Susan Murray and Jane Su…" at bounding box center [318, 121] width 201 height 23
drag, startPoint x: 244, startPoint y: 116, endPoint x: 321, endPoint y: 116, distance: 77.3
click at [321, 116] on div "A daily Society and Culture podcast featuring Jennifer Susan Murray and Jane Su…" at bounding box center [318, 121] width 201 height 23
copy div "Society and Culture"
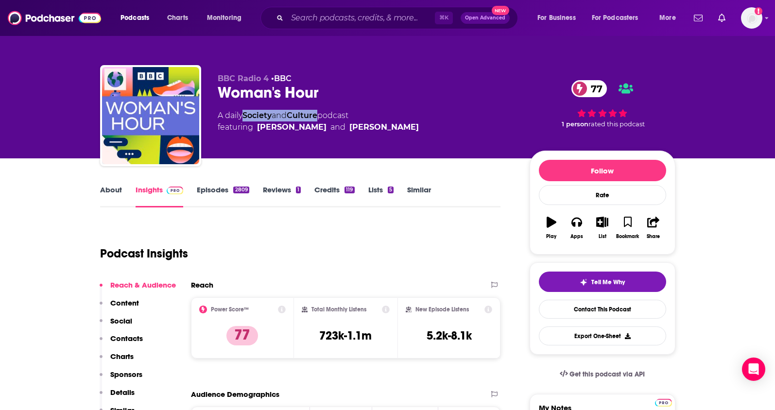
click at [122, 342] on p "Contacts" at bounding box center [126, 338] width 33 height 9
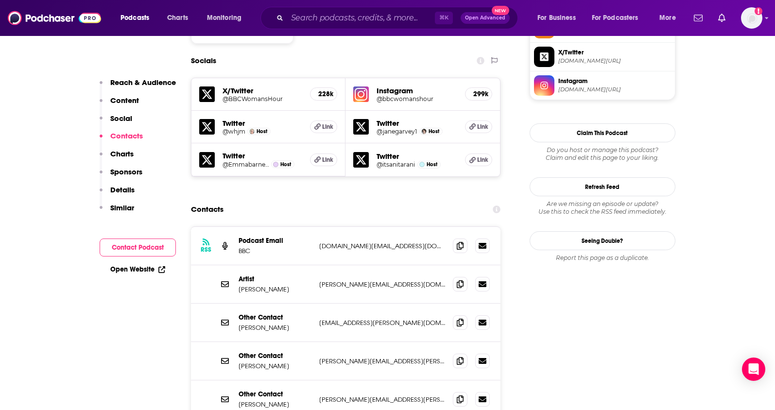
scroll to position [844, 0]
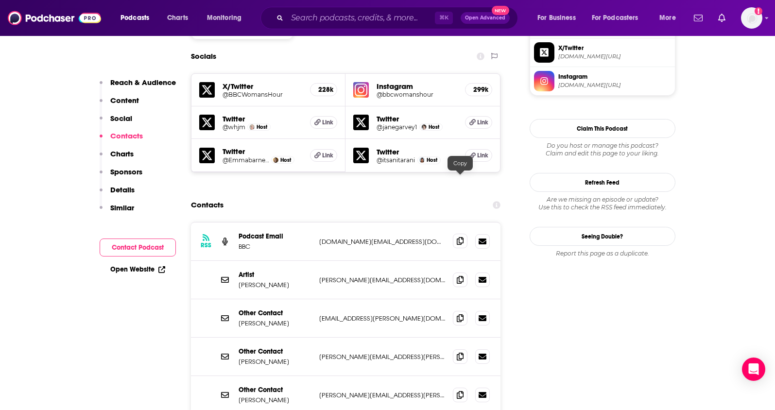
click at [457, 237] on icon at bounding box center [460, 241] width 7 height 8
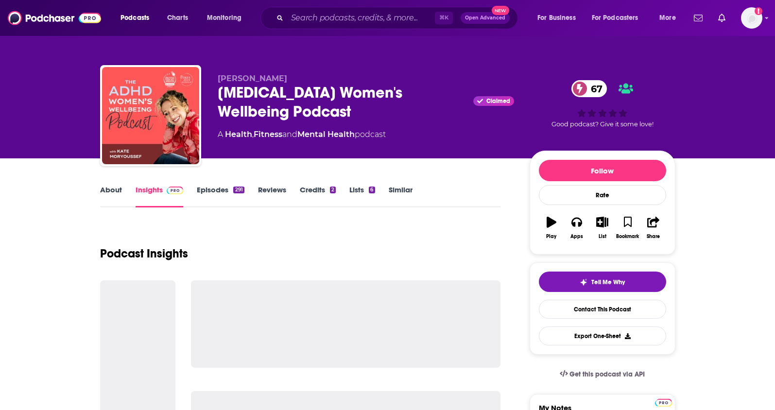
click at [118, 194] on link "About" at bounding box center [111, 196] width 22 height 22
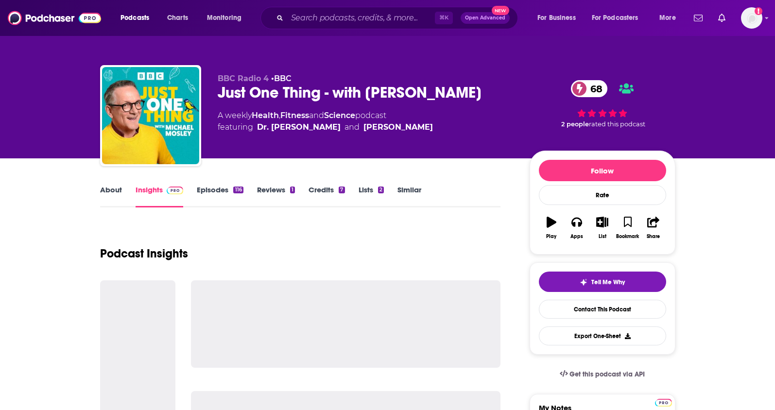
click at [111, 193] on link "About" at bounding box center [111, 196] width 22 height 22
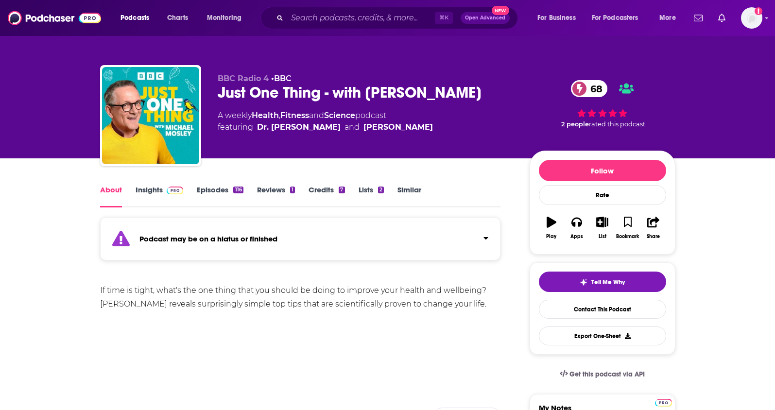
click at [143, 193] on link "Insights" at bounding box center [160, 196] width 48 height 22
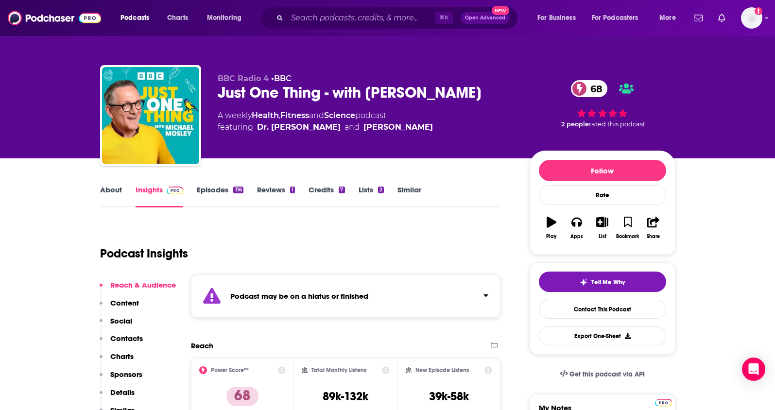
drag, startPoint x: 489, startPoint y: 95, endPoint x: 215, endPoint y: 100, distance: 274.1
click at [215, 100] on div "BBC Radio 4 • BBC Just One Thing - with Michael Mosley 68 A weekly Health , Fit…" at bounding box center [387, 117] width 575 height 105
copy h2 "Just One Thing - with Michael Mosley"
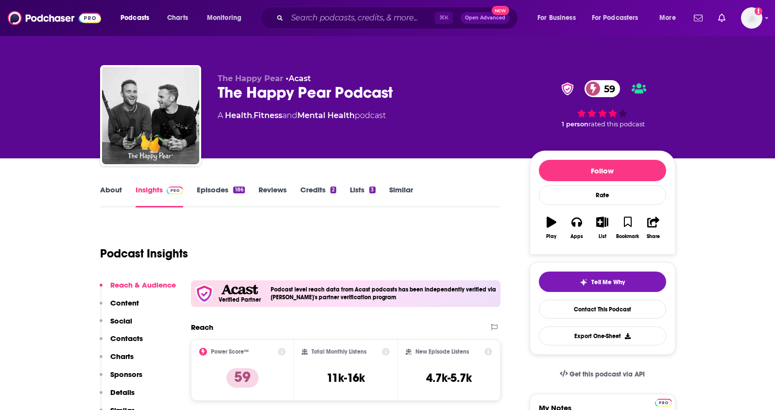
click at [104, 190] on link "About" at bounding box center [111, 196] width 22 height 22
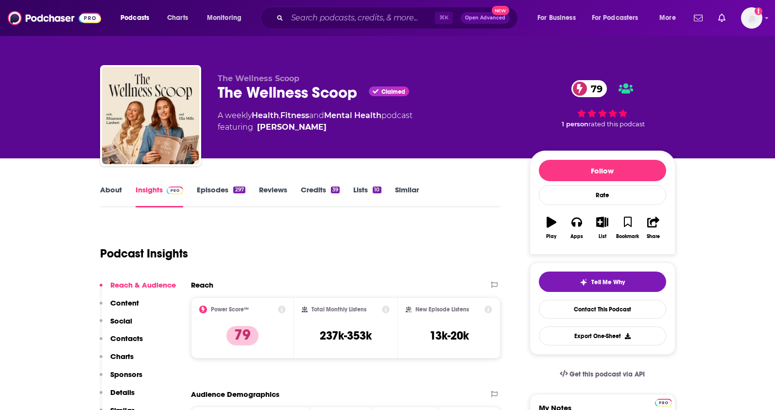
click at [115, 192] on link "About" at bounding box center [111, 196] width 22 height 22
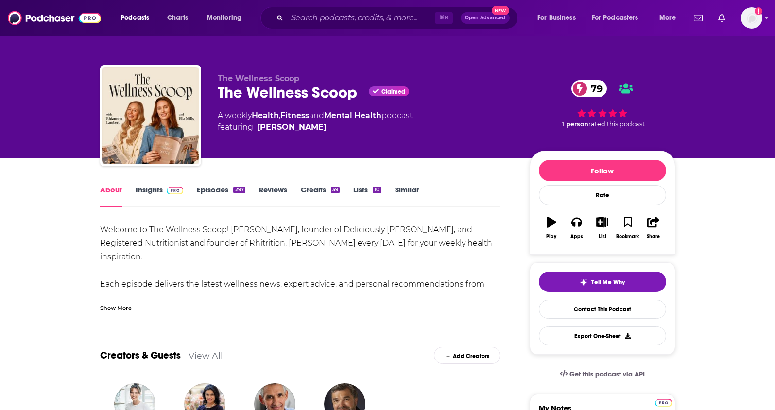
click at [145, 189] on link "Insights" at bounding box center [160, 196] width 48 height 22
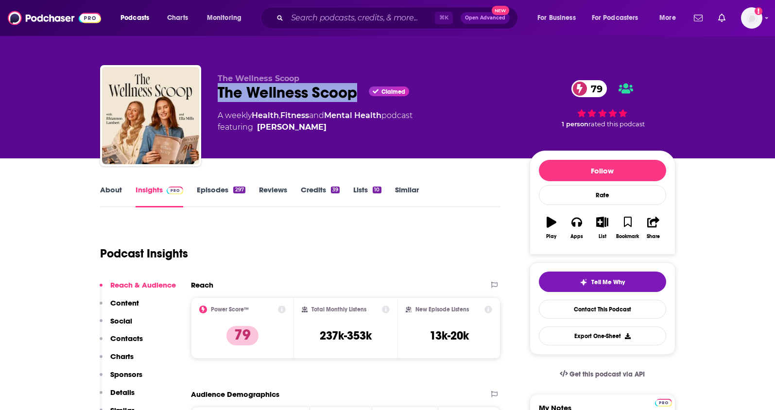
drag, startPoint x: 318, startPoint y: 100, endPoint x: 220, endPoint y: 100, distance: 98.2
click at [220, 100] on div "The Wellness Scoop Claimed 79" at bounding box center [366, 92] width 296 height 19
copy h2 "The Wellness Scoop"
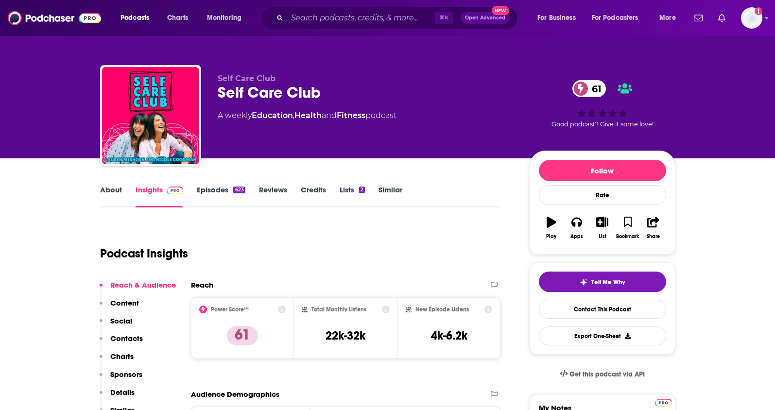
click at [113, 195] on link "About" at bounding box center [111, 196] width 22 height 22
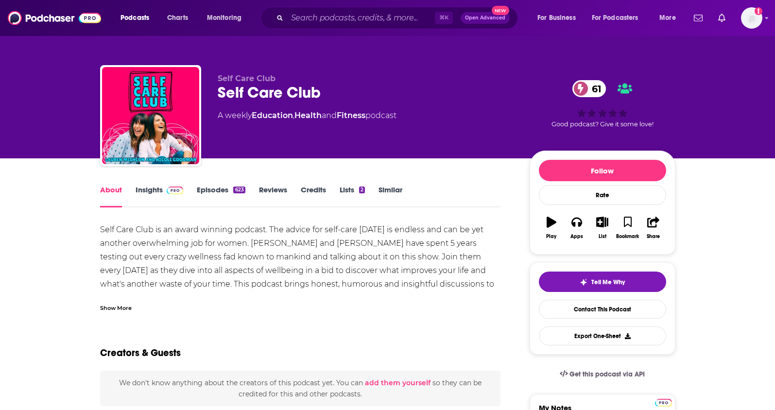
click at [150, 191] on link "Insights" at bounding box center [160, 196] width 48 height 22
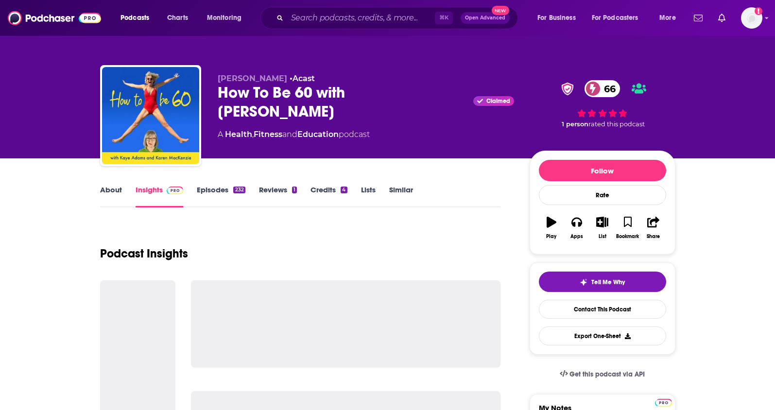
click at [115, 193] on link "About" at bounding box center [111, 196] width 22 height 22
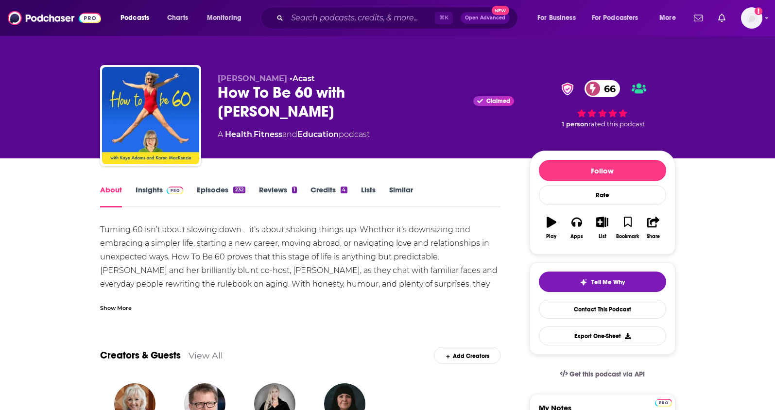
click at [119, 307] on div "Show More" at bounding box center [116, 307] width 32 height 9
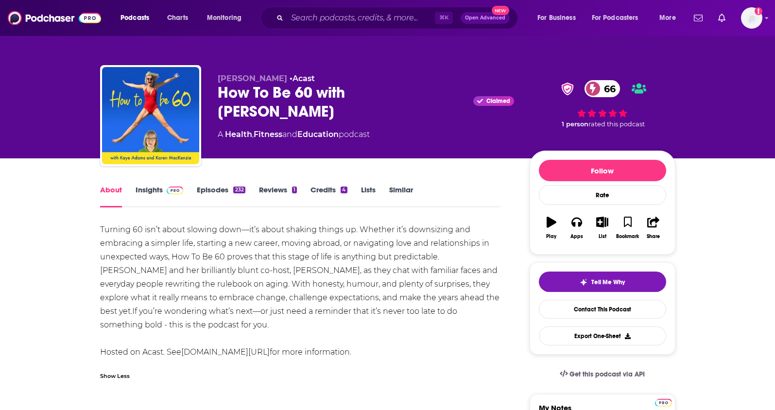
click at [149, 188] on link "Insights" at bounding box center [160, 196] width 48 height 22
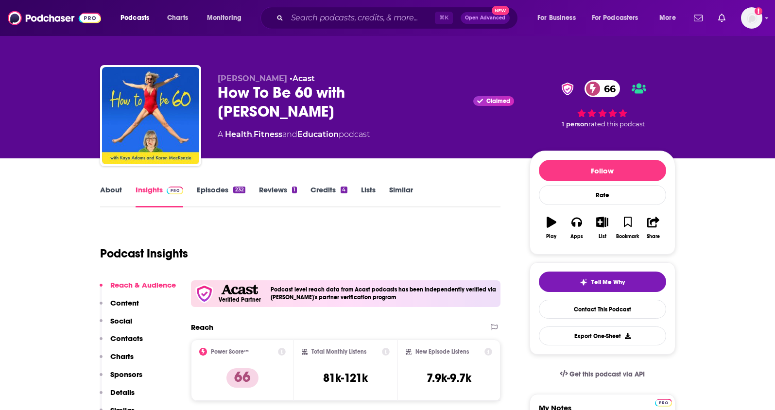
click at [115, 389] on p "Details" at bounding box center [122, 392] width 24 height 9
drag, startPoint x: 313, startPoint y: 96, endPoint x: 219, endPoint y: 99, distance: 93.8
click at [219, 99] on div "How To Be 60 with [PERSON_NAME] Claimed 66" at bounding box center [366, 102] width 296 height 38
copy h2 "How To Be 60"
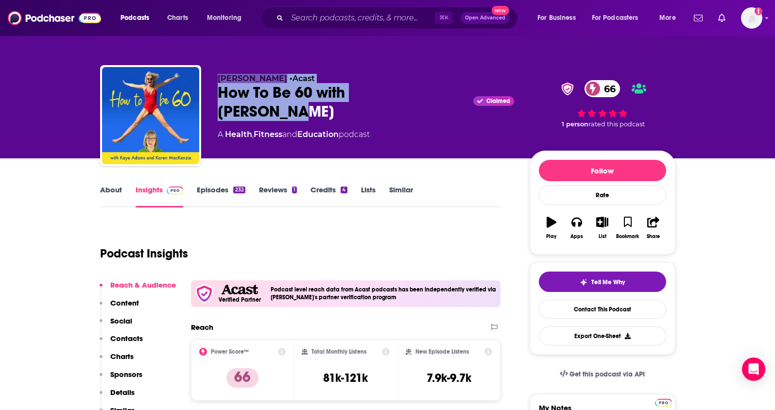
drag, startPoint x: 441, startPoint y: 98, endPoint x: 199, endPoint y: 97, distance: 242.0
click at [199, 97] on div "[PERSON_NAME] • Acast How To Be 60 with [PERSON_NAME] Claimed 66 A Health , Fit…" at bounding box center [387, 117] width 575 height 105
drag, startPoint x: 443, startPoint y: 98, endPoint x: 219, endPoint y: 99, distance: 224.0
click at [219, 99] on div "How To Be 60 with [PERSON_NAME] Claimed 66" at bounding box center [366, 102] width 296 height 38
copy div "How To Be 60 with [PERSON_NAME] Claimed"
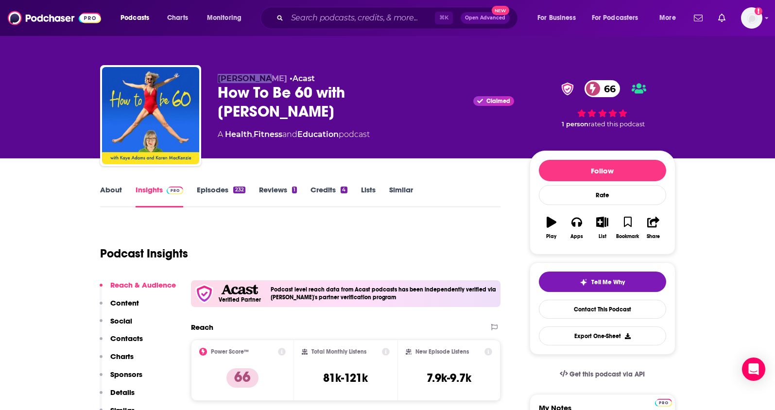
drag, startPoint x: 211, startPoint y: 75, endPoint x: 267, endPoint y: 80, distance: 56.1
click at [267, 80] on div "[PERSON_NAME] • Acast How To Be 60 with [PERSON_NAME] Claimed 66 A Health , Fit…" at bounding box center [387, 117] width 575 height 105
copy span "[PERSON_NAME]"
drag, startPoint x: 346, startPoint y: 114, endPoint x: 227, endPoint y: 116, distance: 119.5
click at [227, 129] on div "A Health , Fitness and Education podcast" at bounding box center [294, 135] width 152 height 12
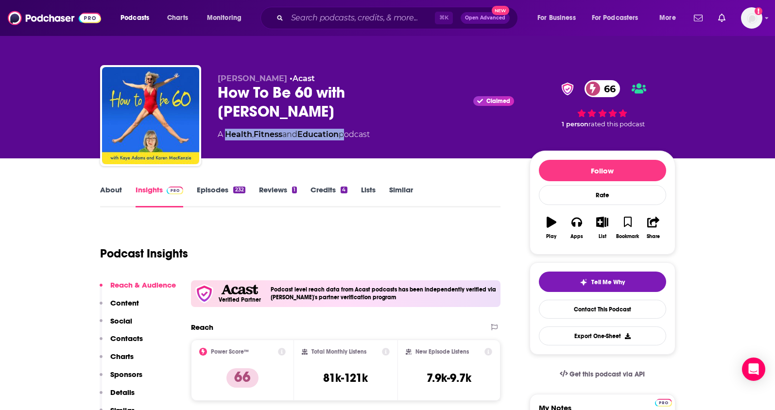
copy div "Health , Fitness and Education"
click at [131, 337] on p "Contacts" at bounding box center [126, 338] width 33 height 9
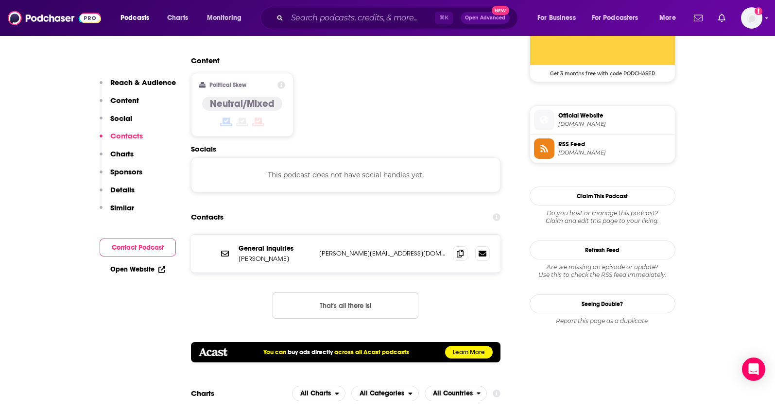
scroll to position [812, 0]
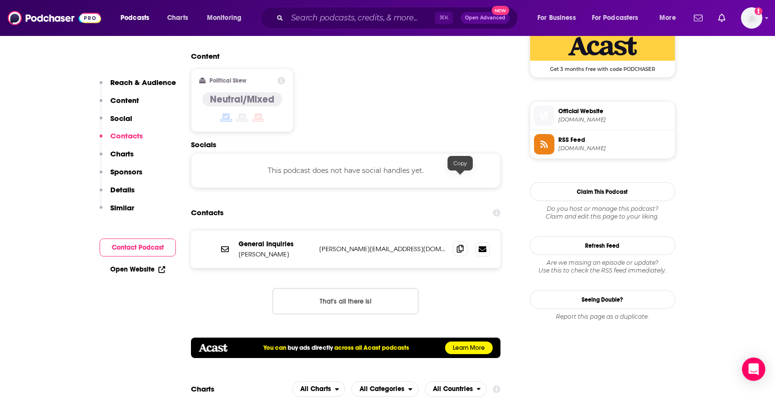
click at [457, 245] on icon at bounding box center [460, 249] width 7 height 8
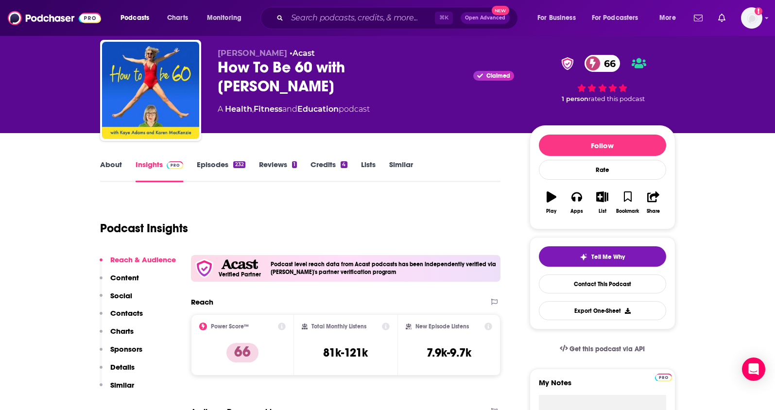
scroll to position [0, 0]
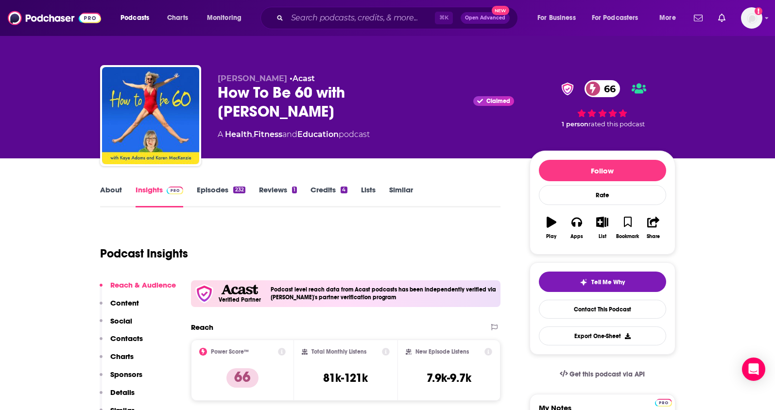
click at [113, 198] on link "About" at bounding box center [111, 196] width 22 height 22
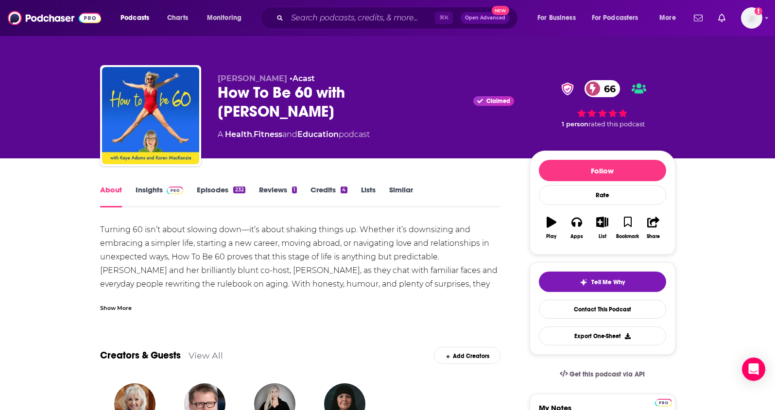
click at [118, 306] on div "Show More" at bounding box center [116, 307] width 32 height 9
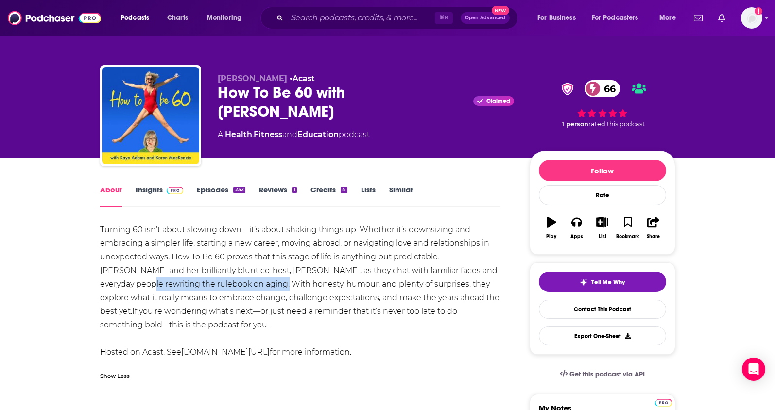
drag, startPoint x: 99, startPoint y: 285, endPoint x: 239, endPoint y: 283, distance: 139.5
drag, startPoint x: 463, startPoint y: 269, endPoint x: 250, endPoint y: 285, distance: 213.4
click at [250, 285] on div "Turning 60 isn’t about slowing down—it’s about shaking things up. Whether it’s …" at bounding box center [300, 291] width 401 height 136
copy div "everyday people rewriting the rulebook on aging"
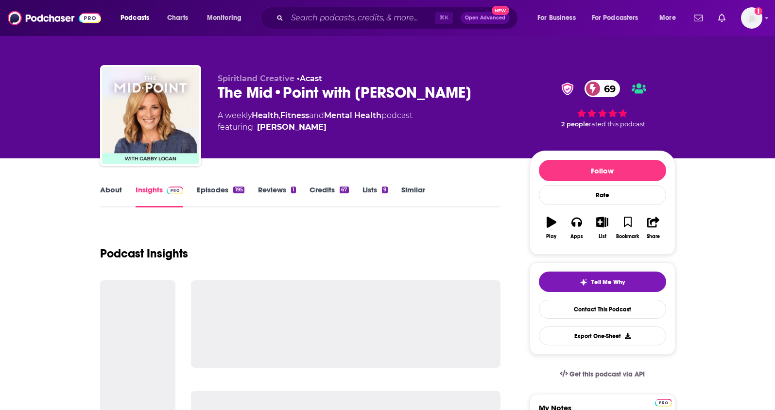
click at [114, 192] on link "About" at bounding box center [111, 196] width 22 height 22
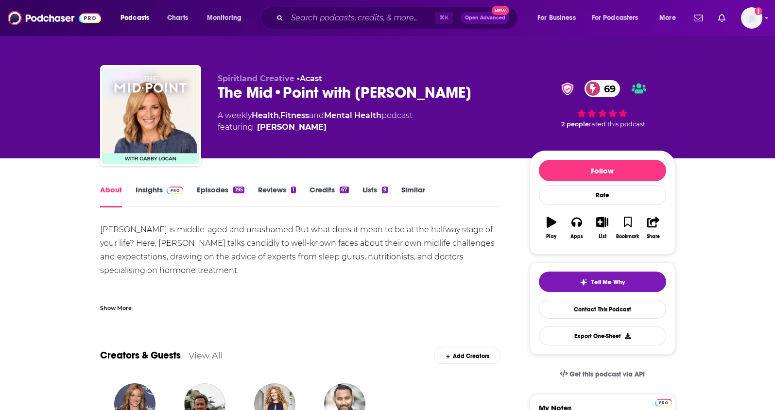
click at [123, 307] on div "Show More" at bounding box center [116, 307] width 32 height 9
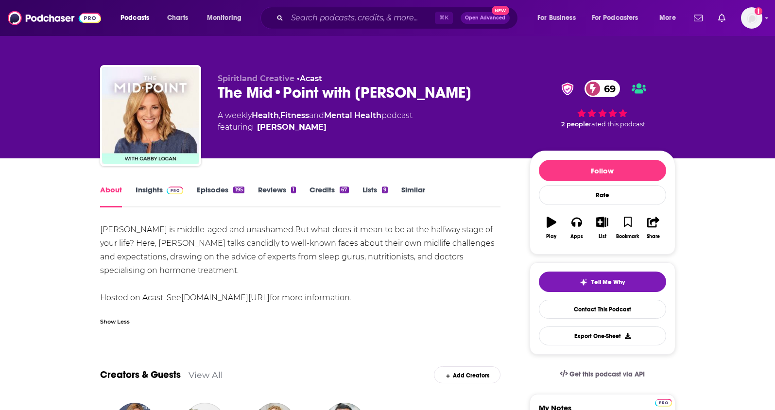
click at [151, 195] on link "Insights" at bounding box center [160, 196] width 48 height 22
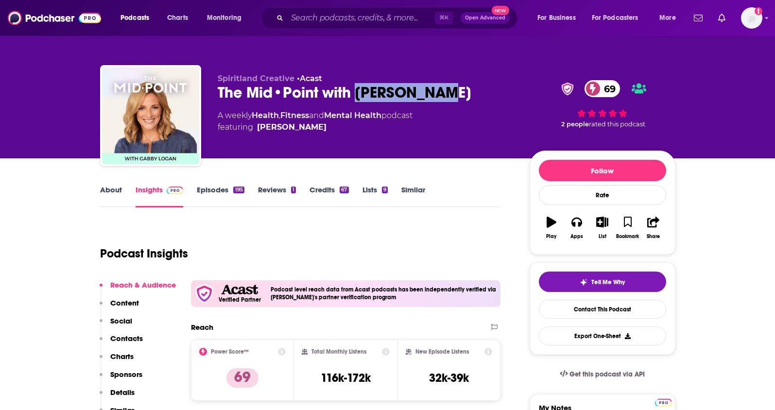
drag, startPoint x: 461, startPoint y: 95, endPoint x: 359, endPoint y: 96, distance: 102.5
click at [359, 96] on div "The Mid•Point with [PERSON_NAME] 69" at bounding box center [366, 92] width 296 height 19
copy h2 "[PERSON_NAME]"
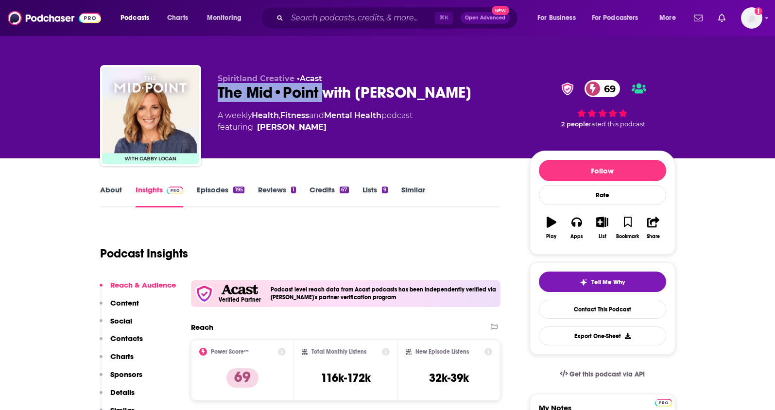
drag, startPoint x: 323, startPoint y: 94, endPoint x: 215, endPoint y: 94, distance: 107.9
click at [215, 94] on div "Spiritland Creative • Acast The Mid•Point with [PERSON_NAME] 69 A weekly Health…" at bounding box center [387, 117] width 575 height 105
copy h2 "The Mid•Point"
drag, startPoint x: 463, startPoint y: 93, endPoint x: 210, endPoint y: 99, distance: 252.3
click at [210, 99] on div "Spiritland Creative • Acast The Mid•Point with [PERSON_NAME] 69 A weekly Health…" at bounding box center [387, 117] width 575 height 105
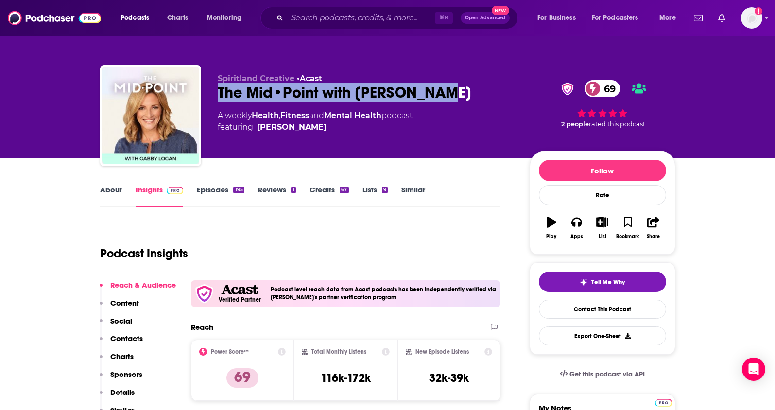
copy h2 "The Mid•Point with [PERSON_NAME]"
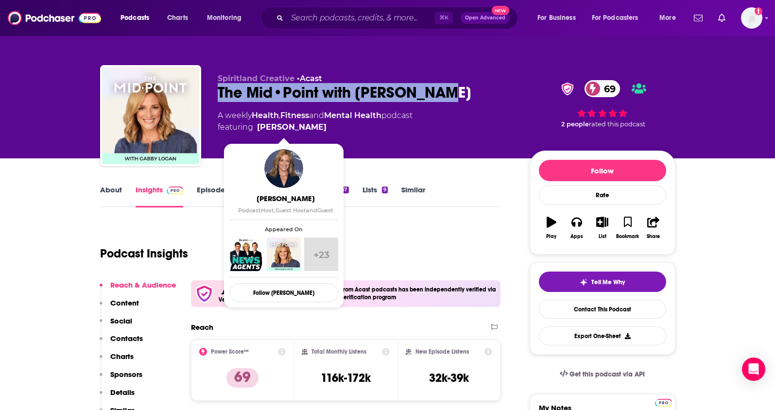
drag, startPoint x: 319, startPoint y: 129, endPoint x: 310, endPoint y: 131, distance: 9.3
click at [309, 131] on span "featuring [PERSON_NAME]" at bounding box center [315, 127] width 195 height 12
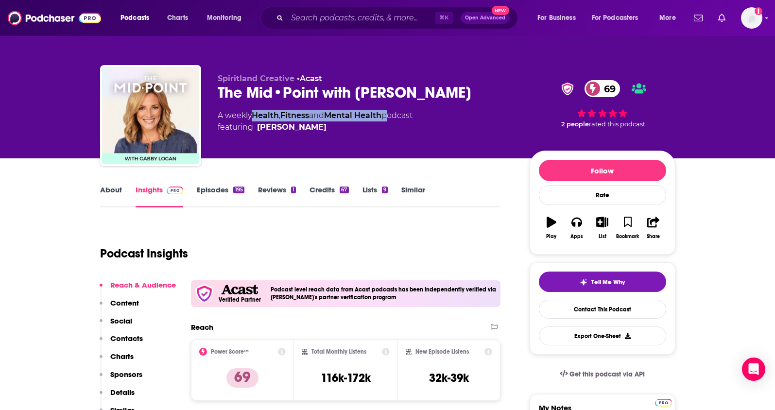
drag, startPoint x: 390, startPoint y: 116, endPoint x: 255, endPoint y: 113, distance: 134.6
click at [255, 113] on div "A weekly Health , Fitness and Mental Health podcast featuring [PERSON_NAME]" at bounding box center [315, 121] width 195 height 23
copy div "Health , Fitness and Mental Health"
click at [128, 339] on p "Contacts" at bounding box center [126, 338] width 33 height 9
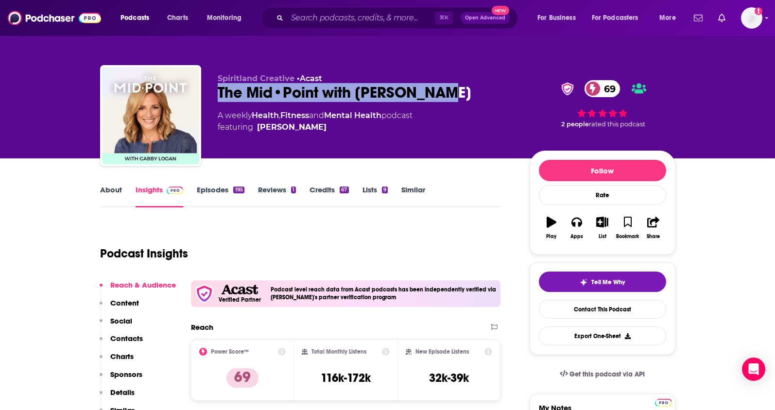
drag, startPoint x: 479, startPoint y: 96, endPoint x: 217, endPoint y: 96, distance: 262.4
click at [218, 96] on div "The Mid•Point with [PERSON_NAME] 69" at bounding box center [366, 92] width 296 height 19
copy h2 "The Mid•Point with [PERSON_NAME]"
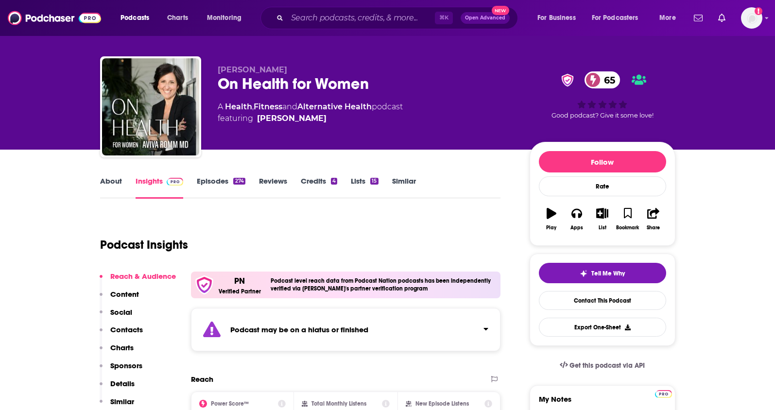
scroll to position [4, 0]
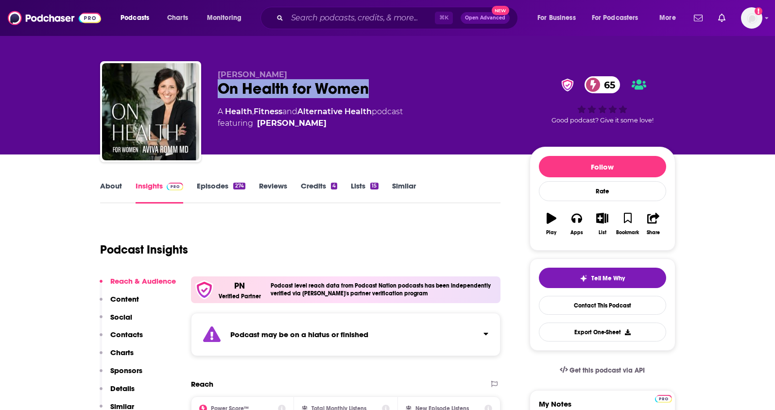
drag, startPoint x: 382, startPoint y: 88, endPoint x: 219, endPoint y: 92, distance: 163.8
click at [219, 92] on div "On Health for Women 65" at bounding box center [366, 88] width 296 height 19
copy h2 "On Health for Women"
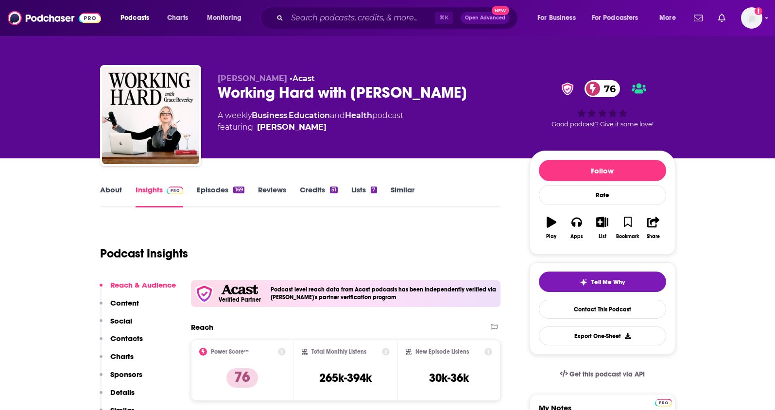
click at [111, 188] on link "About" at bounding box center [111, 196] width 22 height 22
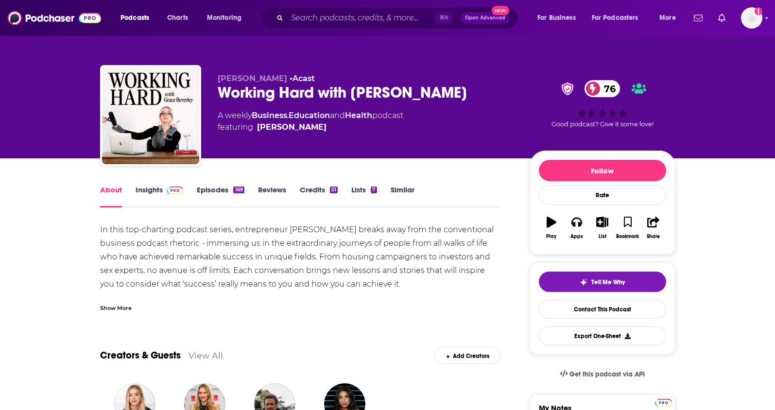
click at [117, 307] on div "Show More" at bounding box center [116, 307] width 32 height 9
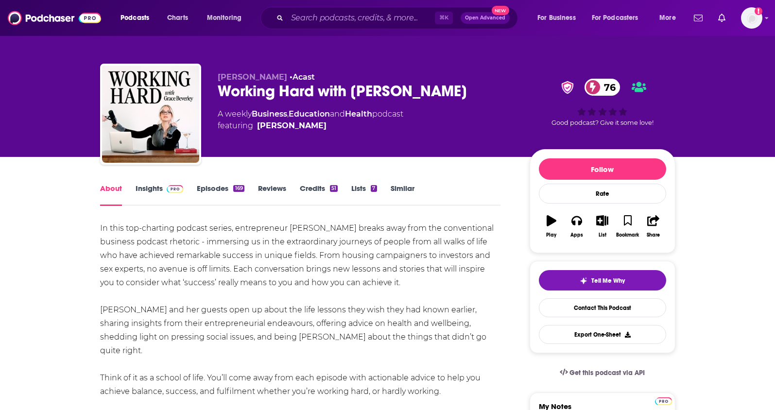
scroll to position [0, 0]
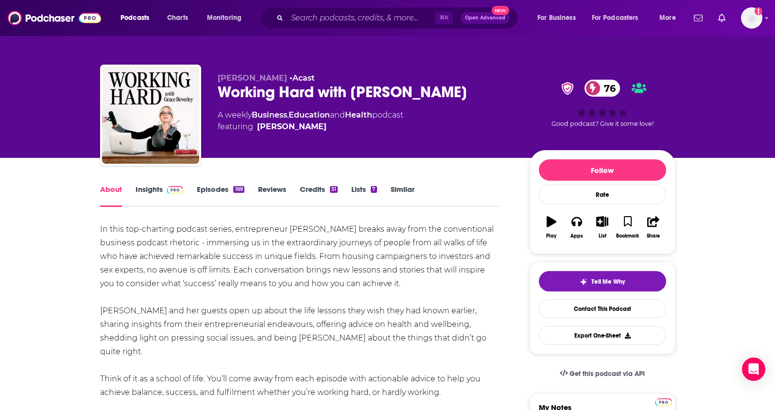
drag, startPoint x: 480, startPoint y: 98, endPoint x: 216, endPoint y: 99, distance: 264.3
click at [216, 99] on div "Grace Beverley • Acast Working Hard with Grace Beverley 76 A weekly Business , …" at bounding box center [387, 117] width 575 height 105
copy h1 "Working Hard with Grace Beverley"
drag, startPoint x: 381, startPoint y: 116, endPoint x: 255, endPoint y: 116, distance: 125.9
click at [255, 116] on div "A weekly Business , Education and Health podcast featuring Grace Beverley" at bounding box center [311, 120] width 186 height 23
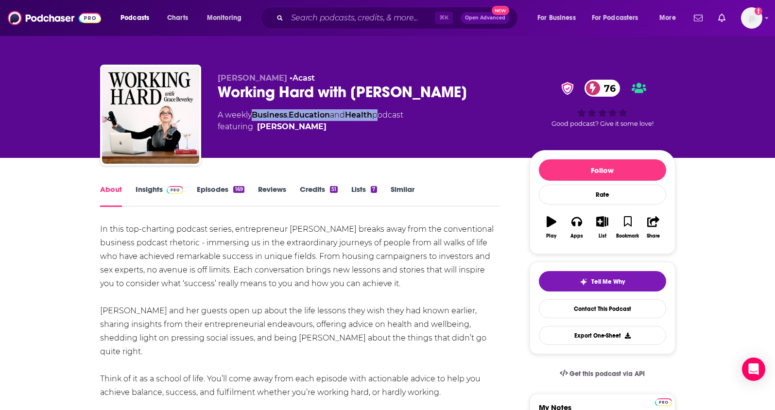
copy div "Business , Education and Health"
click at [152, 194] on link "Insights" at bounding box center [160, 196] width 48 height 22
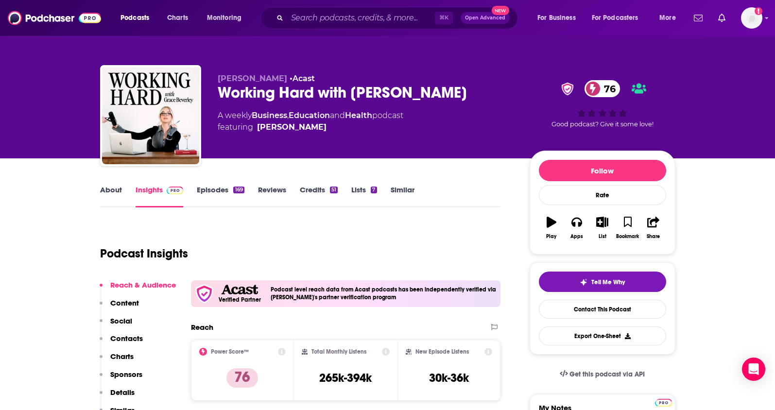
click at [128, 340] on p "Contacts" at bounding box center [126, 338] width 33 height 9
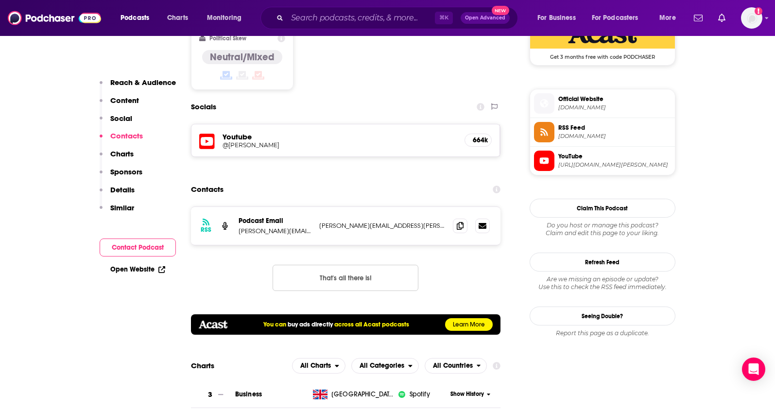
scroll to position [831, 0]
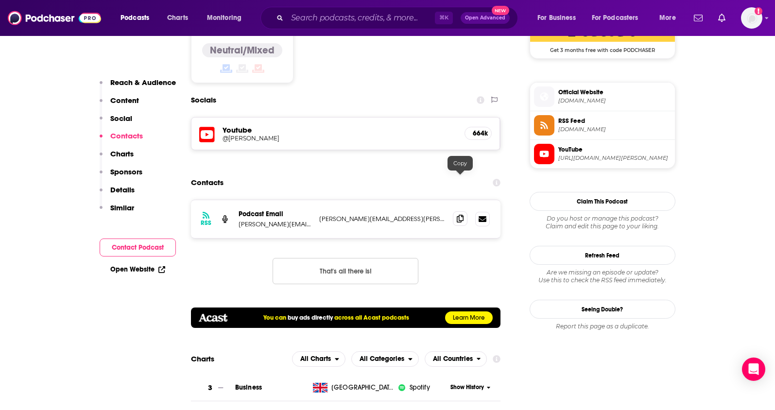
click at [463, 215] on icon at bounding box center [460, 219] width 7 height 8
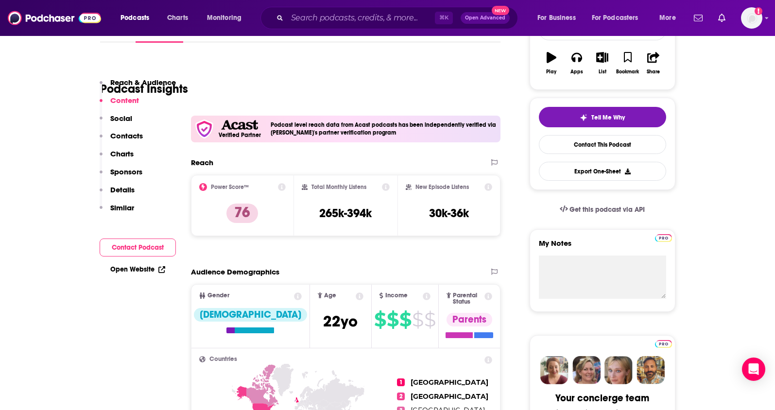
scroll to position [0, 0]
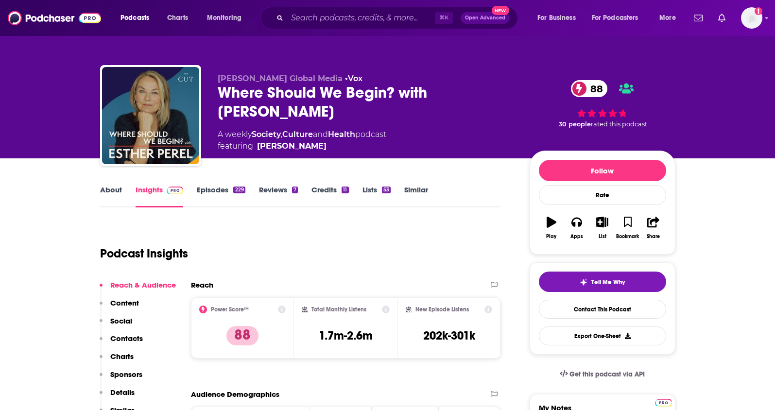
click at [112, 195] on link "About" at bounding box center [111, 196] width 22 height 22
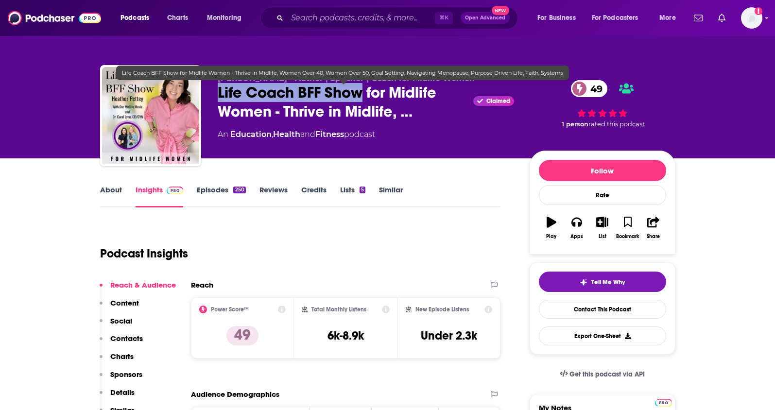
drag, startPoint x: 213, startPoint y: 94, endPoint x: 362, endPoint y: 96, distance: 149.2
click at [362, 96] on div "Heather Pettey - Author | Speaker | Coach for Midlife Women Life Coach BFF Show…" at bounding box center [387, 117] width 575 height 105
copy h2 "Life Coach BFF Show"
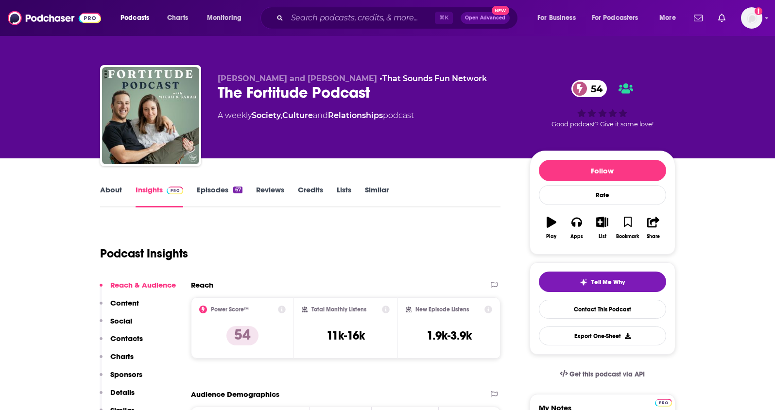
click at [110, 187] on link "About" at bounding box center [111, 196] width 22 height 22
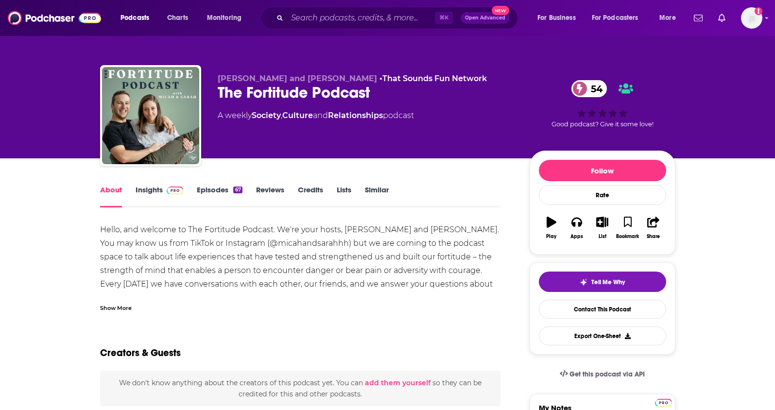
click at [121, 306] on div "Show More" at bounding box center [116, 307] width 32 height 9
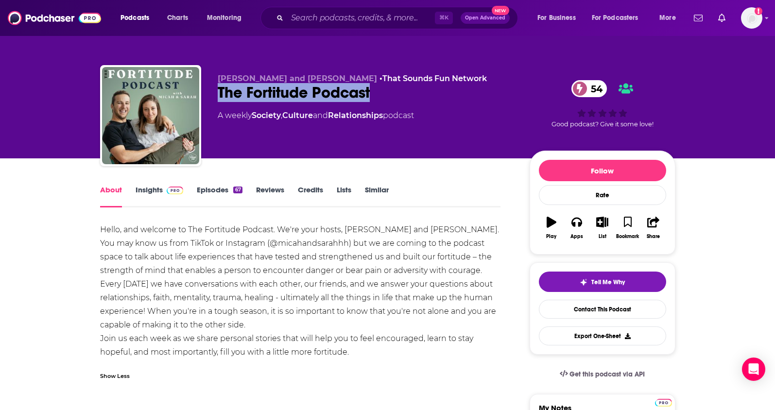
drag, startPoint x: 367, startPoint y: 93, endPoint x: 211, endPoint y: 95, distance: 155.5
click at [211, 95] on div "[PERSON_NAME] and [PERSON_NAME] • That Sounds Fun Network The Fortitude Podcast…" at bounding box center [387, 117] width 575 height 105
copy h1 "The Fortitude Podcast"
drag, startPoint x: 213, startPoint y: 77, endPoint x: 283, endPoint y: 81, distance: 70.6
click at [283, 81] on div "[PERSON_NAME] and [PERSON_NAME] • That Sounds Fun Network The Fortitude Podcast…" at bounding box center [387, 117] width 575 height 105
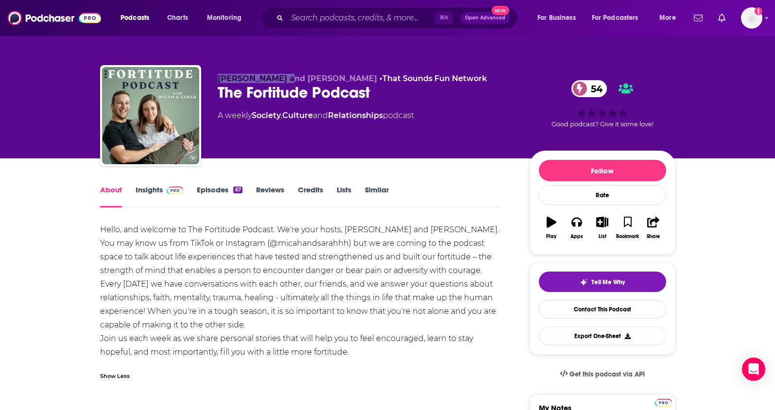
copy span "[PERSON_NAME] and [PERSON_NAME]"
drag, startPoint x: 391, startPoint y: 117, endPoint x: 255, endPoint y: 117, distance: 135.6
click at [255, 117] on div "A weekly Society , Culture and Relationships podcast" at bounding box center [316, 116] width 196 height 12
copy div "Society , Culture and Relationships"
click at [150, 194] on link "Insights" at bounding box center [160, 196] width 48 height 22
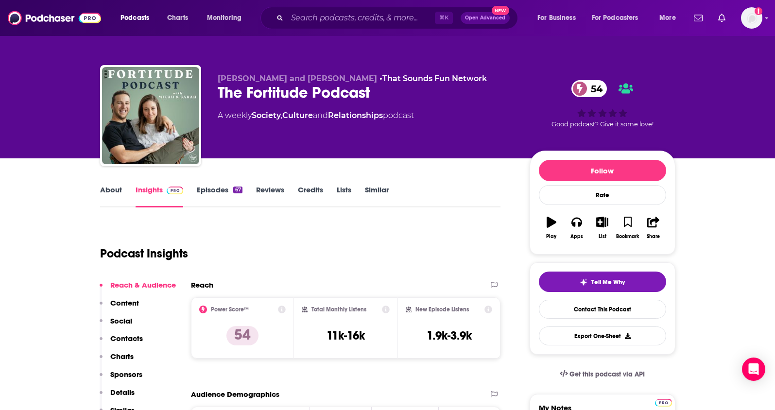
click at [124, 339] on p "Contacts" at bounding box center [126, 338] width 33 height 9
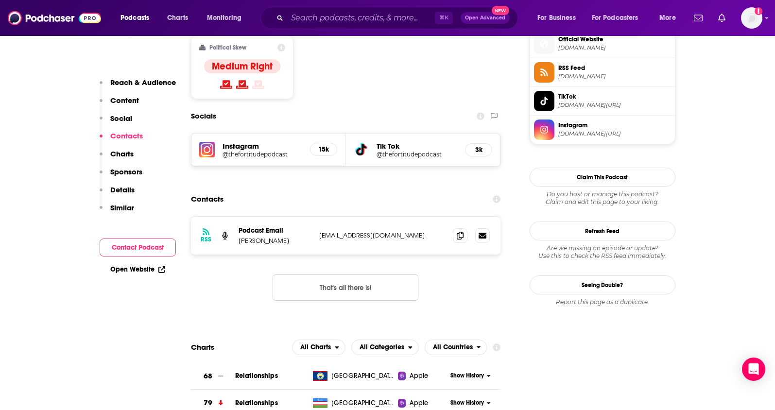
scroll to position [801, 0]
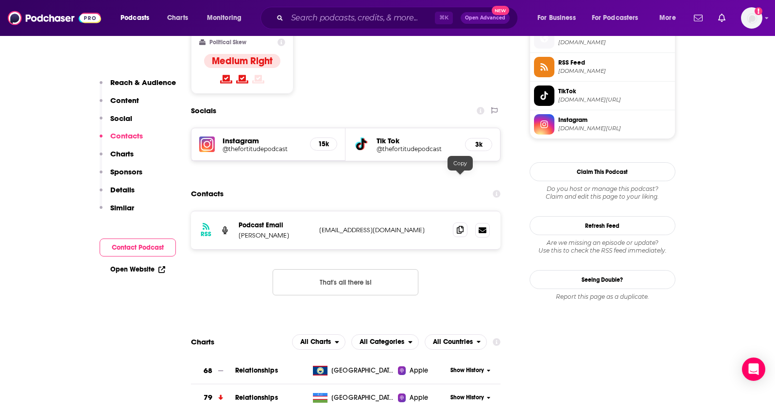
click at [458, 226] on icon at bounding box center [460, 230] width 7 height 8
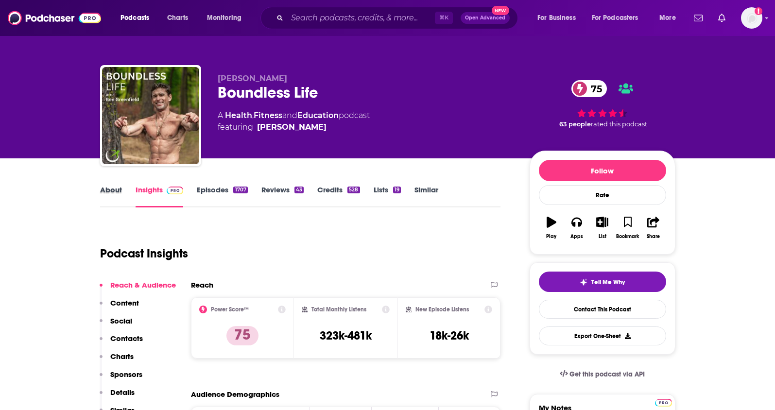
click at [126, 193] on div "About" at bounding box center [117, 196] width 35 height 22
click at [117, 192] on link "About" at bounding box center [111, 196] width 22 height 22
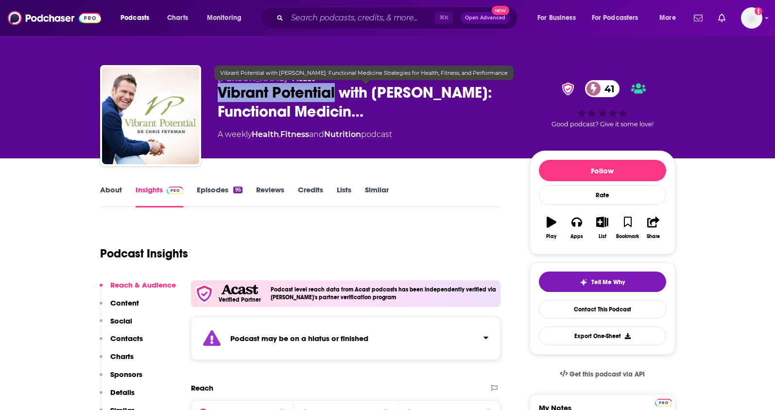
drag, startPoint x: 218, startPoint y: 91, endPoint x: 337, endPoint y: 93, distance: 118.6
click at [337, 93] on span "Vibrant Potential with Dr Chris Frykman: Functional Medicin…" at bounding box center [366, 102] width 296 height 38
copy h2 "Vibrant Potential"
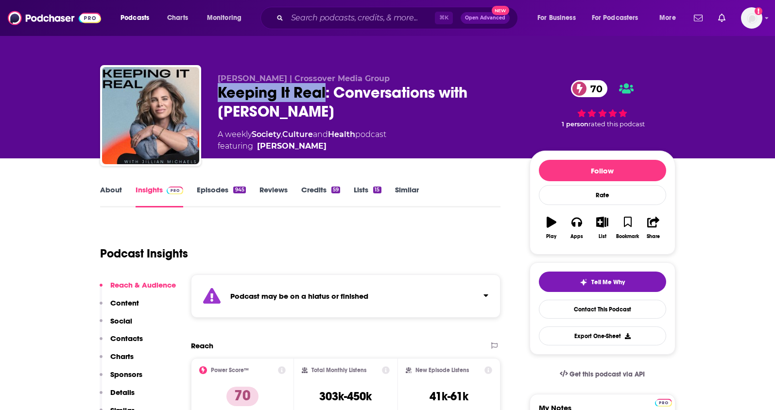
drag, startPoint x: 214, startPoint y: 92, endPoint x: 325, endPoint y: 99, distance: 110.5
click at [325, 99] on div "Jillian Michaels | Crossover Media Group Keeping It Real: Conversations with Ji…" at bounding box center [387, 117] width 575 height 105
copy h2 "Keeping It Real"
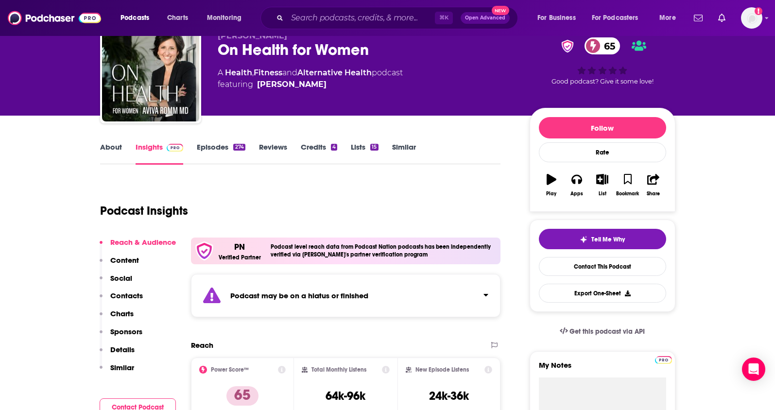
scroll to position [23, 0]
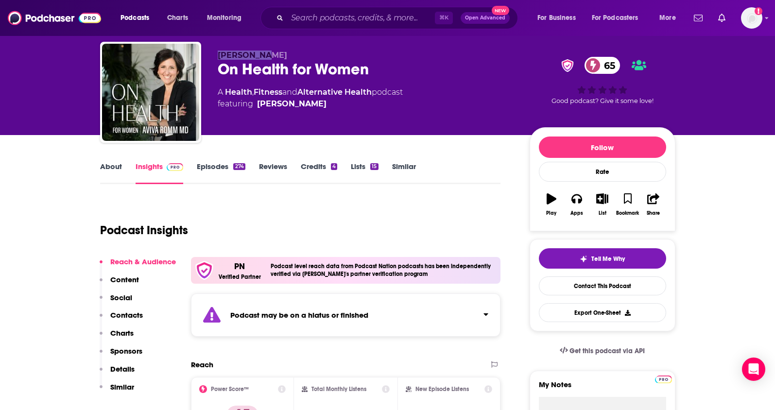
drag, startPoint x: 283, startPoint y: 56, endPoint x: 218, endPoint y: 55, distance: 65.1
click at [218, 55] on p "[PERSON_NAME]" at bounding box center [366, 55] width 296 height 9
copy span "[PERSON_NAME]"
drag, startPoint x: 377, startPoint y: 93, endPoint x: 227, endPoint y: 93, distance: 149.2
click at [227, 93] on div "A Health , Fitness and Alternative Health podcast featuring [PERSON_NAME]" at bounding box center [310, 97] width 185 height 23
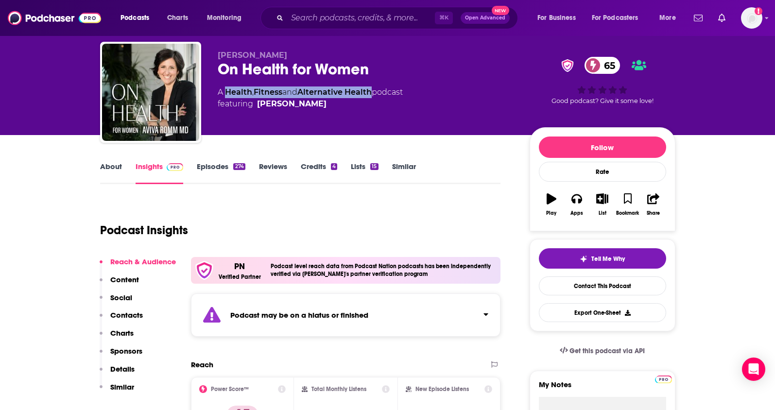
copy div "Health , Fitness and Alternative Health"
click at [127, 316] on p "Contacts" at bounding box center [126, 314] width 33 height 9
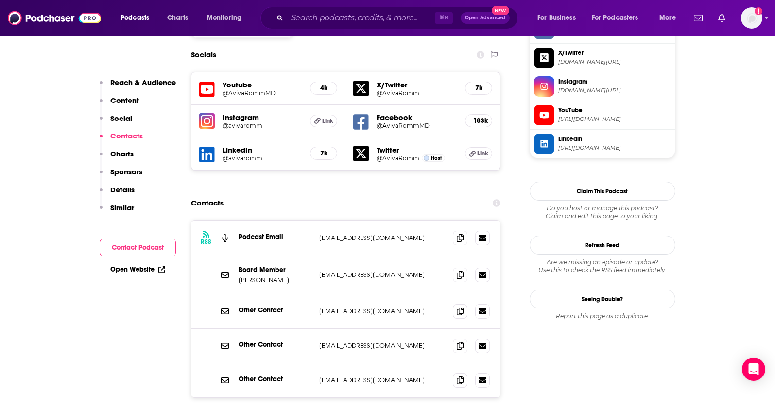
scroll to position [958, 0]
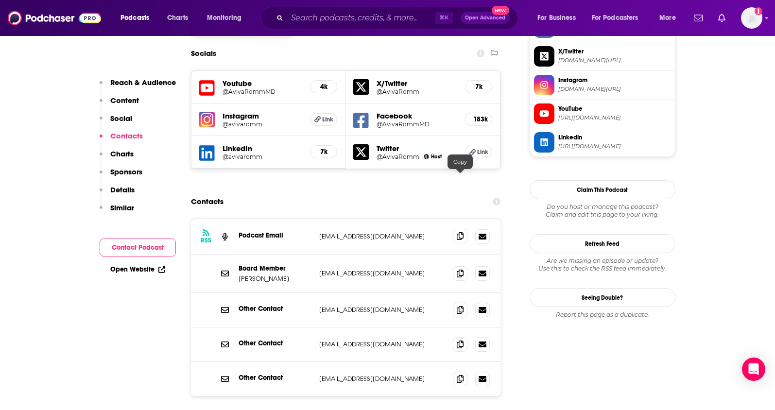
click at [463, 232] on icon at bounding box center [460, 236] width 7 height 8
click at [456, 266] on span at bounding box center [460, 273] width 15 height 15
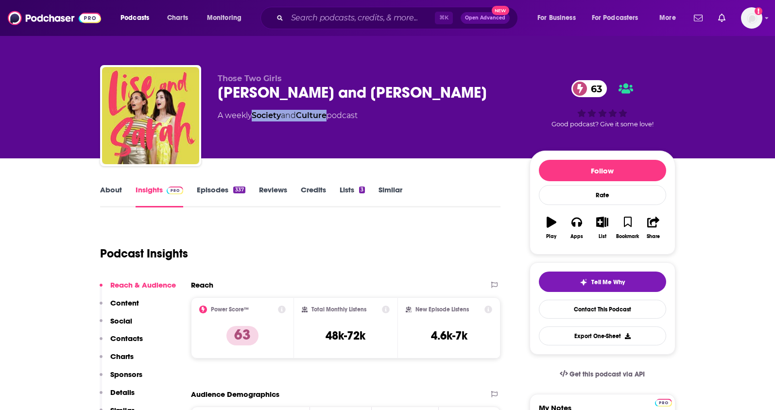
drag, startPoint x: 332, startPoint y: 117, endPoint x: 255, endPoint y: 121, distance: 77.3
click at [255, 121] on div "A weekly Society and Culture podcast" at bounding box center [288, 116] width 140 height 12
copy div "Society and Culture"
click at [107, 189] on link "About" at bounding box center [111, 196] width 22 height 22
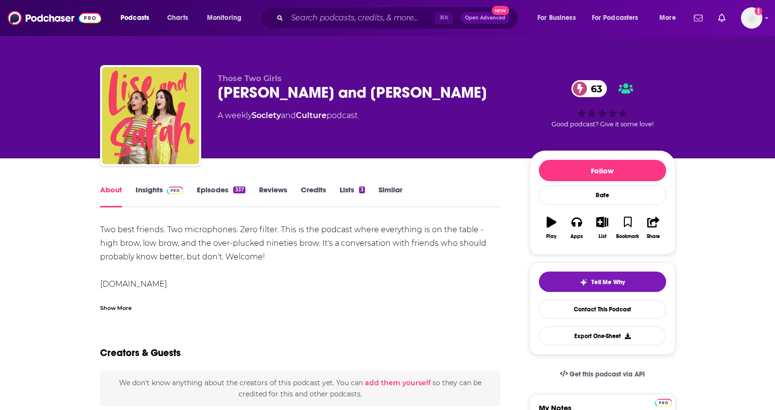
click at [206, 192] on link "Episodes 337" at bounding box center [221, 196] width 48 height 22
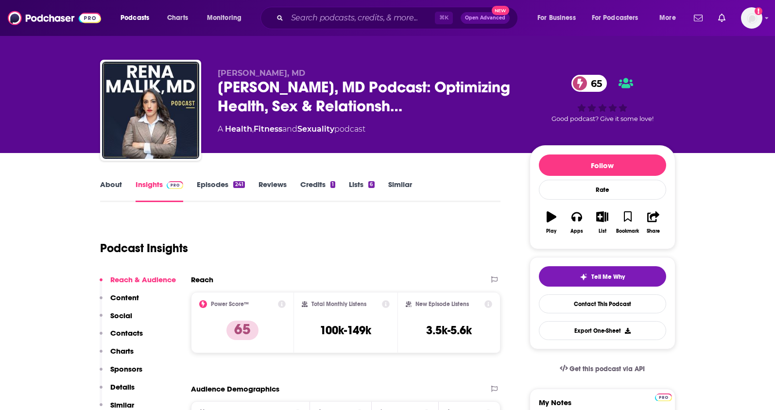
scroll to position [6, 0]
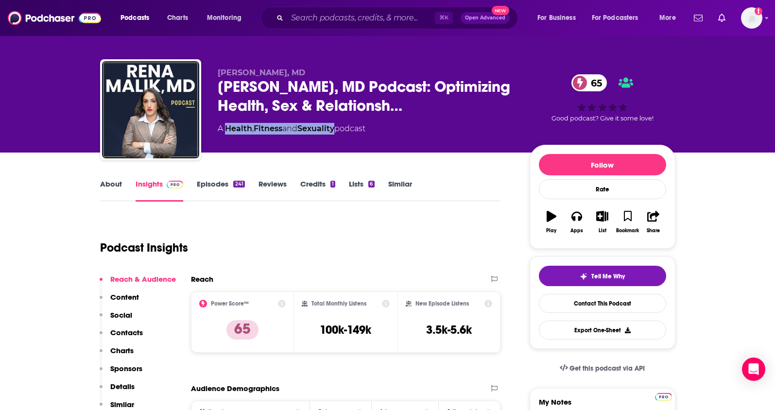
drag, startPoint x: 340, startPoint y: 131, endPoint x: 227, endPoint y: 134, distance: 112.3
click at [227, 134] on div "A Health , Fitness and Sexuality podcast" at bounding box center [292, 129] width 148 height 12
copy div "Health , Fitness and Sexuality"
click at [110, 183] on link "About" at bounding box center [111, 190] width 22 height 22
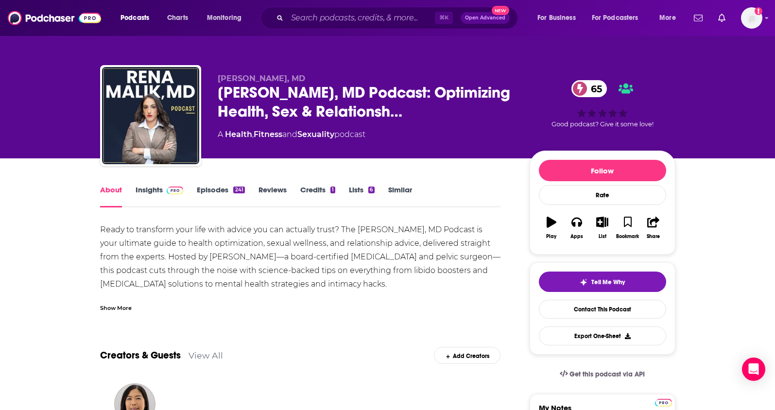
click at [146, 192] on link "Insights" at bounding box center [160, 196] width 48 height 22
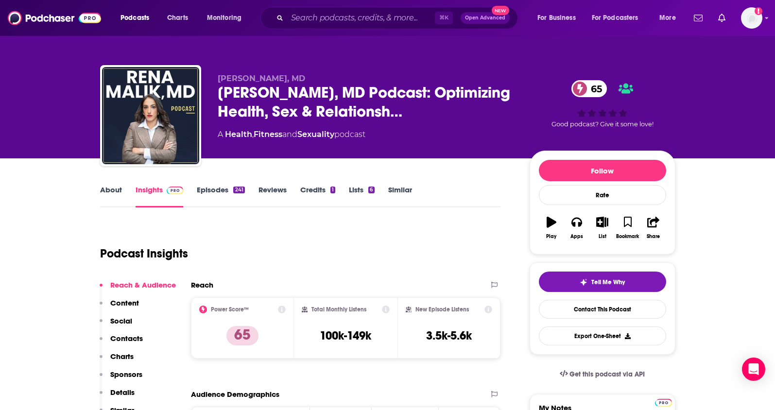
click at [131, 339] on p "Contacts" at bounding box center [126, 338] width 33 height 9
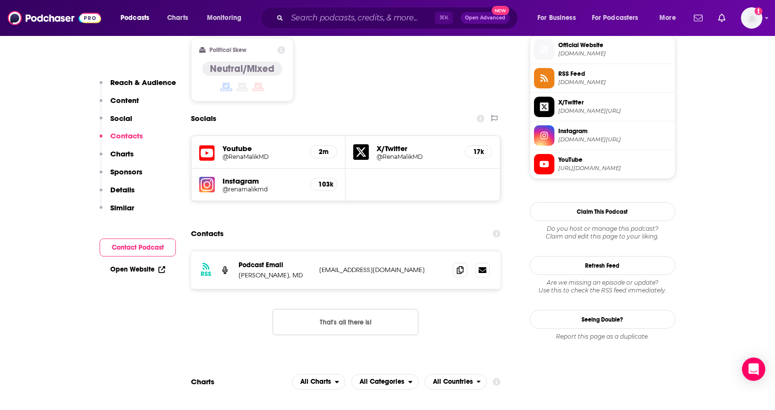
scroll to position [822, 0]
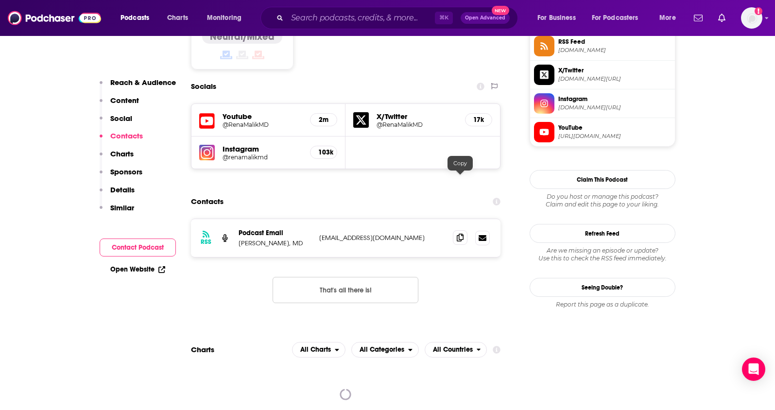
click icon
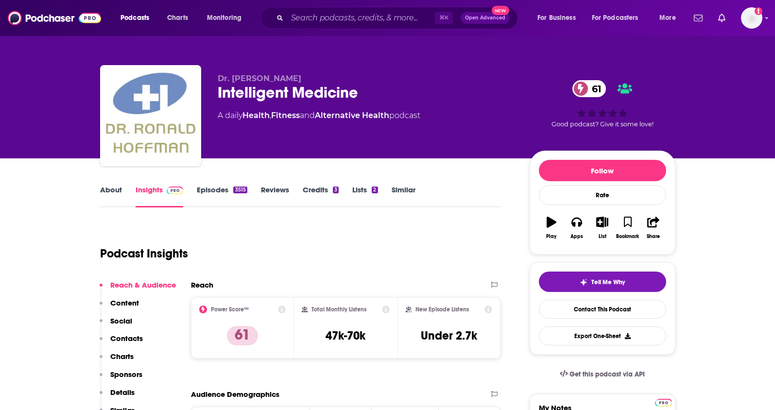
scroll to position [2, 0]
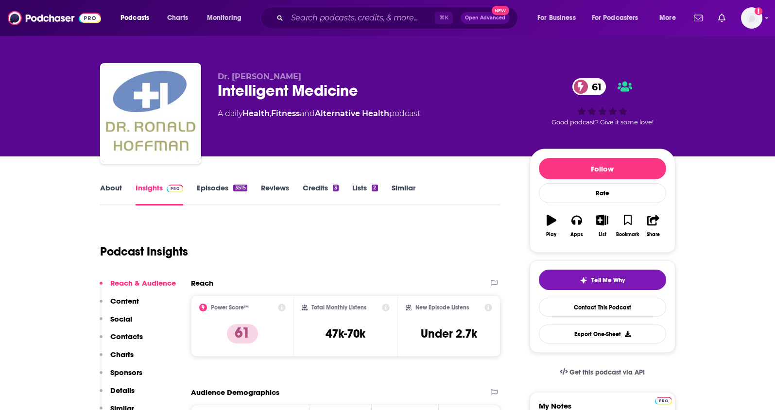
drag, startPoint x: 312, startPoint y: 78, endPoint x: 232, endPoint y: 78, distance: 79.7
click at [232, 78] on p "Dr. Ronald Hoffman" at bounding box center [366, 76] width 296 height 9
copy span "Ronald Hoffman"
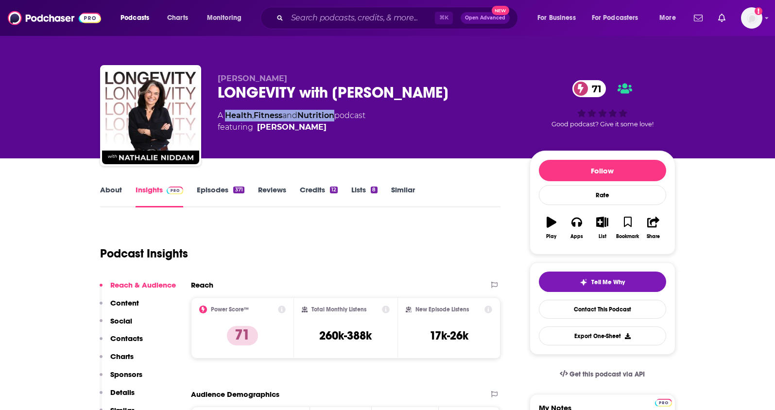
drag, startPoint x: 339, startPoint y: 116, endPoint x: 226, endPoint y: 118, distance: 112.7
click at [226, 118] on div "A Health , Fitness and Nutrition podcast featuring [PERSON_NAME]" at bounding box center [292, 121] width 148 height 23
copy div "Health , Fitness and Nutrition"
click at [132, 341] on p "Contacts" at bounding box center [126, 338] width 33 height 9
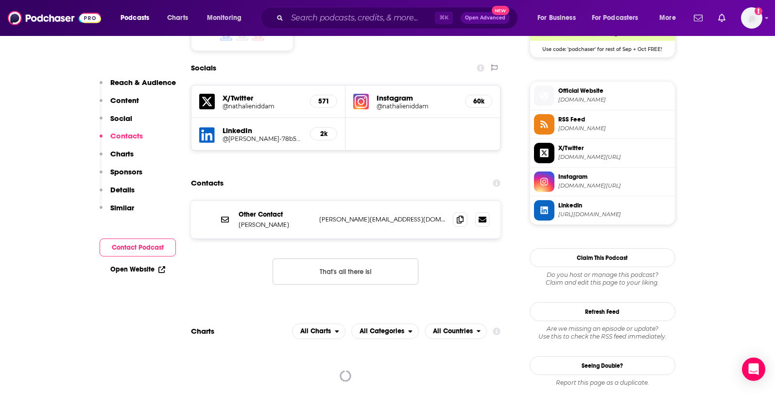
scroll to position [833, 0]
click at [461, 215] on icon at bounding box center [460, 219] width 7 height 8
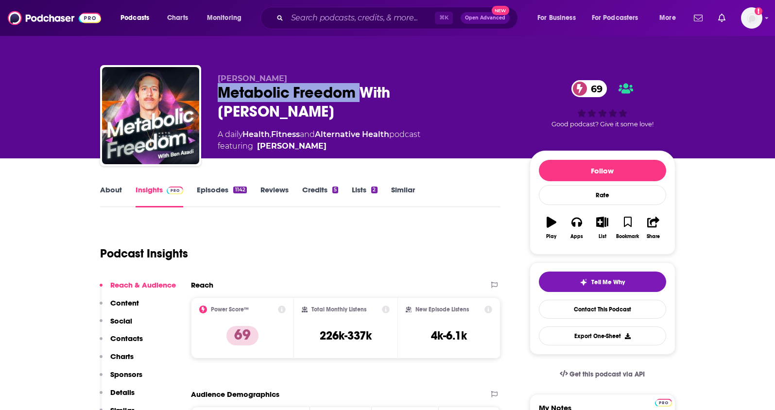
drag, startPoint x: 358, startPoint y: 95, endPoint x: 215, endPoint y: 95, distance: 142.4
click at [215, 95] on div "[PERSON_NAME] Metabolic Freedom With [PERSON_NAME] 69 A daily Health , Fitness …" at bounding box center [387, 117] width 575 height 105
copy h2 "Metabolic Freedom"
click at [107, 193] on link "About" at bounding box center [111, 196] width 22 height 22
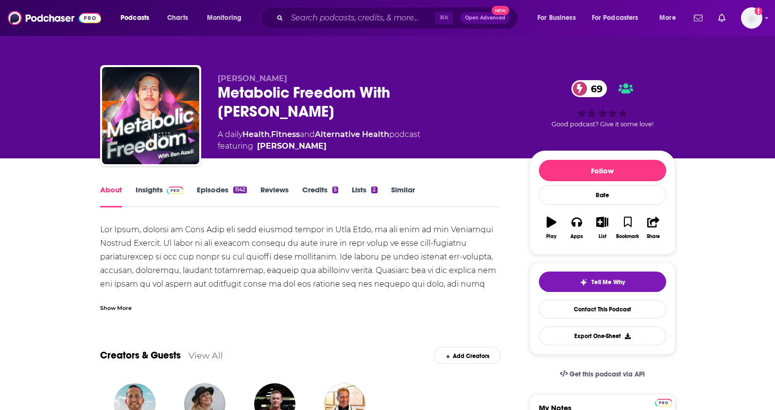
click at [141, 190] on link "Insights" at bounding box center [160, 196] width 48 height 22
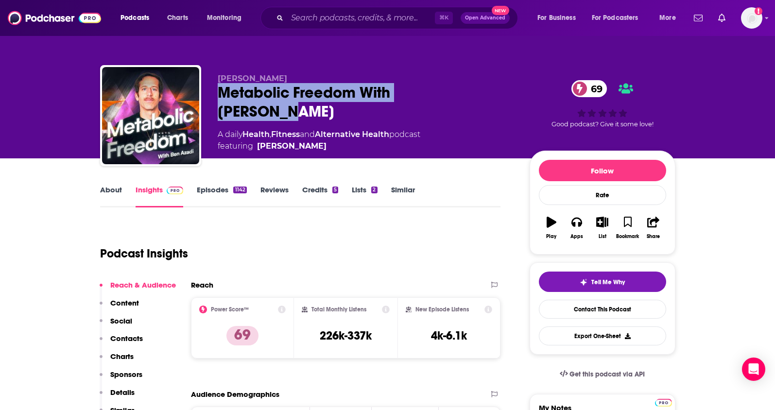
drag, startPoint x: 445, startPoint y: 96, endPoint x: 244, endPoint y: 34, distance: 210.0
click at [215, 99] on div "Ben Azadi Metabolic Freedom With Ben Azadi 69 A daily Health , Fitness and Alte…" at bounding box center [387, 117] width 575 height 105
copy h2 "Metabolic Freedom With Ben Azadi"
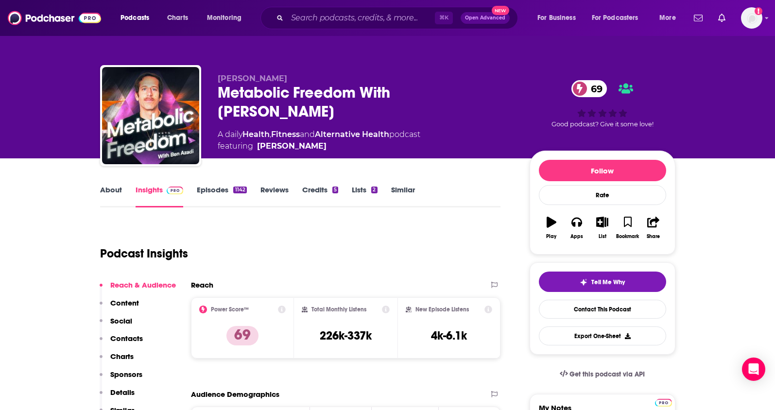
click at [358, 142] on div "Ben Azadi Metabolic Freedom With Ben Azadi 69 A daily Health , Fitness and Alte…" at bounding box center [366, 113] width 296 height 78
drag, startPoint x: 398, startPoint y: 118, endPoint x: 247, endPoint y: 117, distance: 150.6
click at [247, 129] on div "A daily Health , Fitness and Alternative Health podcast featuring Ben Azadi" at bounding box center [319, 140] width 203 height 23
copy div "Health , Fitness and Alternative Health"
click at [120, 334] on p "Contacts" at bounding box center [126, 338] width 33 height 9
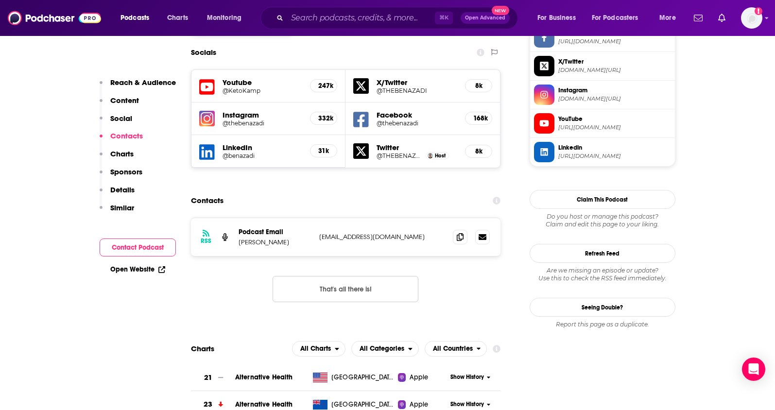
scroll to position [866, 0]
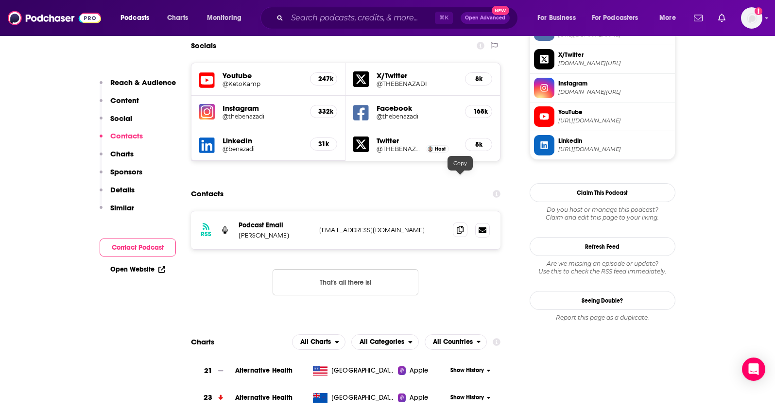
click at [457, 226] on icon at bounding box center [460, 230] width 7 height 8
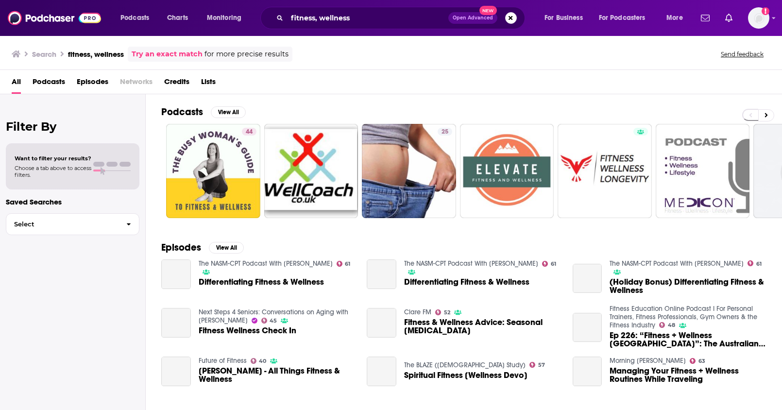
click at [47, 82] on span "Podcasts" at bounding box center [49, 84] width 33 height 20
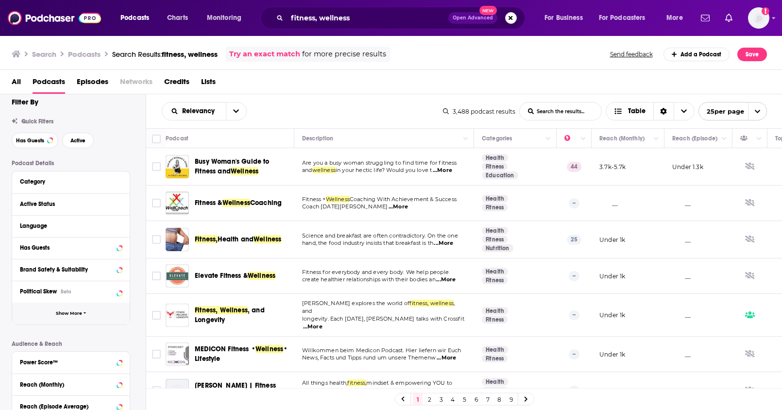
scroll to position [72, 0]
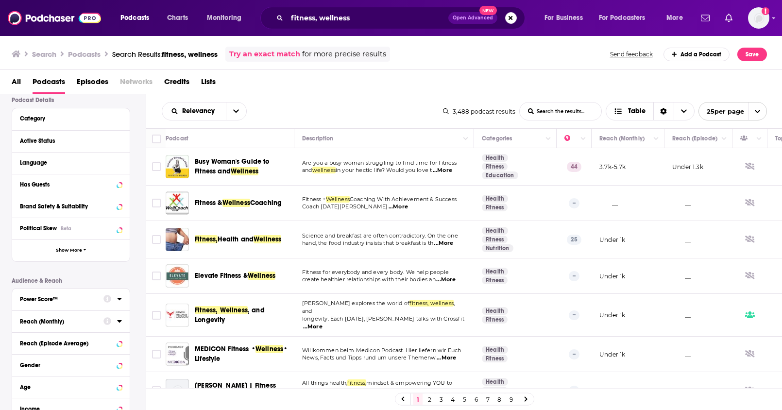
click at [37, 324] on div "Reach (Monthly)" at bounding box center [58, 321] width 77 height 7
click at [40, 338] on input "number" at bounding box center [44, 339] width 49 height 16
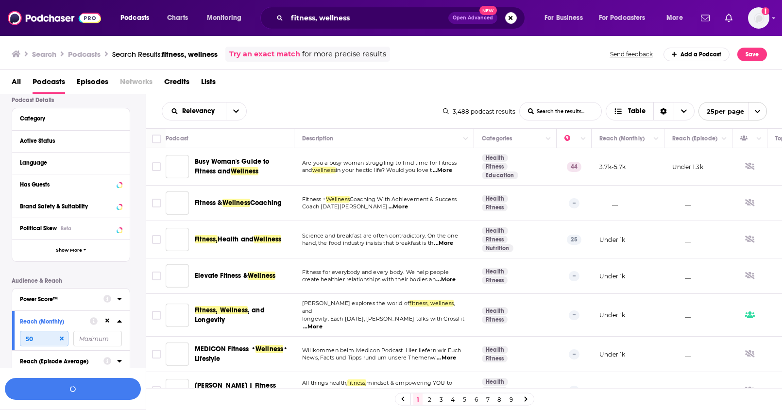
scroll to position [96, 0]
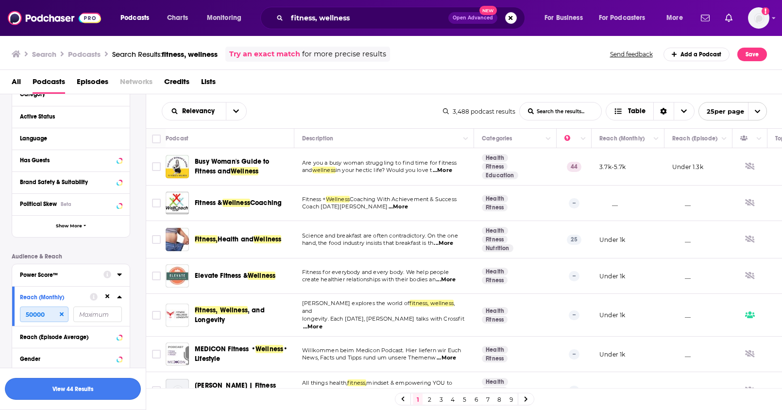
type input "50000"
click at [98, 385] on button "View 44 Results" at bounding box center [73, 389] width 136 height 22
